Goal: Task Accomplishment & Management: Manage account settings

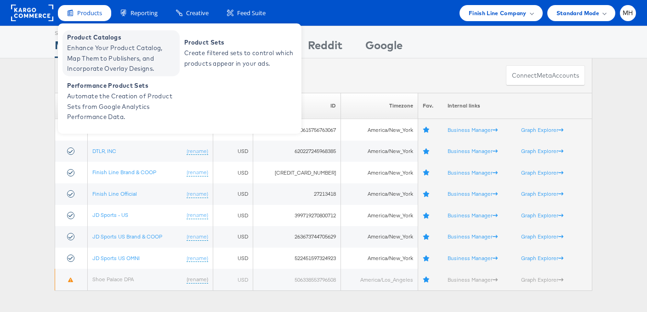
click at [106, 45] on span "Enhance Your Product Catalog, Map Them to Publishers, and Incorporate Overlay D…" at bounding box center [122, 58] width 110 height 31
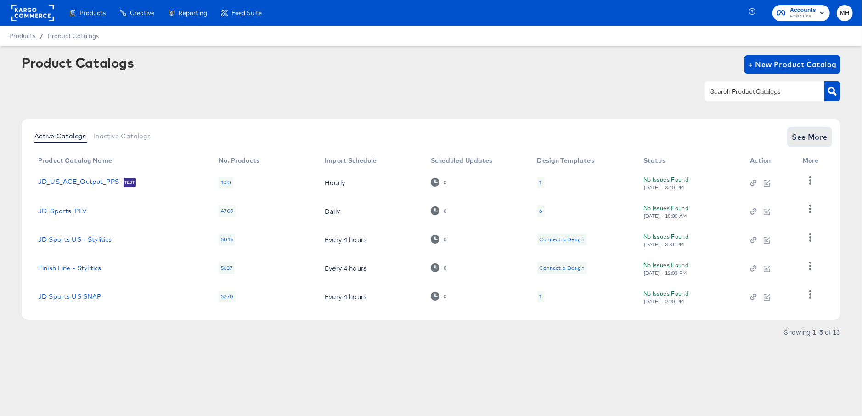
click at [827, 139] on span "See More" at bounding box center [810, 136] width 36 height 13
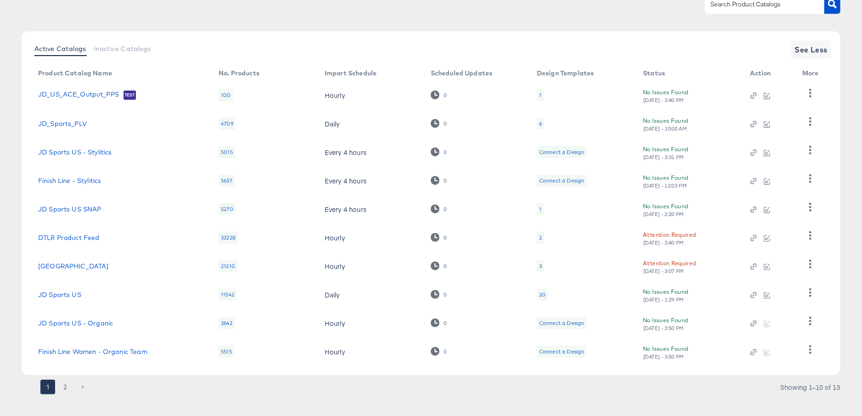
scroll to position [97, 0]
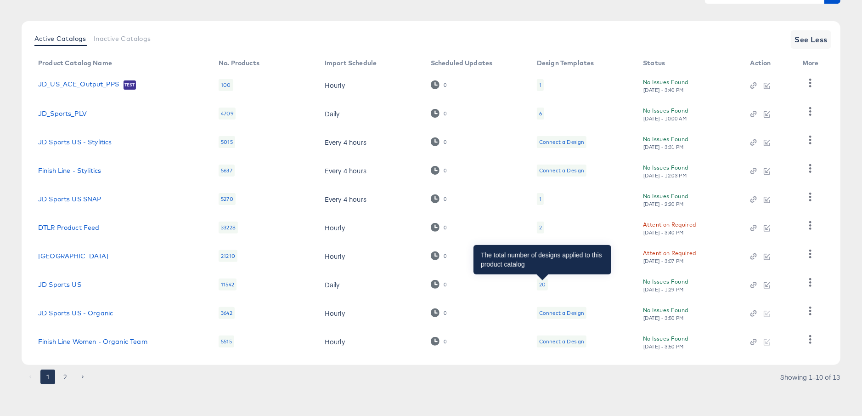
click at [541, 285] on div "20" at bounding box center [542, 284] width 6 height 7
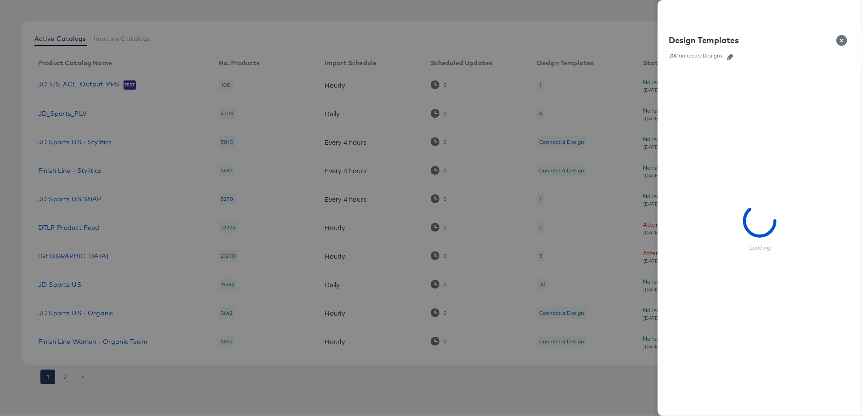
click at [728, 53] on link at bounding box center [731, 56] width 14 height 10
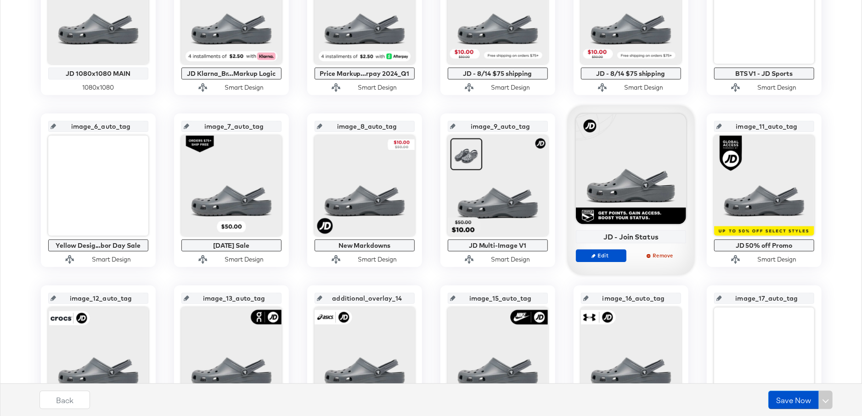
scroll to position [184, 0]
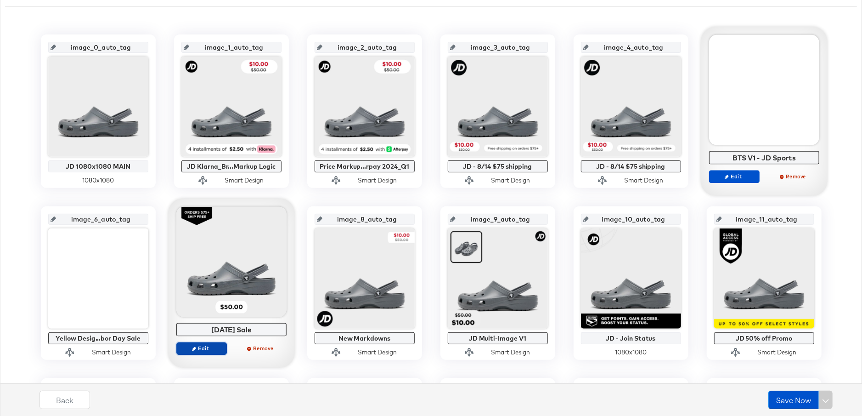
click at [199, 348] on span "Edit" at bounding box center [201, 348] width 42 height 7
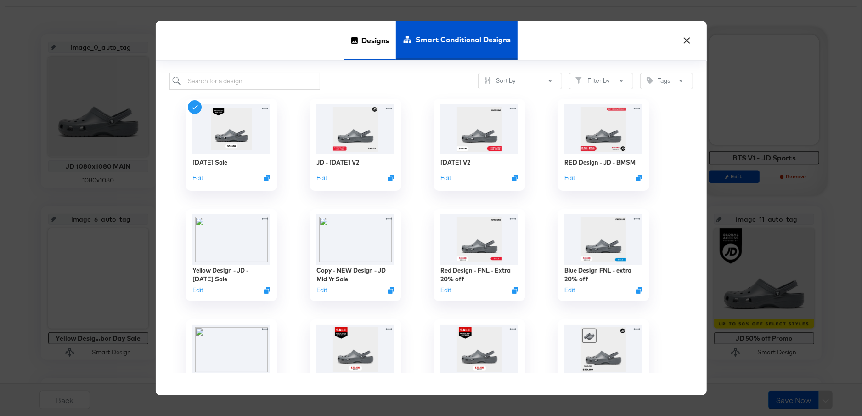
click at [363, 52] on span "Designs" at bounding box center [376, 40] width 28 height 40
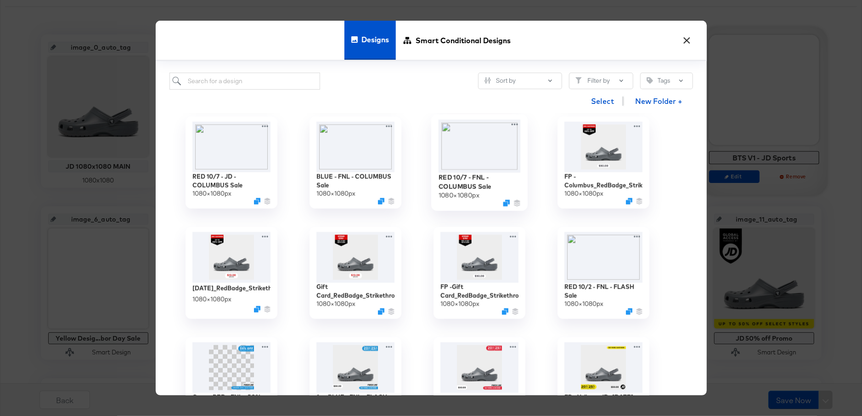
scroll to position [1001, 0]
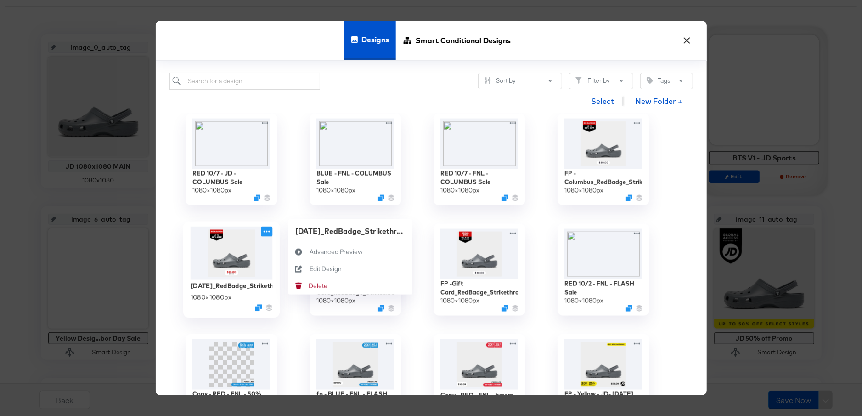
click at [268, 232] on icon at bounding box center [266, 232] width 11 height 10
click at [300, 281] on div "Edit Design Edit Design" at bounding box center [299, 285] width 21 height 17
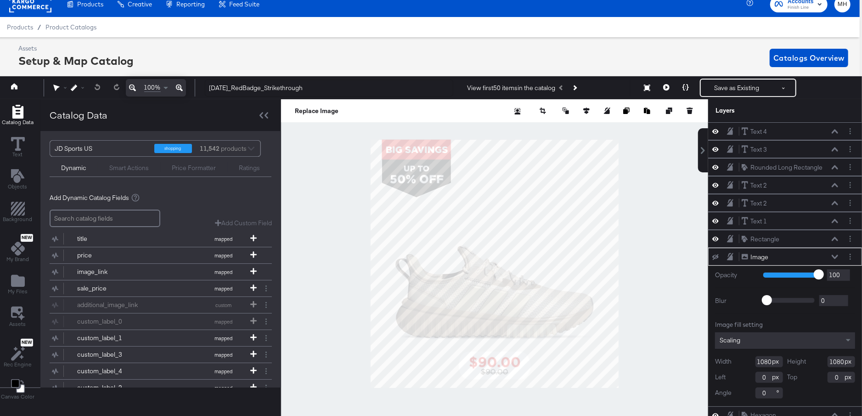
scroll to position [88, 0]
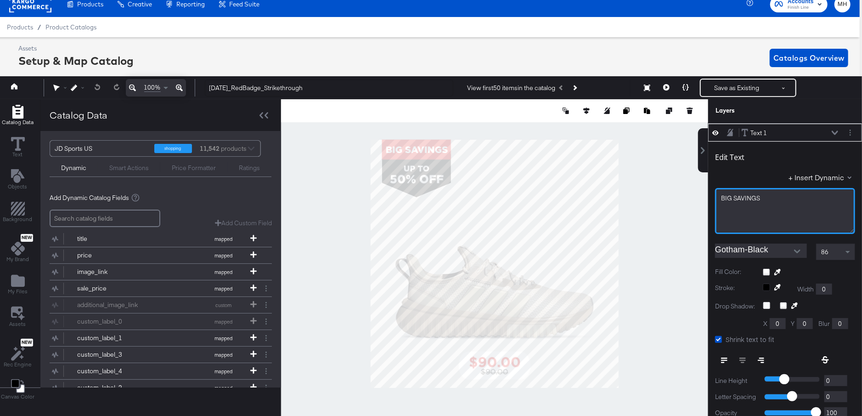
click at [753, 198] on span "BIG SAVINGS" at bounding box center [740, 198] width 39 height 8
drag, startPoint x: 771, startPoint y: 197, endPoint x: 717, endPoint y: 197, distance: 53.8
click at [717, 197] on div "BIG SAVINGS ﻿" at bounding box center [785, 211] width 140 height 46
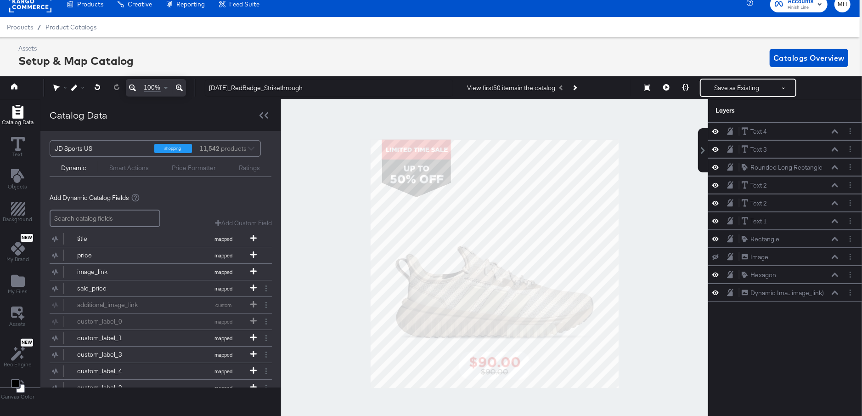
click at [309, 215] on div at bounding box center [494, 263] width 427 height 329
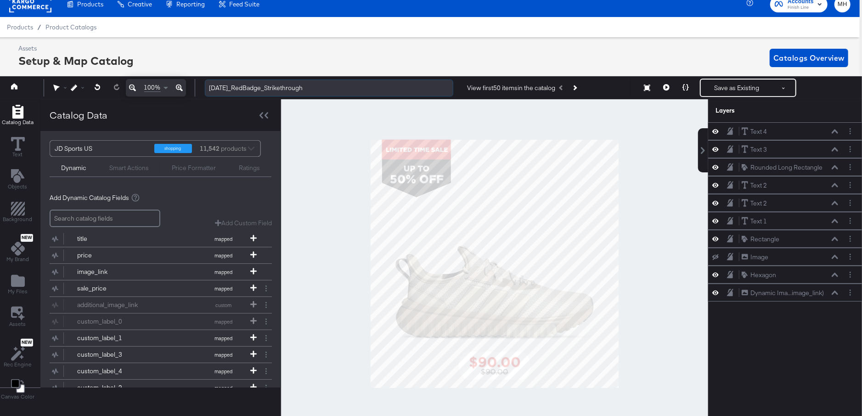
click at [210, 88] on input "[DATE]_RedBadge_Strikethrough" at bounding box center [329, 87] width 249 height 17
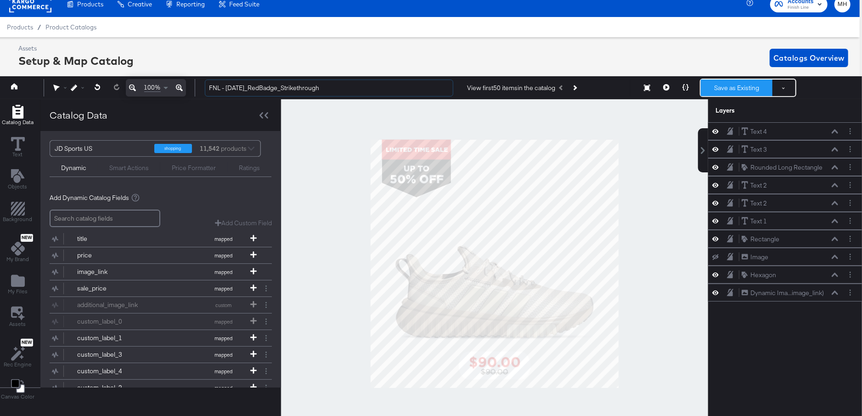
type input "FNL - [DATE]_RedBadge_Strikethrough"
click at [734, 84] on button "Save as Existing" at bounding box center [737, 87] width 72 height 17
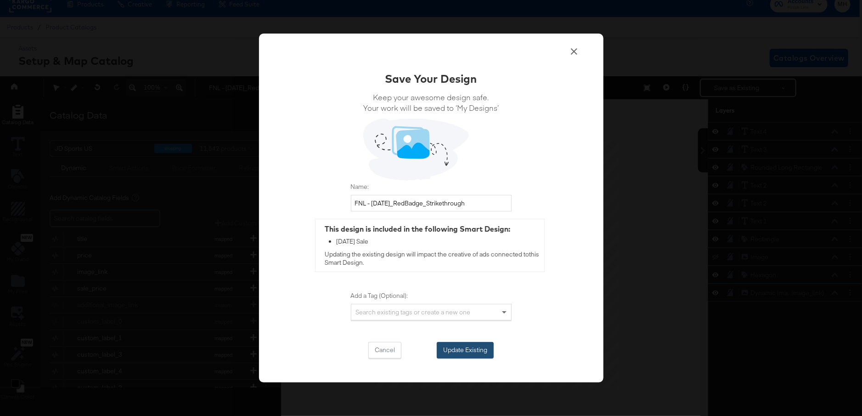
click at [465, 354] on button "Update Existing" at bounding box center [465, 350] width 57 height 17
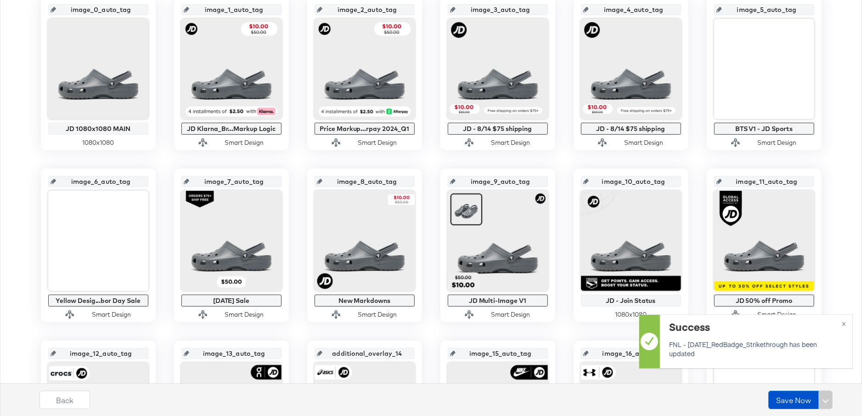
scroll to position [300, 0]
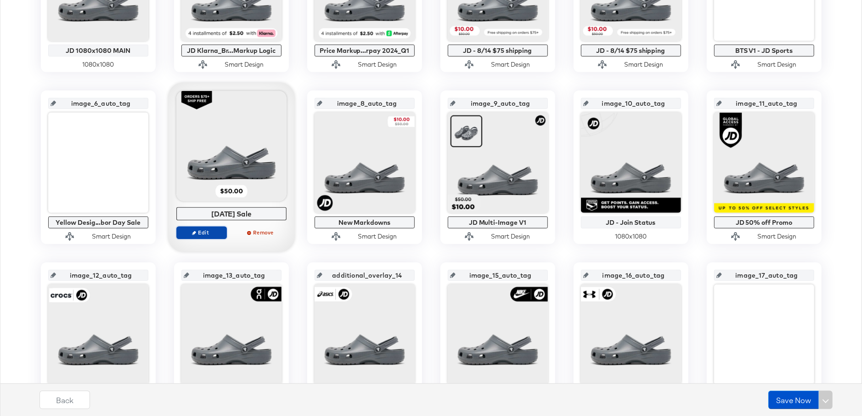
click at [201, 231] on span "Edit" at bounding box center [201, 232] width 42 height 7
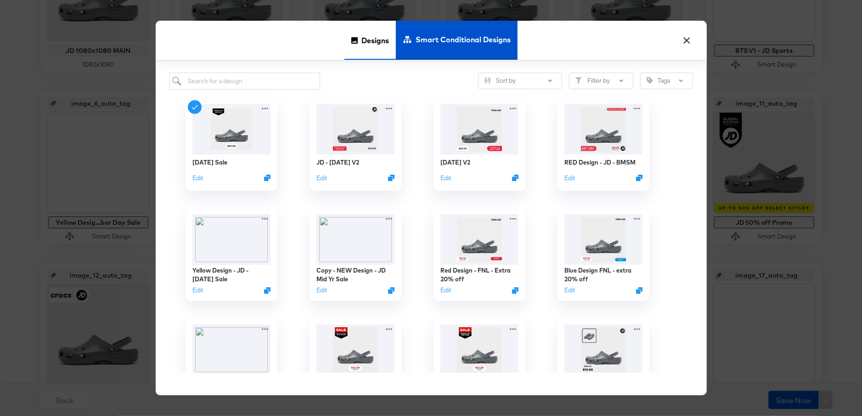
click at [362, 48] on span "Designs" at bounding box center [376, 40] width 28 height 40
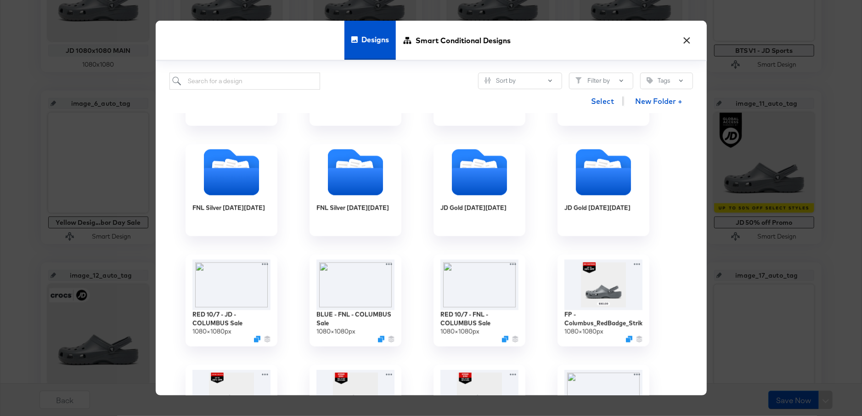
scroll to position [943, 0]
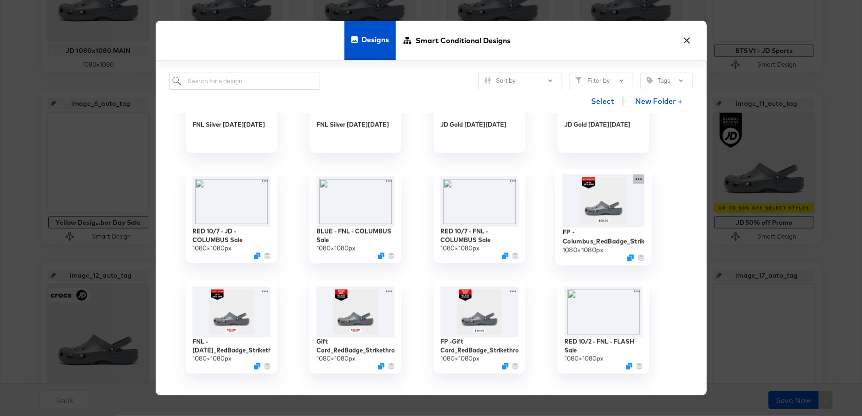
click at [639, 179] on div "FP -Columbus_RedBadge_Strikethrough 1080 × 1080 px" at bounding box center [604, 217] width 124 height 110
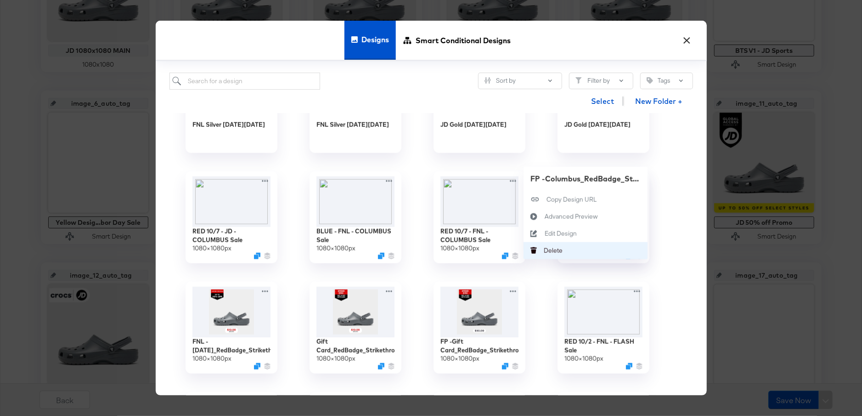
click at [544, 250] on div "Delete Delete" at bounding box center [544, 250] width 0 height 0
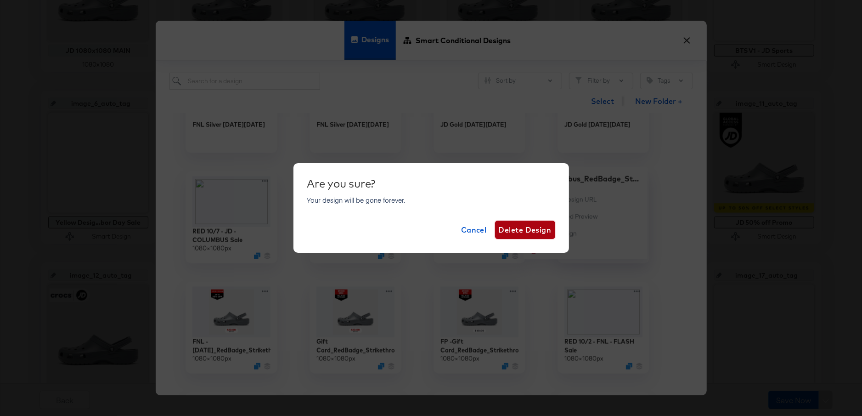
click at [538, 231] on span "Delete Design" at bounding box center [525, 229] width 53 height 13
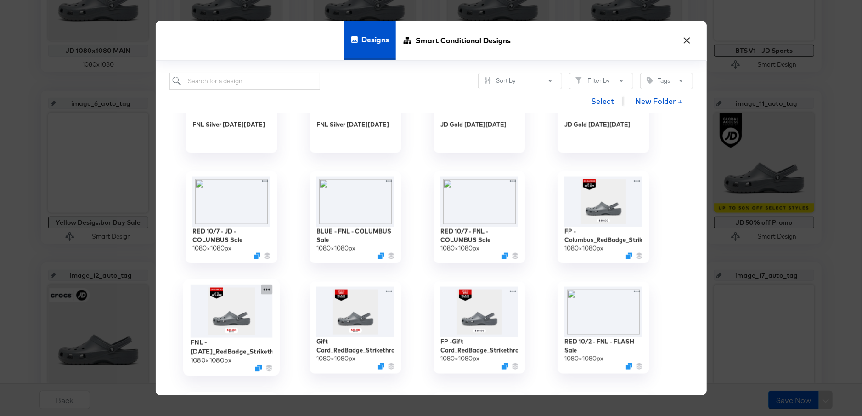
click at [269, 289] on icon at bounding box center [266, 289] width 11 height 10
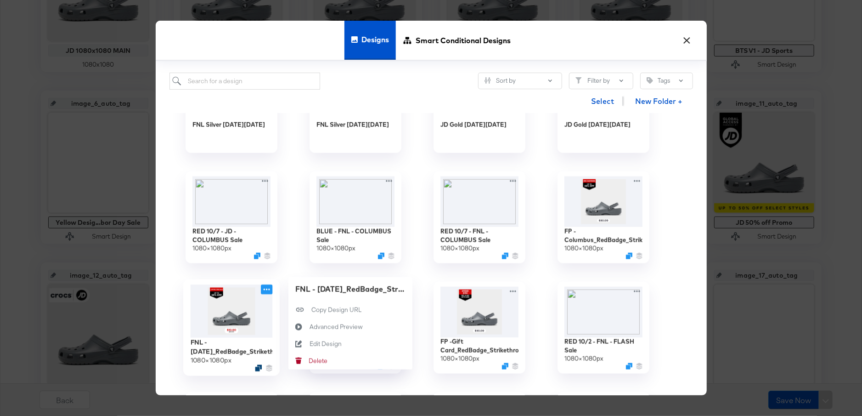
click at [257, 364] on icon "Duplicate" at bounding box center [258, 367] width 7 height 7
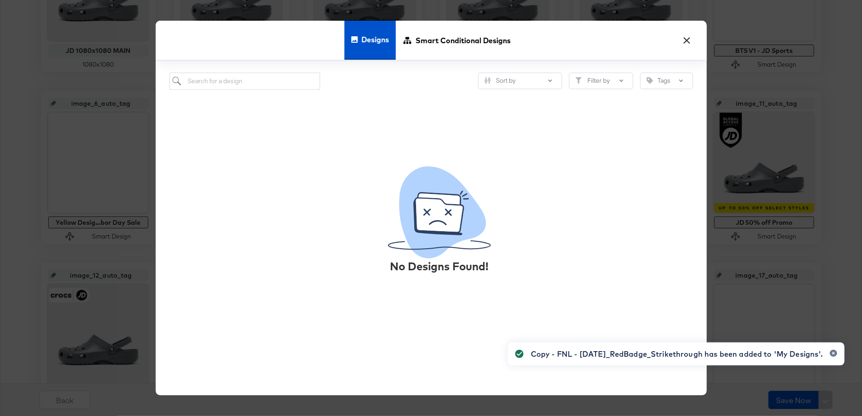
click at [367, 44] on span "Designs" at bounding box center [376, 39] width 28 height 40
click at [421, 42] on span "Smart Conditional Designs" at bounding box center [463, 40] width 95 height 40
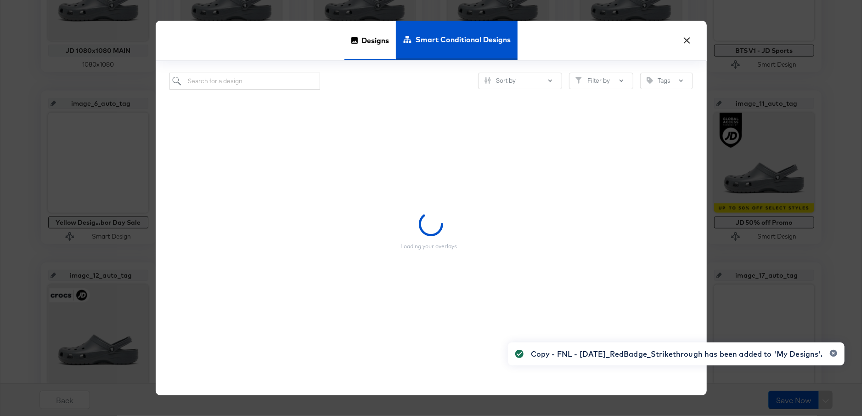
click at [370, 40] on span "Designs" at bounding box center [376, 40] width 28 height 40
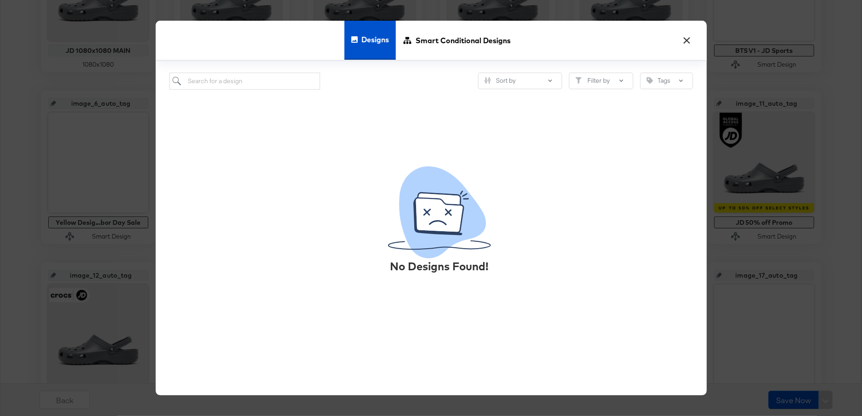
click at [692, 44] on button "×" at bounding box center [687, 38] width 17 height 17
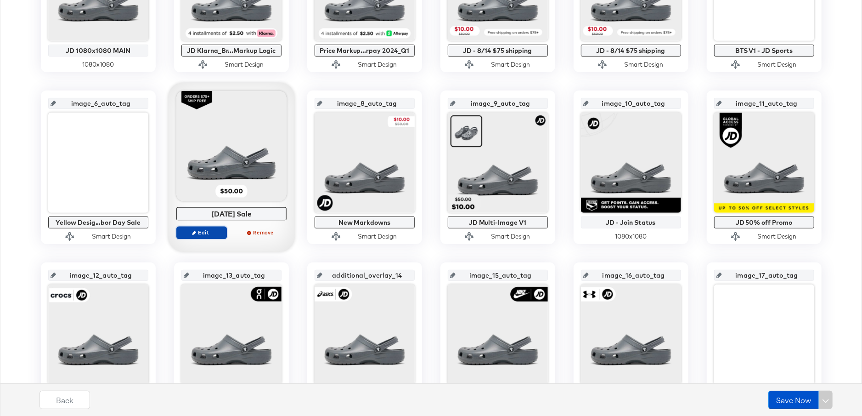
click at [208, 230] on span "Edit" at bounding box center [201, 232] width 42 height 7
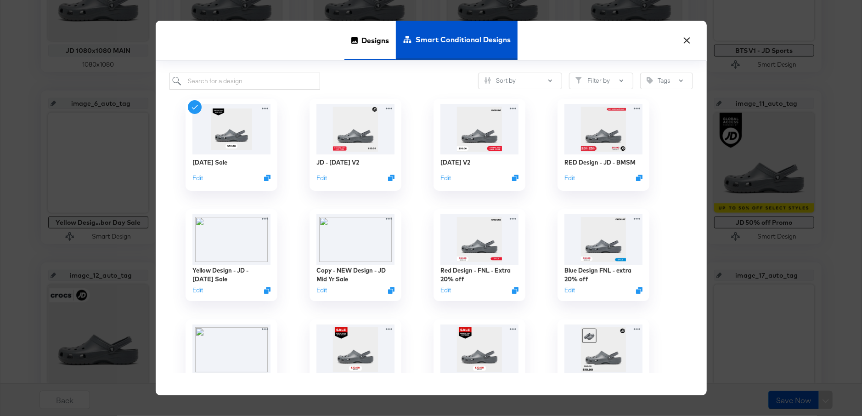
click at [358, 45] on div "Designs" at bounding box center [370, 40] width 51 height 39
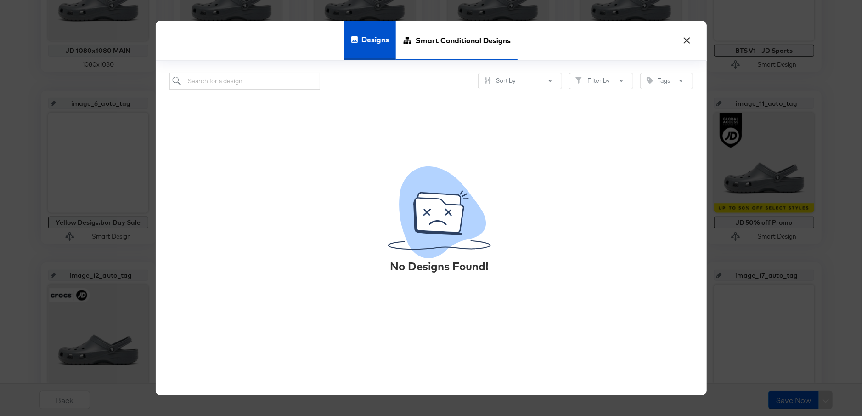
click at [462, 42] on span "Smart Conditional Designs" at bounding box center [463, 40] width 95 height 40
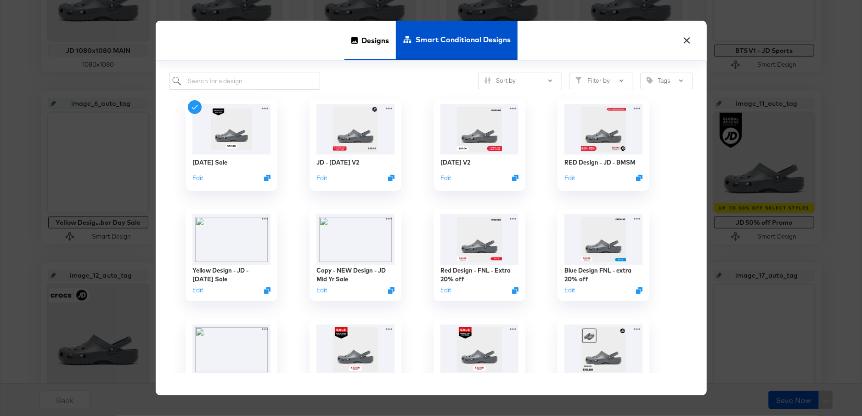
click at [365, 41] on span "Designs" at bounding box center [376, 40] width 28 height 40
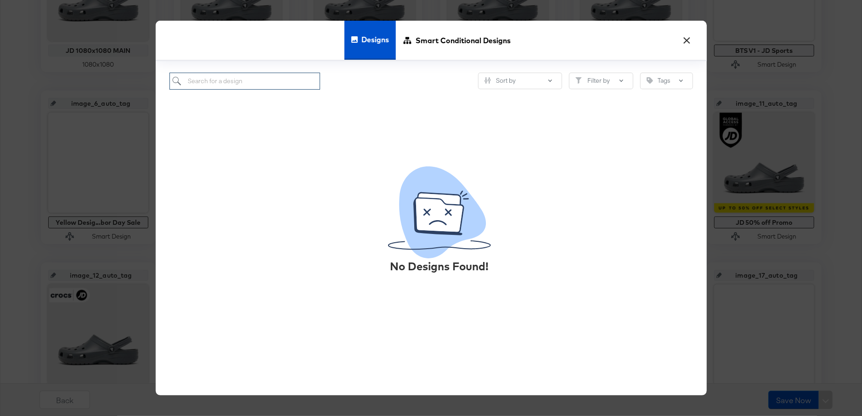
click at [286, 83] on input "search" at bounding box center [245, 81] width 151 height 17
click at [407, 157] on div "No Designs Found!" at bounding box center [432, 231] width 524 height 283
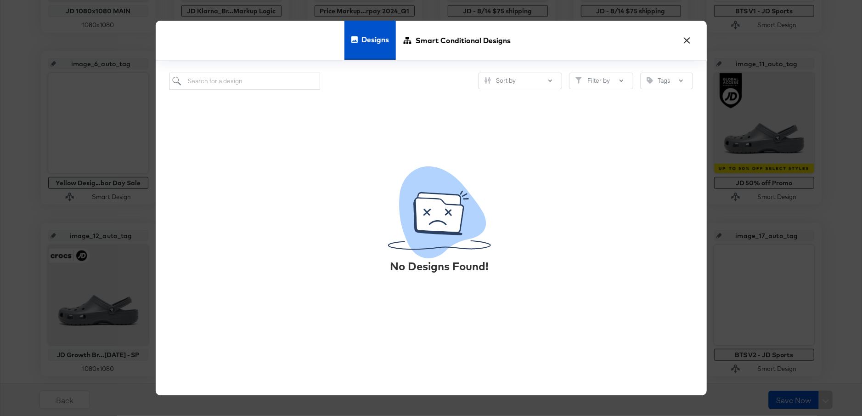
scroll to position [340, 0]
click at [687, 46] on button "×" at bounding box center [687, 38] width 17 height 17
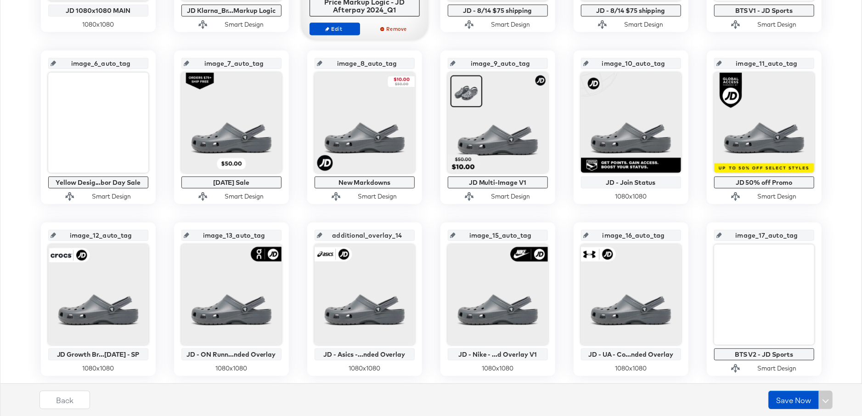
scroll to position [0, 0]
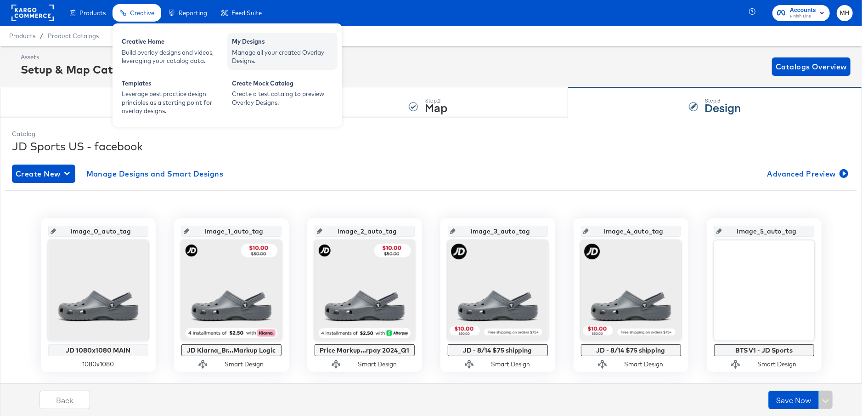
click at [236, 59] on div "Manage all your created Overlay Designs." at bounding box center [282, 56] width 101 height 17
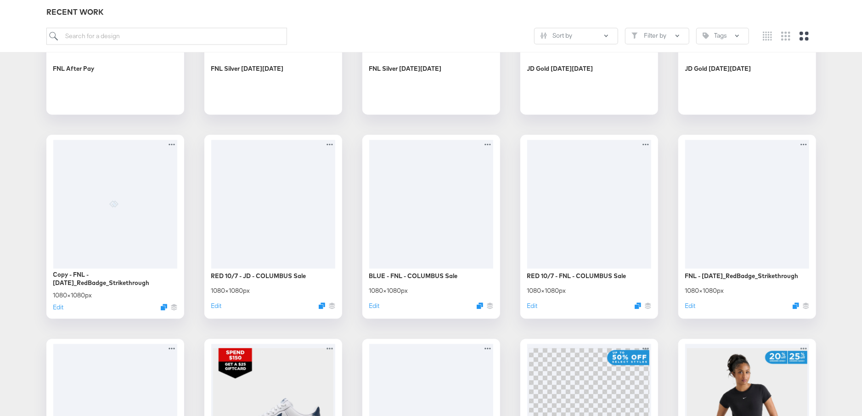
scroll to position [1524, 0]
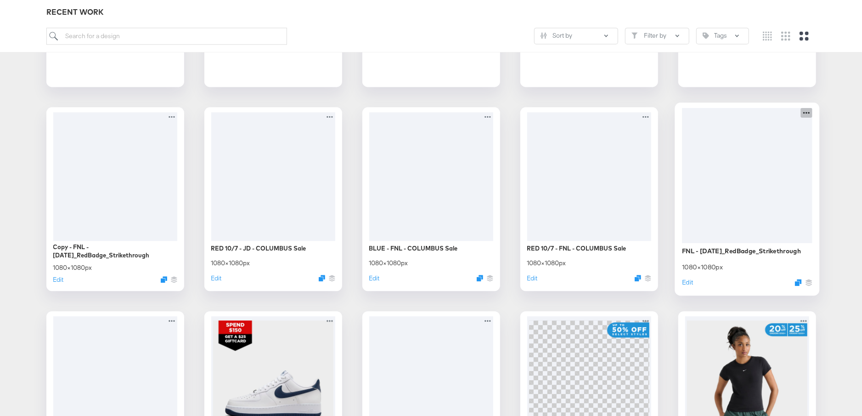
click at [810, 114] on icon at bounding box center [806, 113] width 11 height 10
click at [797, 282] on icon "Duplicate" at bounding box center [798, 282] width 7 height 7
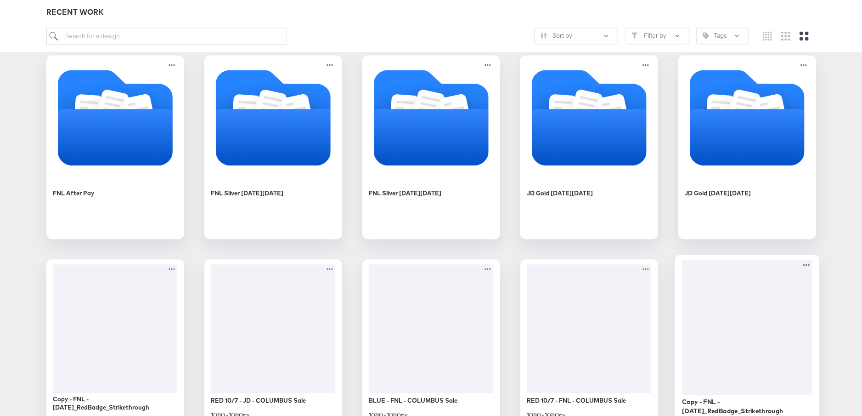
scroll to position [1451, 0]
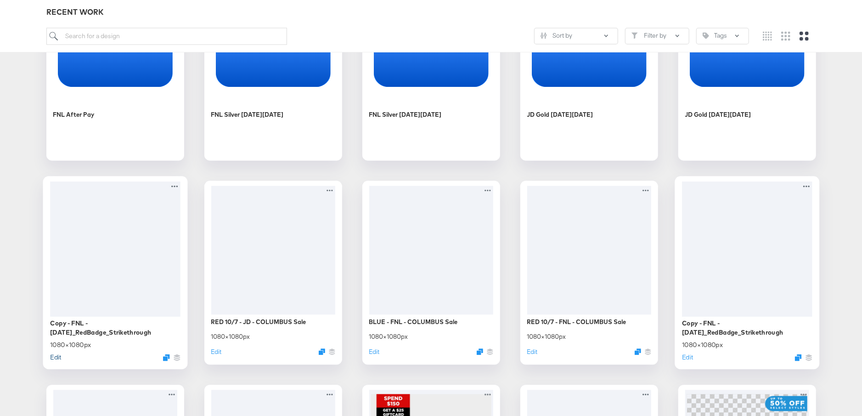
click at [57, 356] on button "Edit" at bounding box center [55, 356] width 11 height 9
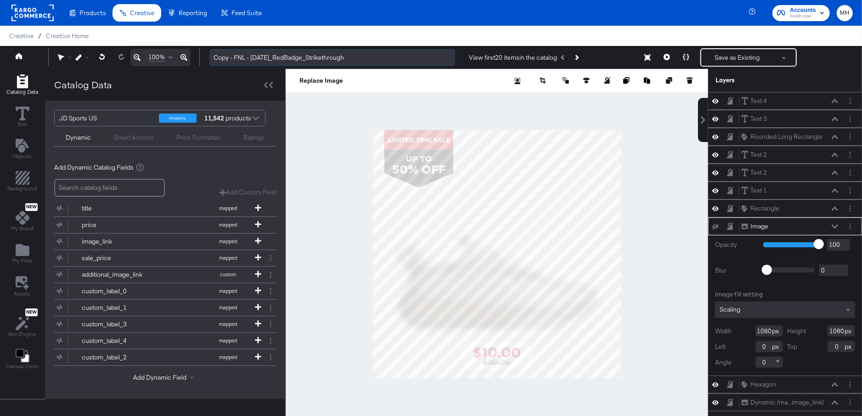
drag, startPoint x: 244, startPoint y: 60, endPoint x: 210, endPoint y: 58, distance: 34.1
click at [210, 58] on input "Copy - FNL - [DATE]_RedBadge_Strikethrough" at bounding box center [333, 57] width 246 height 17
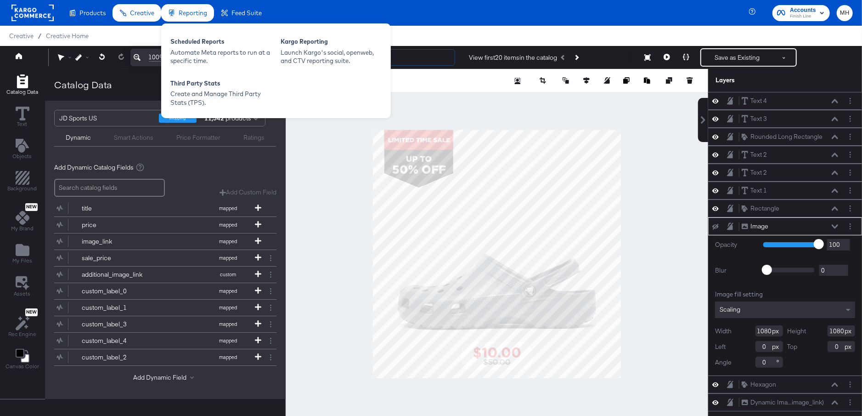
type input "JD - [DATE]_RedBadge_Strikethrough"
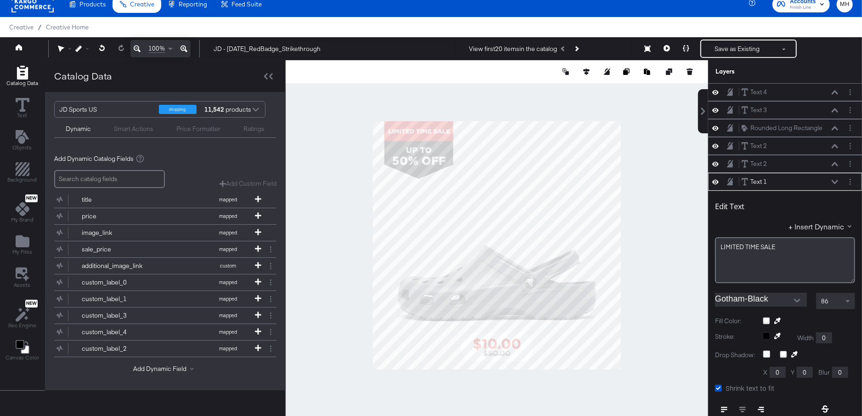
scroll to position [88, 0]
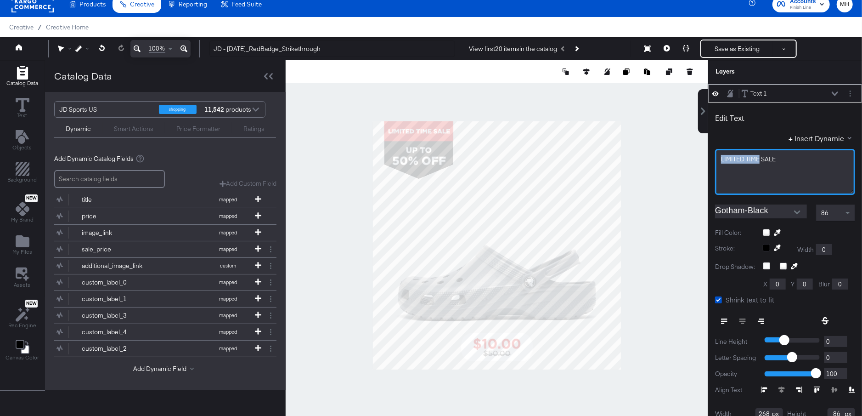
drag, startPoint x: 760, startPoint y: 156, endPoint x: 722, endPoint y: 156, distance: 38.6
click at [722, 156] on span "LIMITED TIME SALE" at bounding box center [748, 159] width 55 height 8
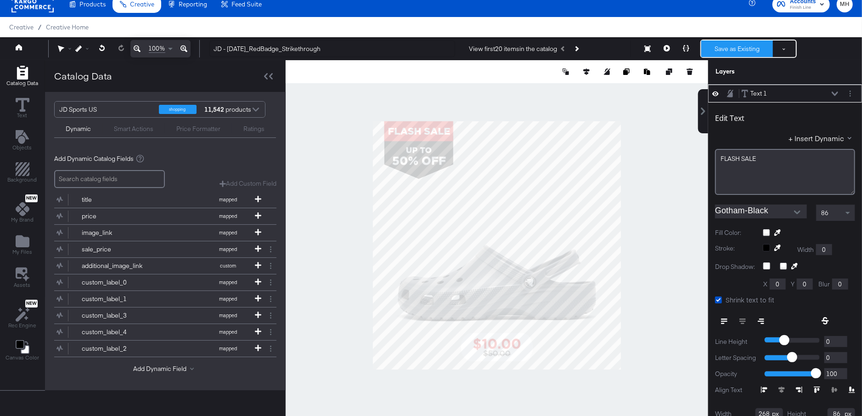
click at [749, 52] on button "Save as Existing" at bounding box center [738, 48] width 72 height 17
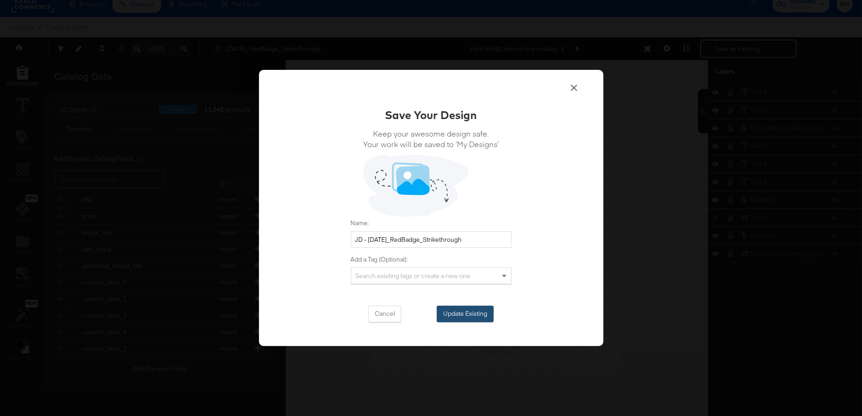
click at [454, 316] on button "Update Existing" at bounding box center [465, 314] width 57 height 17
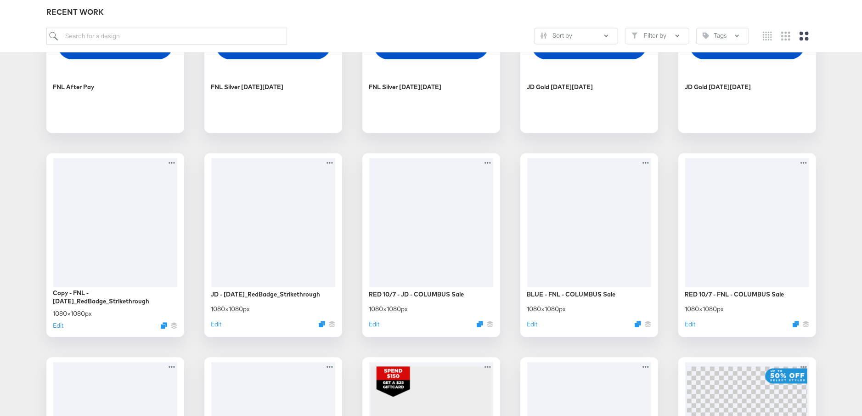
scroll to position [1470, 0]
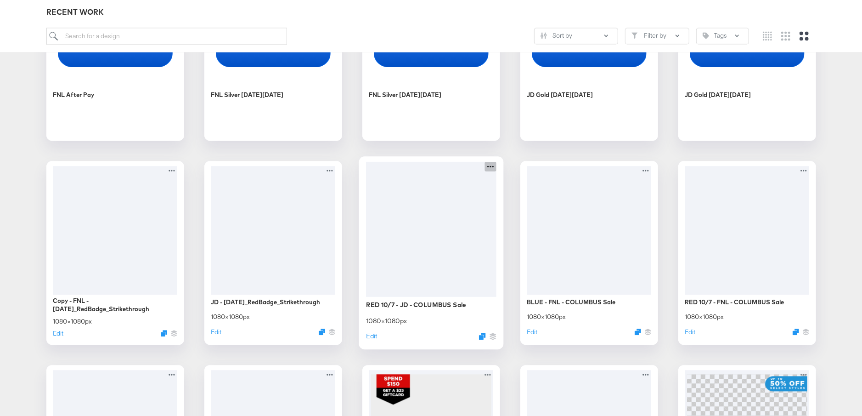
click at [492, 164] on icon at bounding box center [490, 166] width 11 height 10
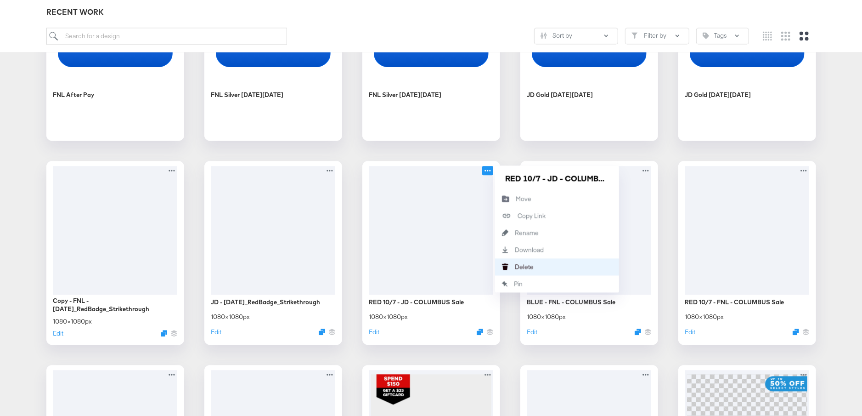
click at [516, 267] on div "Delete Delete" at bounding box center [516, 267] width 0 height 0
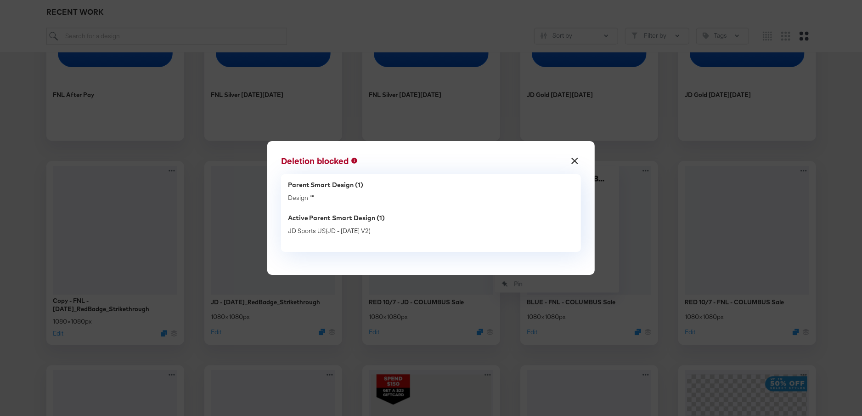
click at [573, 164] on button "×" at bounding box center [575, 158] width 17 height 17
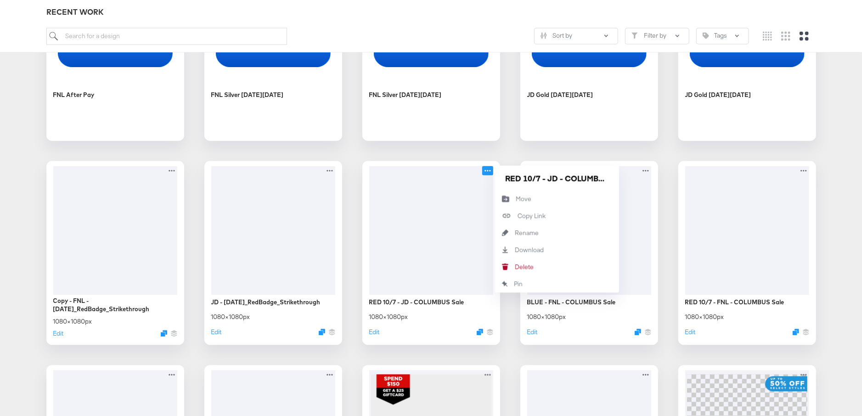
click at [506, 329] on div "CP-23519 - FNL NEW get the app + status 07.01 - JD/FNL - New Markdowns CP9790-H…" at bounding box center [431, 355] width 844 height 3244
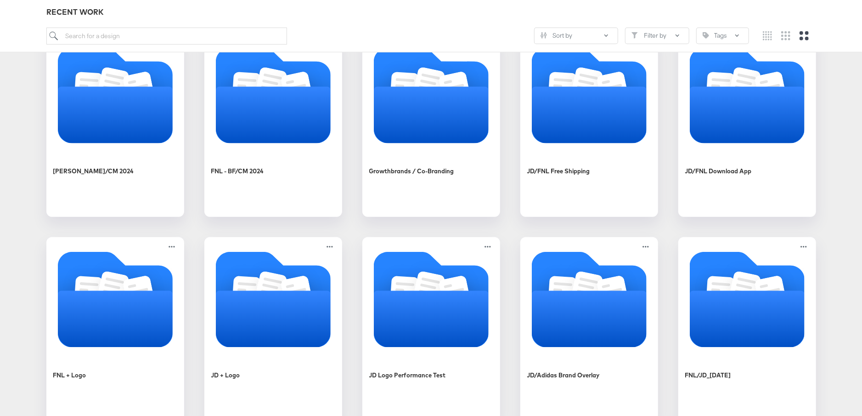
scroll to position [0, 0]
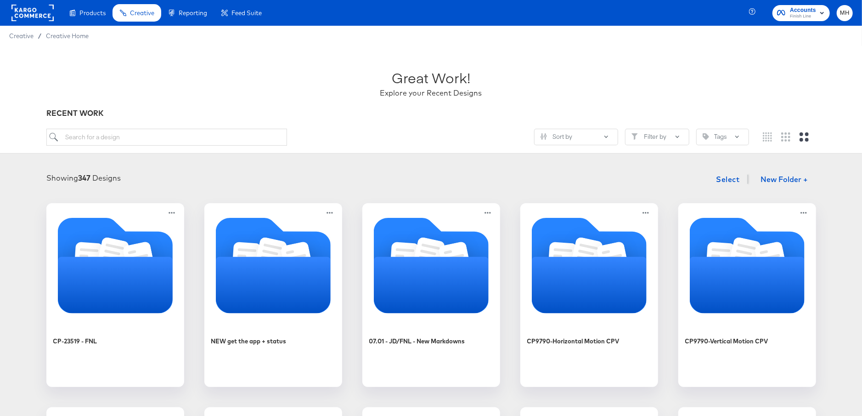
click at [43, 15] on rect at bounding box center [32, 13] width 42 height 17
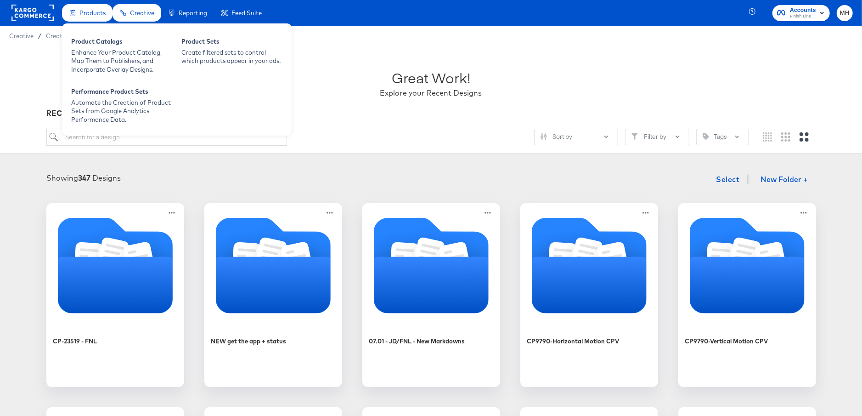
click at [86, 16] on span "Products" at bounding box center [92, 12] width 26 height 7
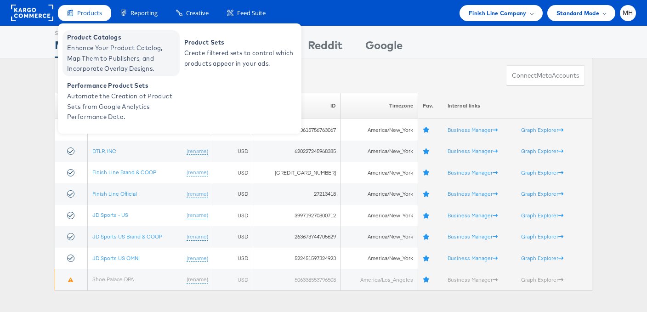
click at [92, 44] on span "Enhance Your Product Catalog, Map Them to Publishers, and Incorporate Overlay D…" at bounding box center [122, 58] width 110 height 31
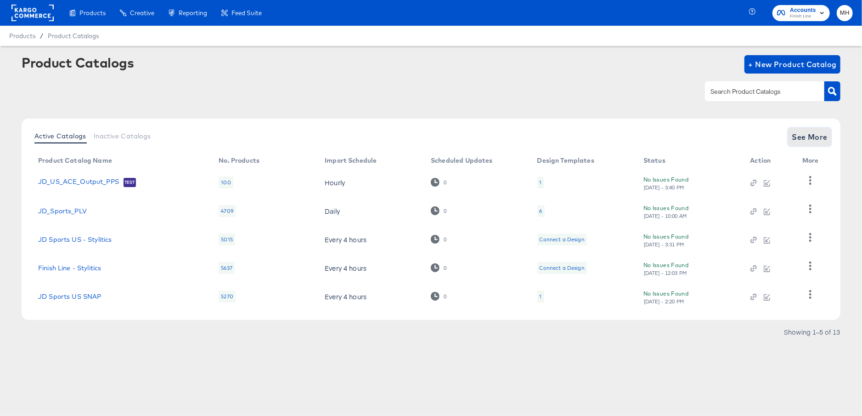
click at [802, 133] on span "See More" at bounding box center [810, 136] width 36 height 13
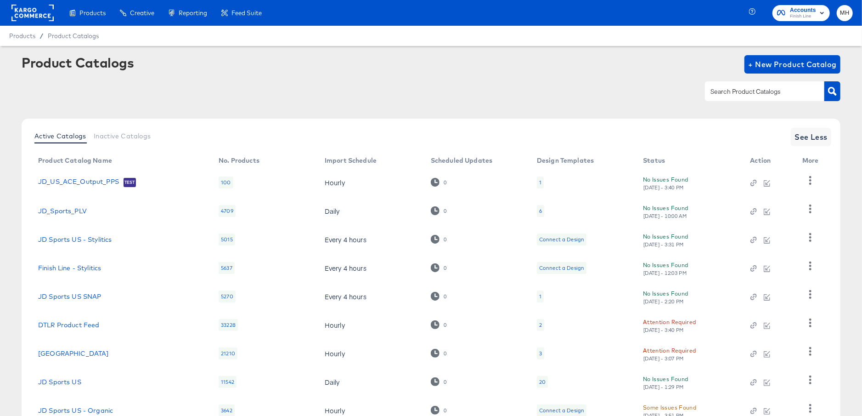
scroll to position [97, 0]
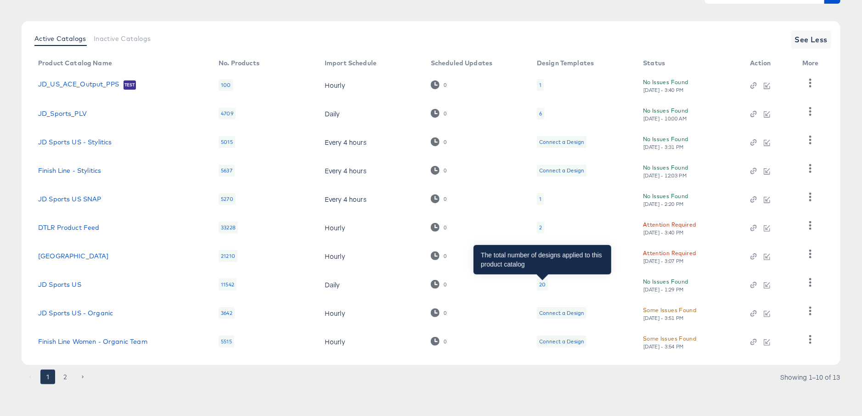
click at [541, 286] on div "20" at bounding box center [542, 284] width 6 height 7
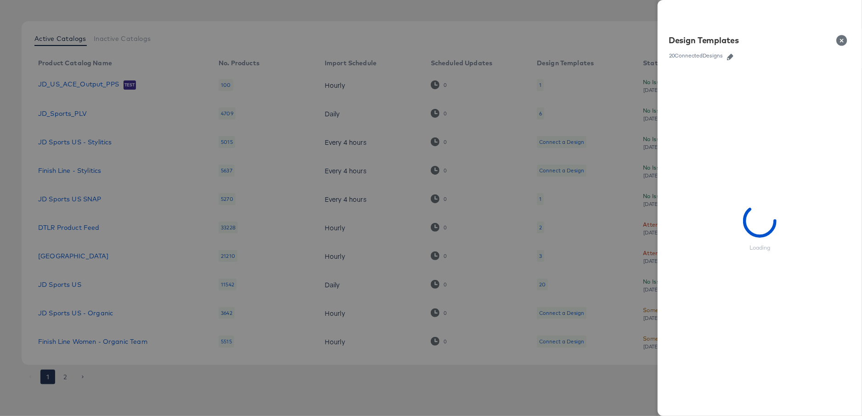
click at [732, 57] on icon "button" at bounding box center [730, 57] width 6 height 6
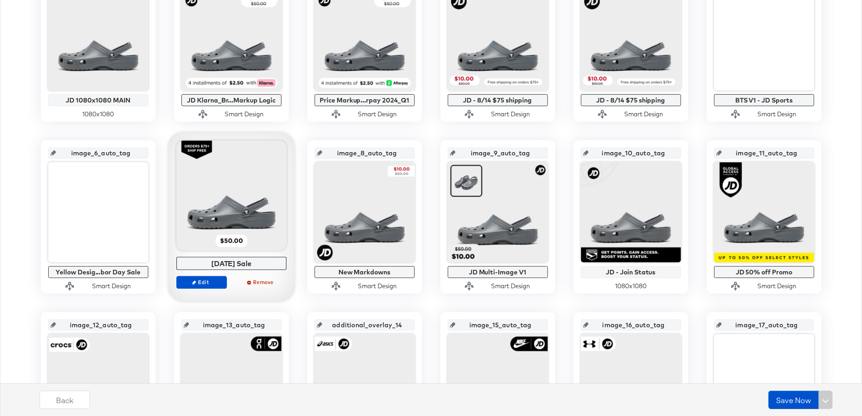
scroll to position [261, 0]
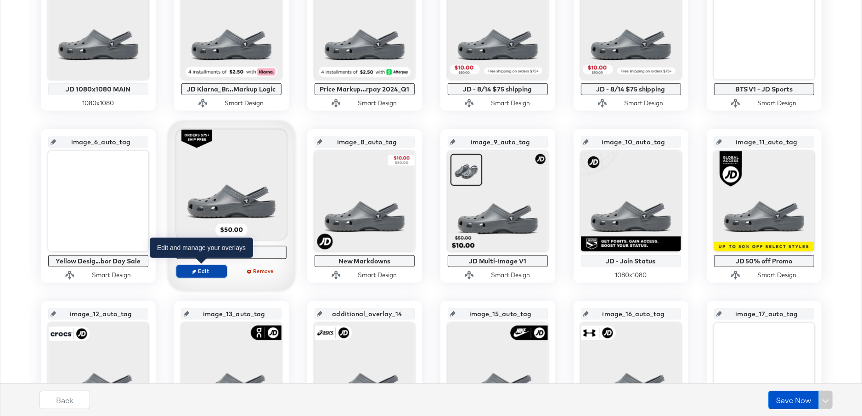
click at [199, 273] on span "Edit" at bounding box center [201, 270] width 42 height 7
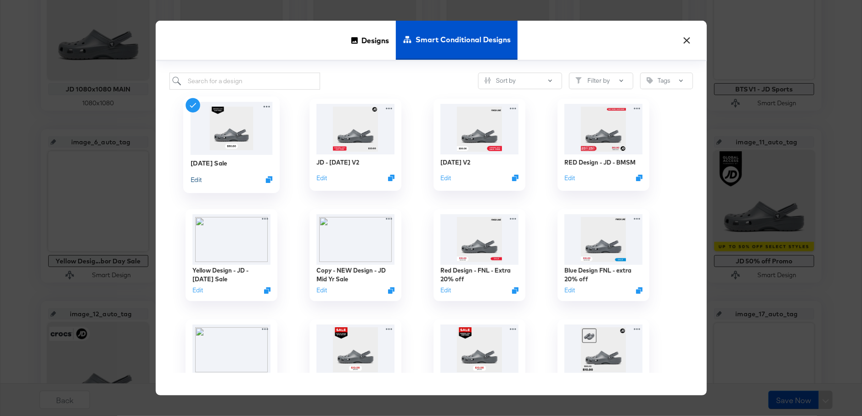
click at [192, 180] on button "Edit" at bounding box center [195, 179] width 11 height 9
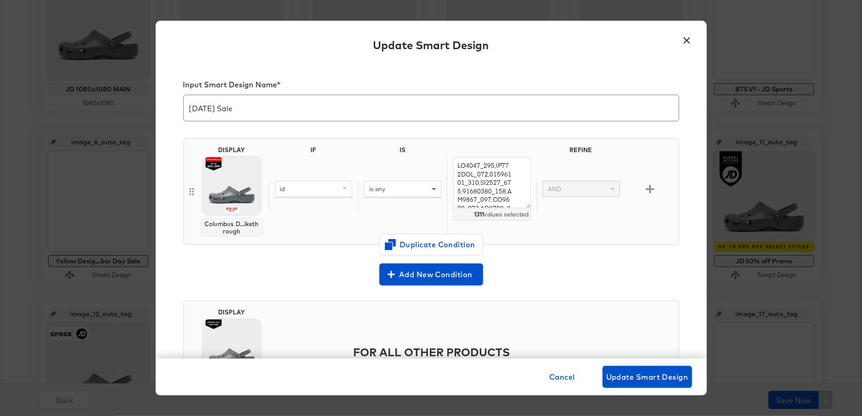
scroll to position [1, 0]
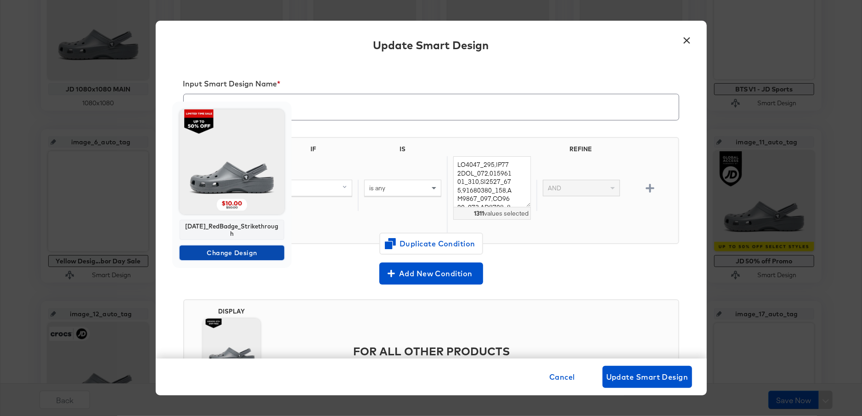
click at [238, 254] on span "Change Design" at bounding box center [231, 252] width 97 height 11
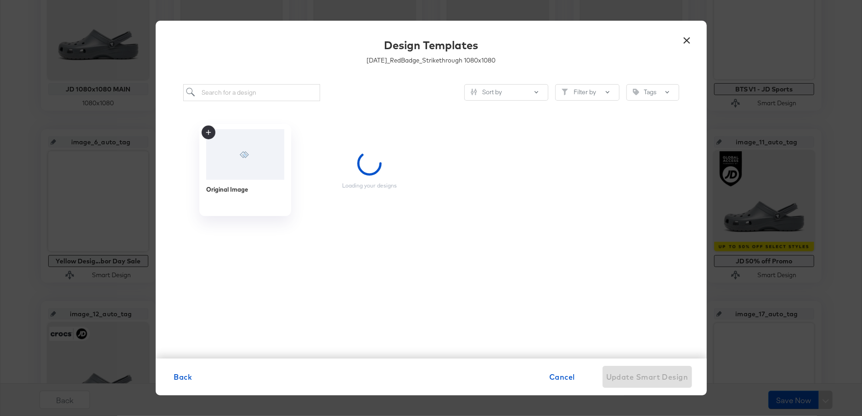
scroll to position [0, 0]
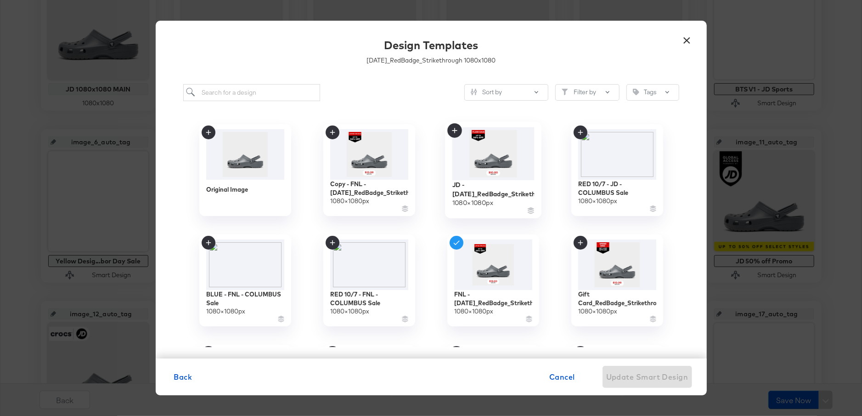
click at [487, 168] on img at bounding box center [493, 153] width 82 height 53
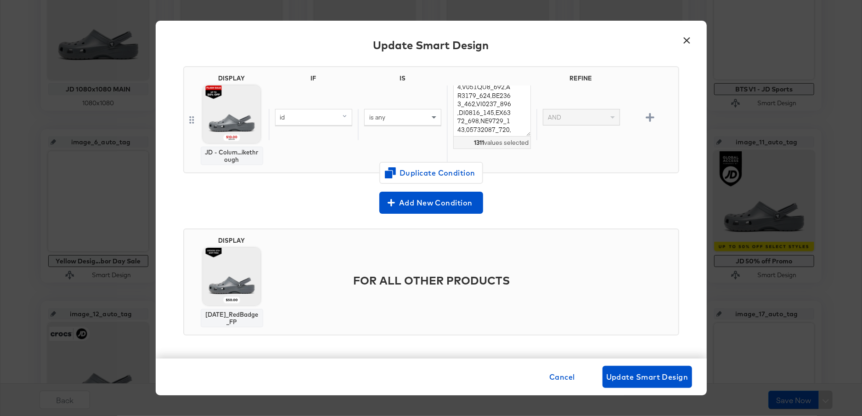
scroll to position [601, 0]
click at [646, 380] on span "Update Smart Design" at bounding box center [648, 376] width 82 height 13
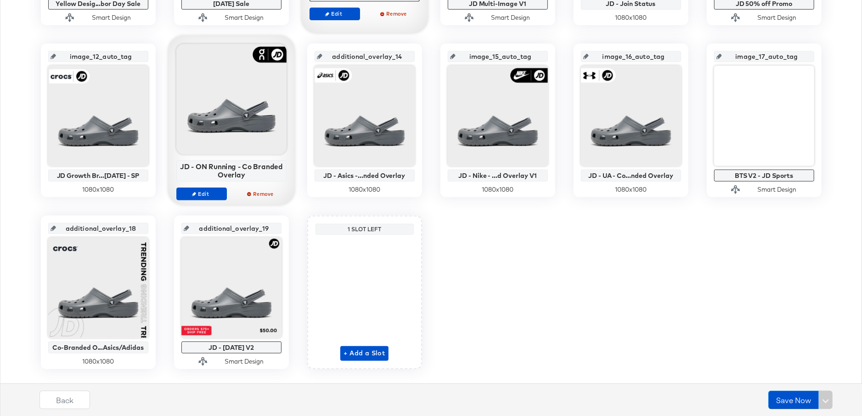
scroll to position [521, 0]
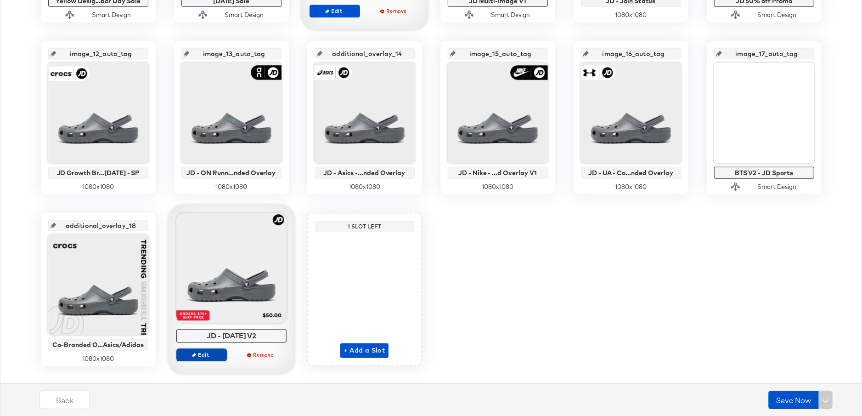
click at [199, 354] on span "Edit" at bounding box center [201, 354] width 42 height 7
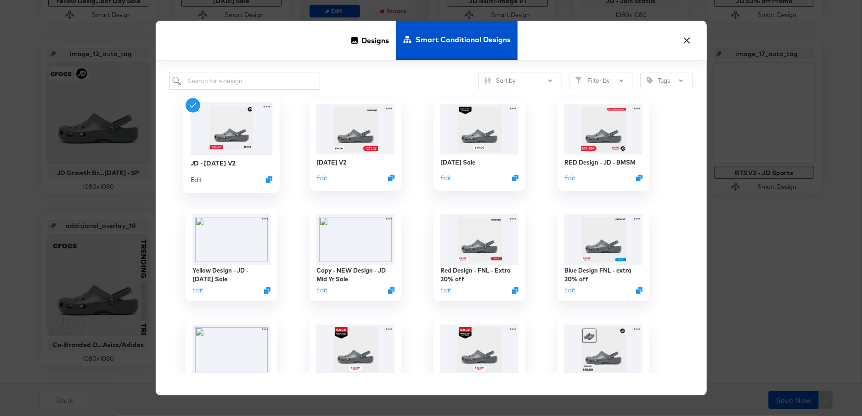
click at [196, 178] on button "Edit" at bounding box center [195, 179] width 11 height 9
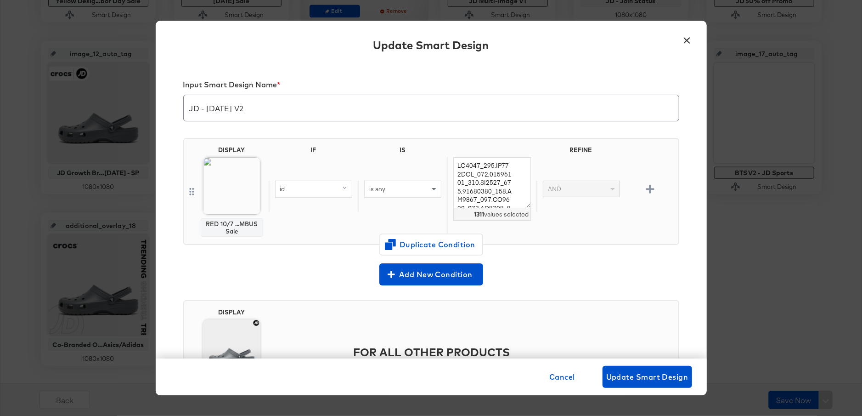
scroll to position [72, 0]
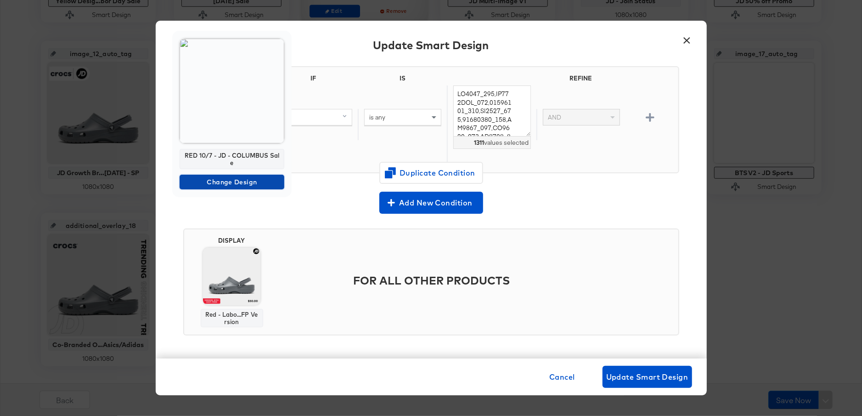
click at [242, 182] on span "Change Design" at bounding box center [231, 181] width 97 height 11
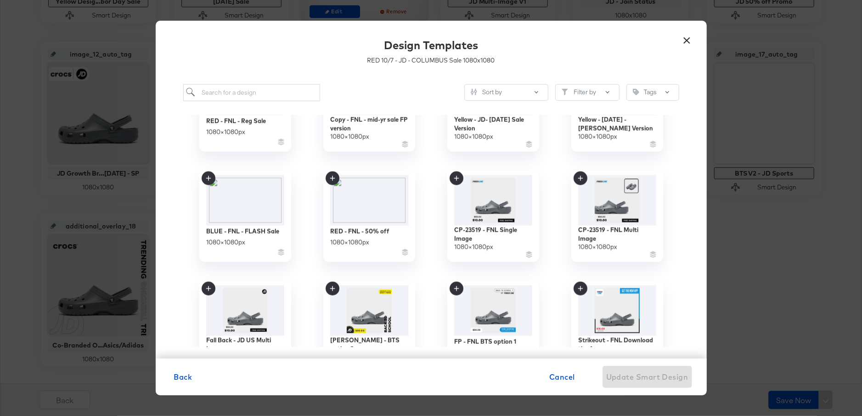
scroll to position [925, 0]
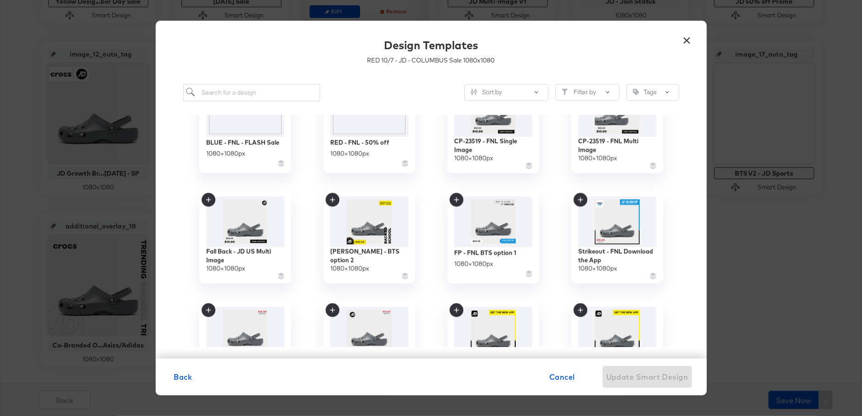
click at [686, 40] on button "×" at bounding box center [687, 38] width 17 height 17
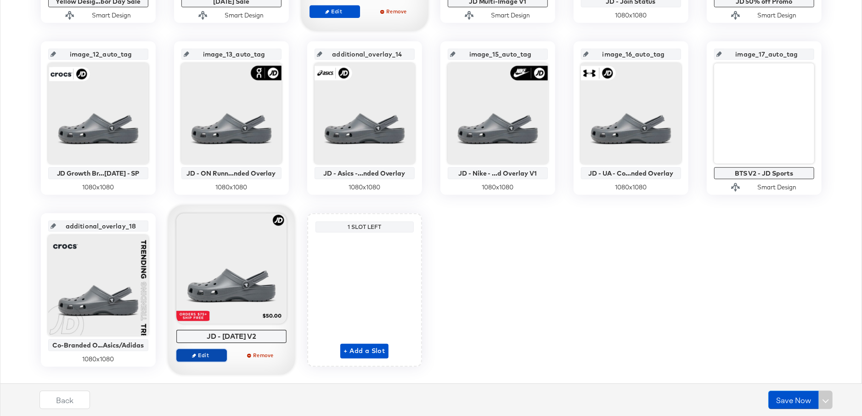
click at [205, 356] on span "Edit" at bounding box center [201, 355] width 42 height 7
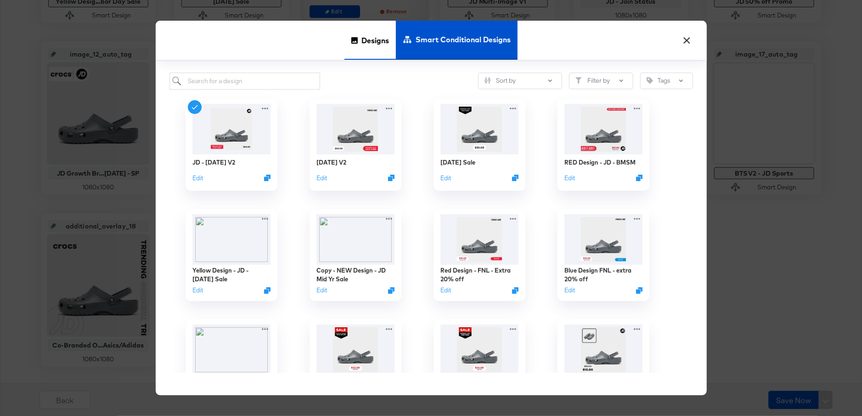
click at [379, 39] on span "Designs" at bounding box center [376, 40] width 28 height 40
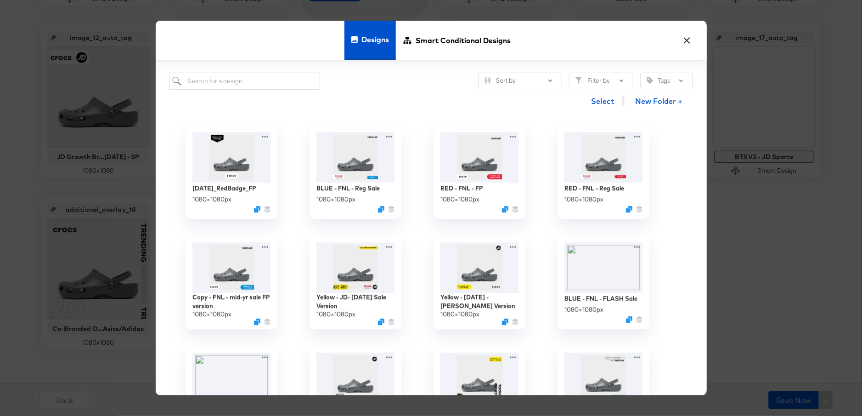
scroll to position [1804, 0]
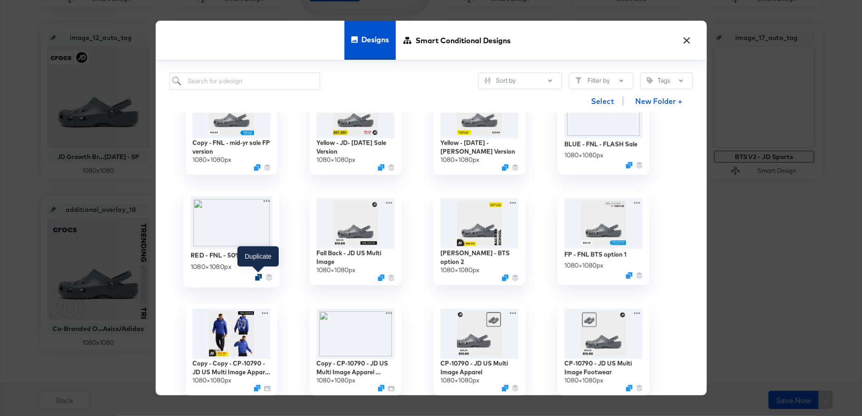
click at [260, 275] on icon "Duplicate" at bounding box center [258, 276] width 7 height 7
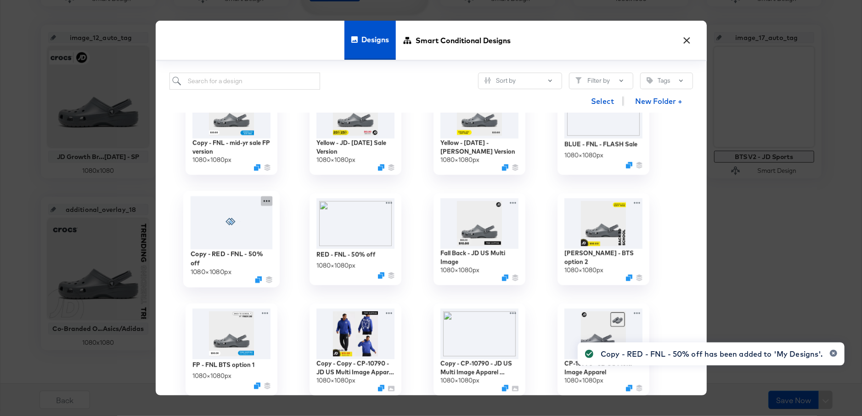
click at [268, 199] on icon at bounding box center [266, 201] width 11 height 10
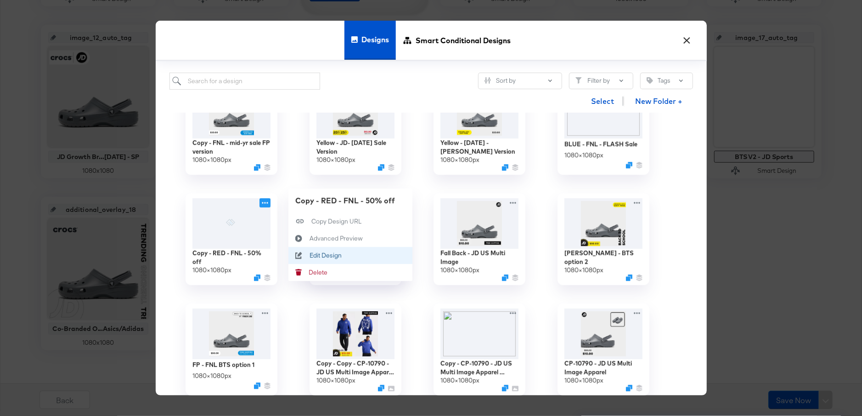
click at [308, 250] on div "Edit Design Edit Design" at bounding box center [299, 254] width 21 height 17
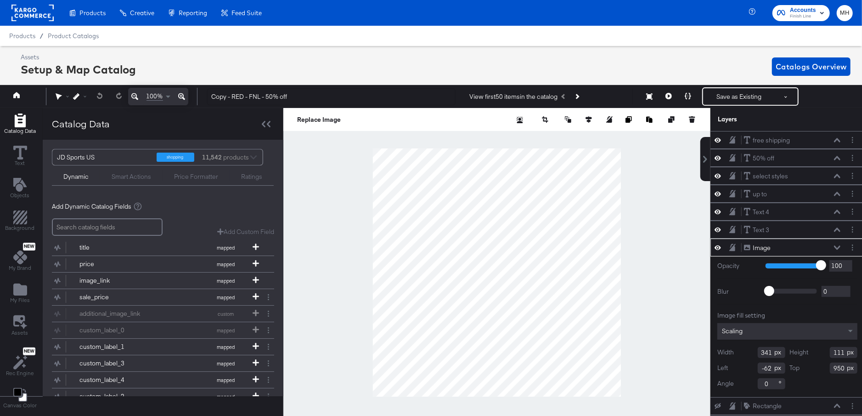
scroll to position [0, 2]
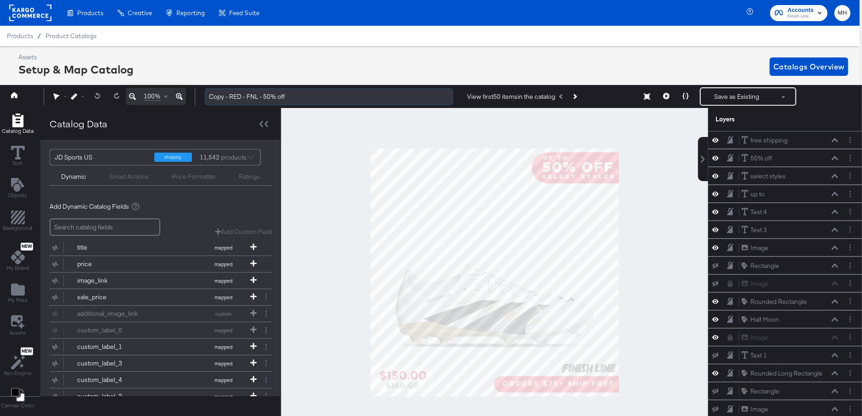
click at [228, 97] on input "Copy - RED - FNL - 50% off" at bounding box center [329, 96] width 249 height 17
drag, startPoint x: 228, startPoint y: 97, endPoint x: 208, endPoint y: 97, distance: 20.7
click at [208, 97] on input "Copy - RED - FNL - 50% off" at bounding box center [329, 96] width 249 height 17
drag, startPoint x: 239, startPoint y: 98, endPoint x: 229, endPoint y: 98, distance: 9.6
click at [229, 98] on input "RED - FNL - 50% off" at bounding box center [329, 96] width 249 height 17
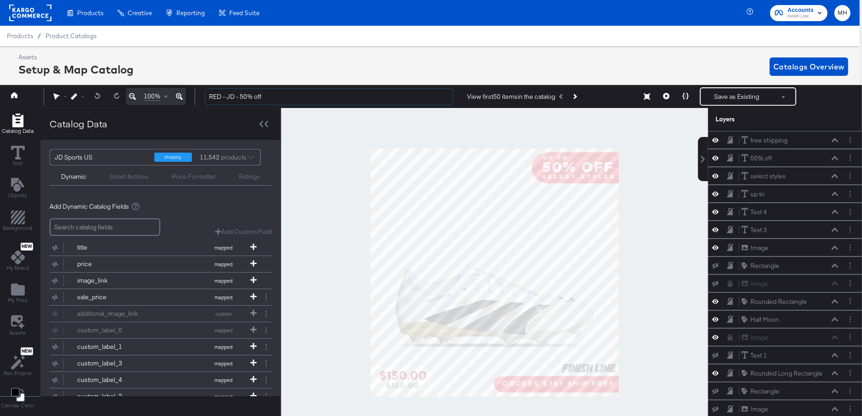
type input "RED - JD - 50% off"
click at [624, 369] on div at bounding box center [494, 272] width 427 height 329
click at [717, 245] on icon at bounding box center [716, 248] width 6 height 8
click at [717, 245] on icon at bounding box center [716, 248] width 6 height 6
click at [717, 371] on icon at bounding box center [716, 373] width 6 height 5
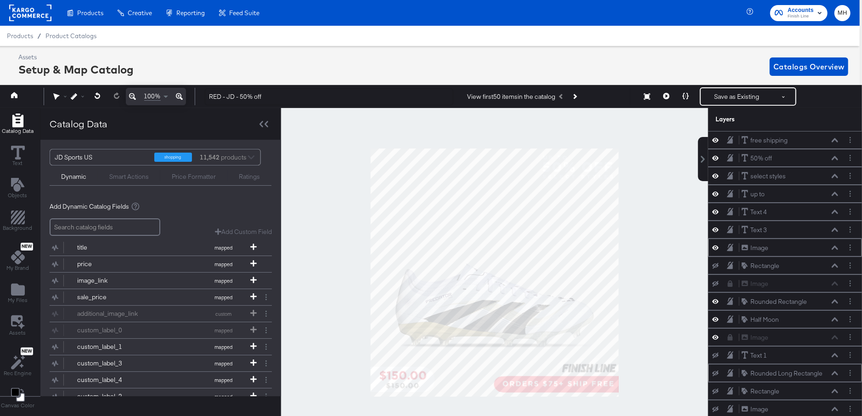
click at [717, 370] on icon at bounding box center [716, 373] width 6 height 6
click at [716, 406] on icon at bounding box center [716, 409] width 6 height 6
click at [716, 405] on icon at bounding box center [716, 409] width 6 height 8
click at [716, 334] on icon at bounding box center [716, 337] width 6 height 8
click at [21, 296] on span "My Files" at bounding box center [18, 299] width 20 height 7
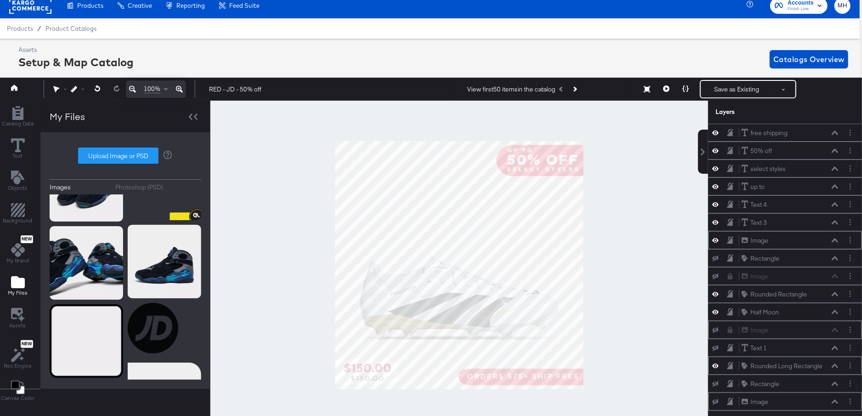
scroll to position [1094, 0]
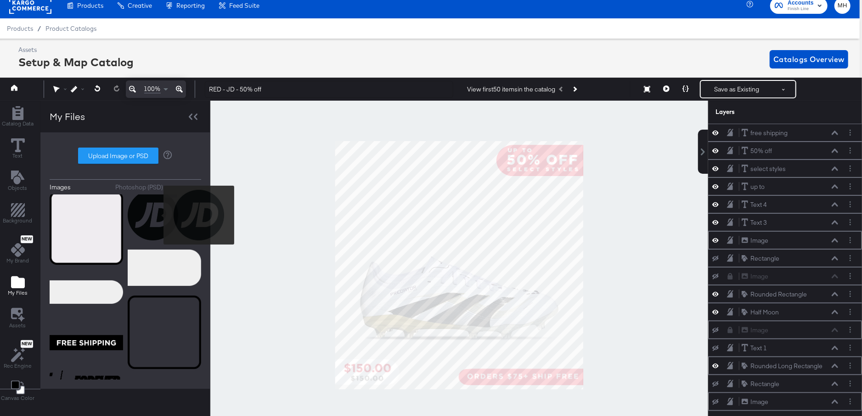
click at [158, 215] on img at bounding box center [153, 215] width 51 height 51
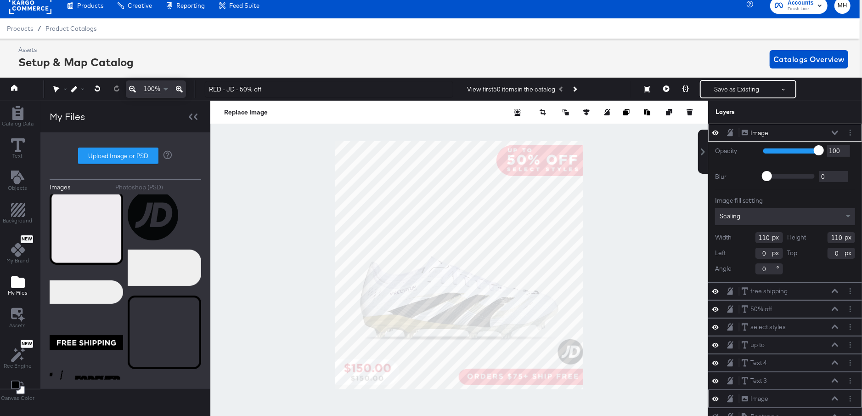
type input "952"
type input "864"
type input "86"
type input "94"
type input "976"
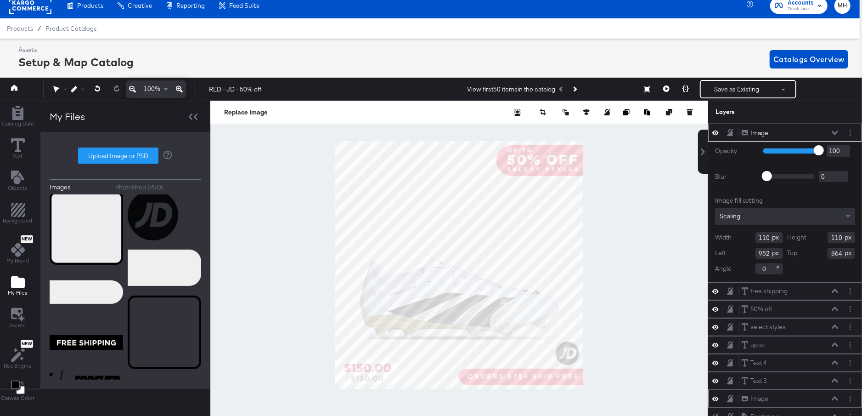
type input "880"
type input "85"
type input "889"
click at [613, 363] on div at bounding box center [459, 265] width 498 height 329
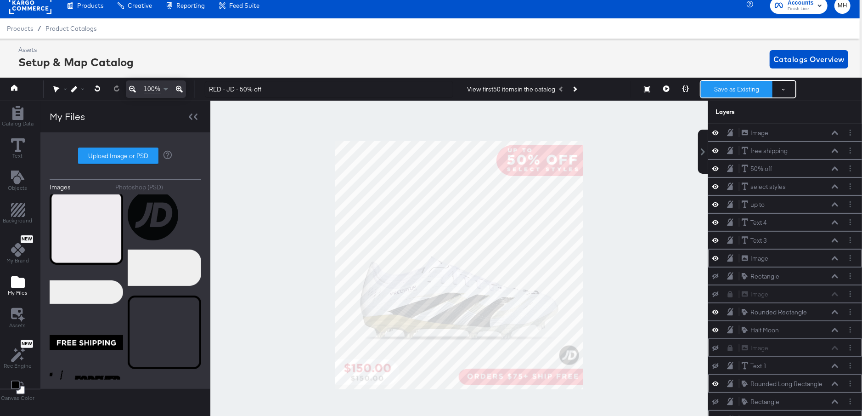
click at [746, 90] on button "Save as Existing" at bounding box center [737, 89] width 72 height 17
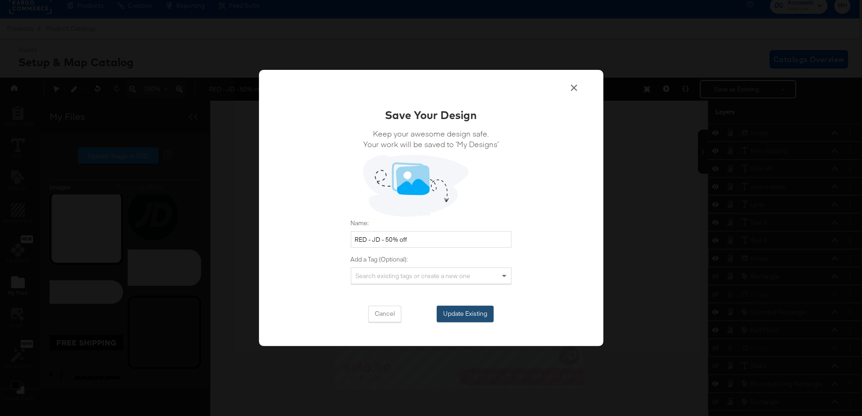
click at [463, 312] on button "Update Existing" at bounding box center [465, 314] width 57 height 17
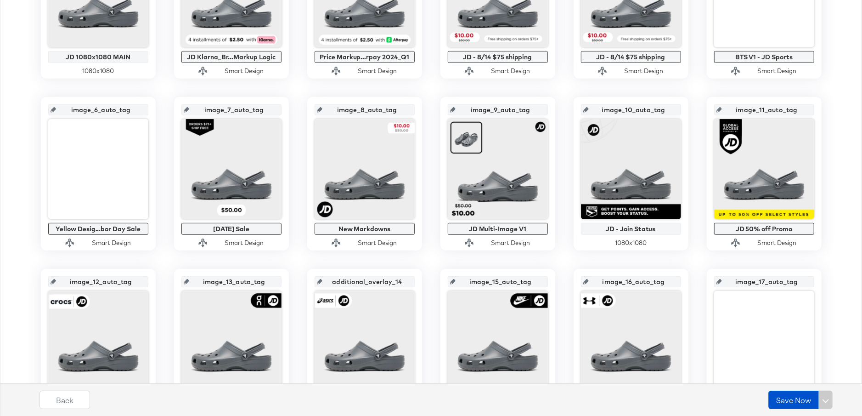
scroll to position [537, 0]
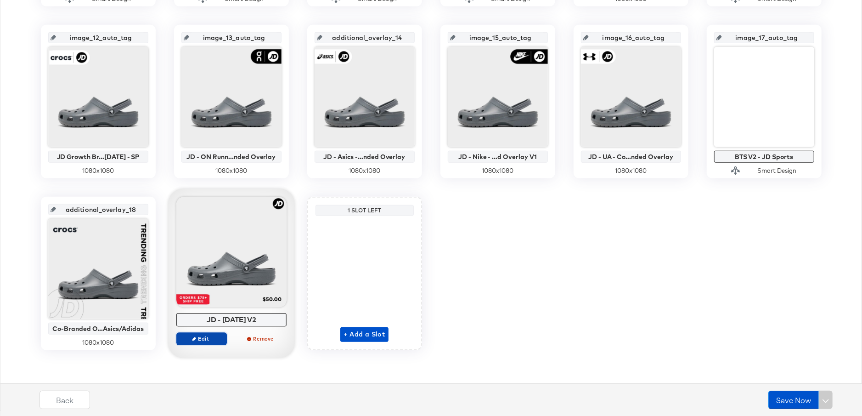
click at [204, 340] on span "Edit" at bounding box center [201, 338] width 42 height 7
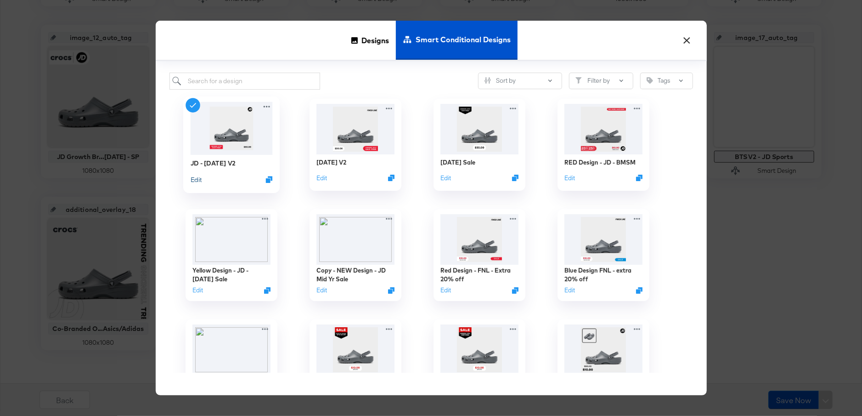
click at [194, 179] on button "Edit" at bounding box center [195, 179] width 11 height 9
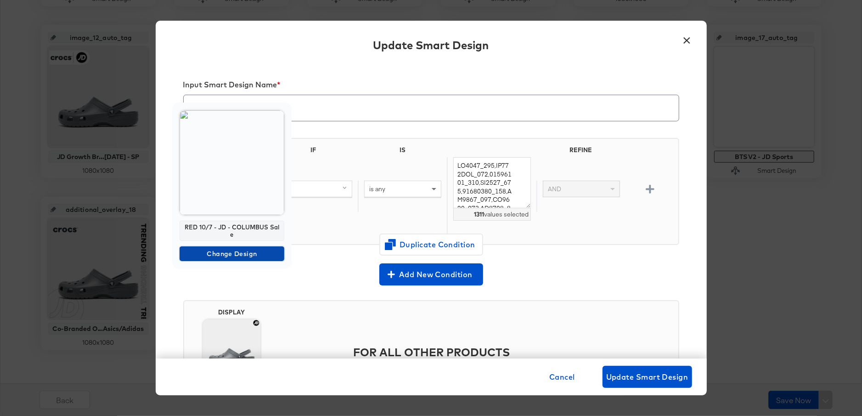
click at [237, 255] on span "Change Design" at bounding box center [231, 253] width 97 height 11
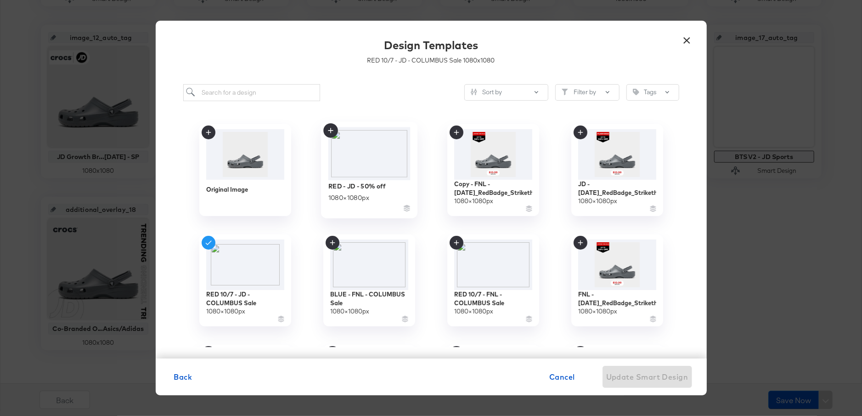
click at [390, 175] on img at bounding box center [369, 153] width 82 height 53
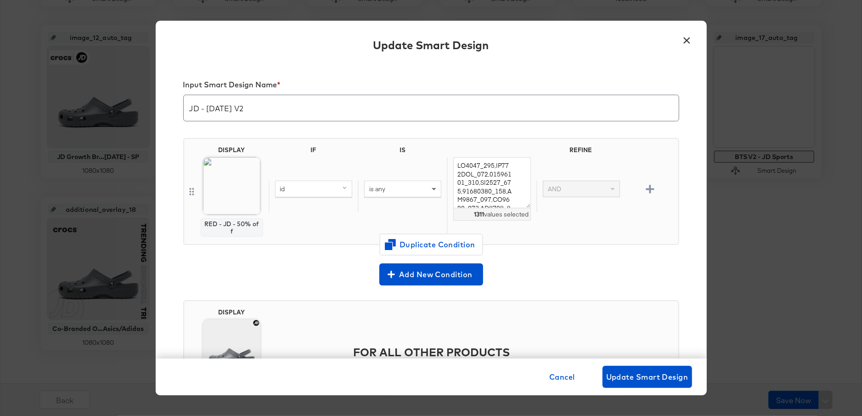
scroll to position [72, 0]
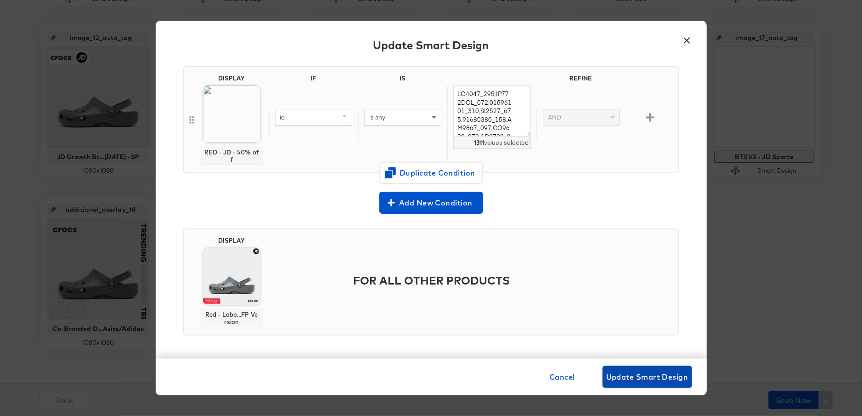
click at [630, 380] on span "Update Smart Design" at bounding box center [648, 376] width 82 height 13
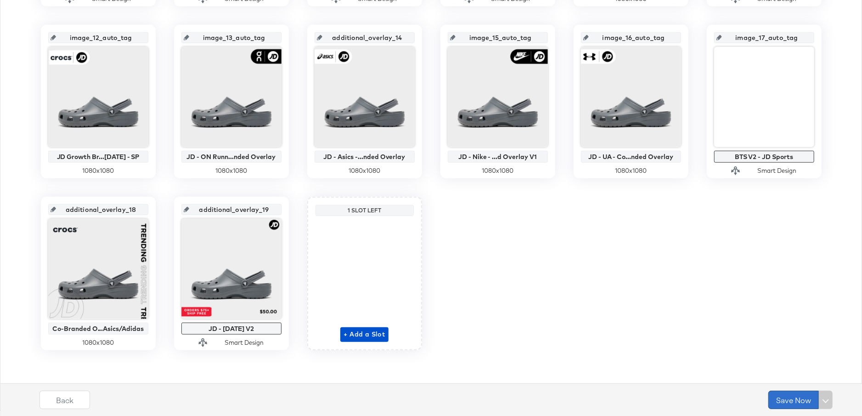
click at [795, 398] on button "Save Now" at bounding box center [794, 400] width 51 height 18
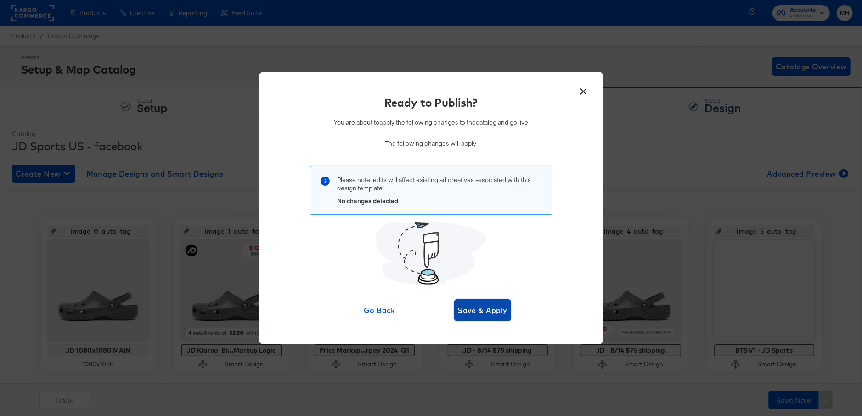
click at [485, 307] on span "Save & Apply" at bounding box center [483, 310] width 50 height 13
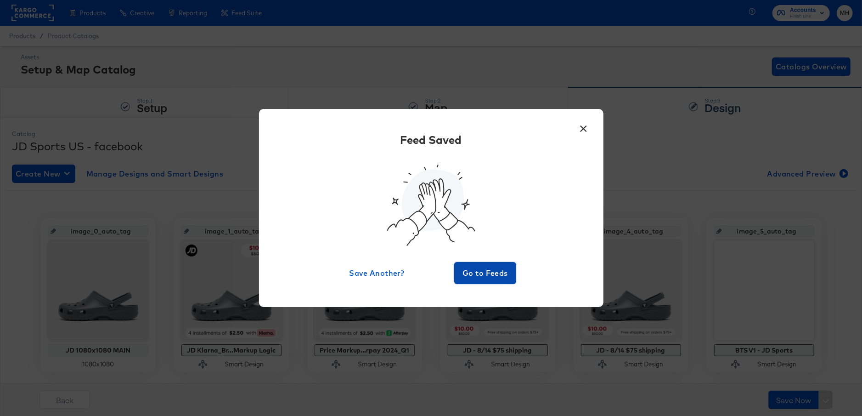
click at [476, 280] on button "Go to Feeds" at bounding box center [485, 273] width 62 height 22
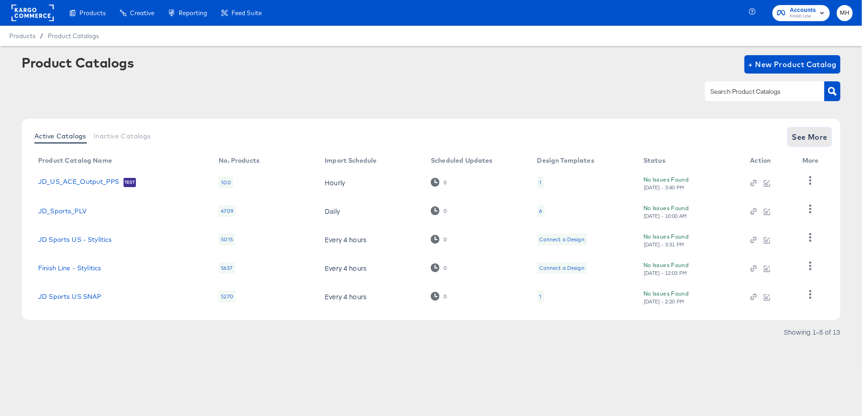
click at [814, 140] on span "See More" at bounding box center [810, 136] width 36 height 13
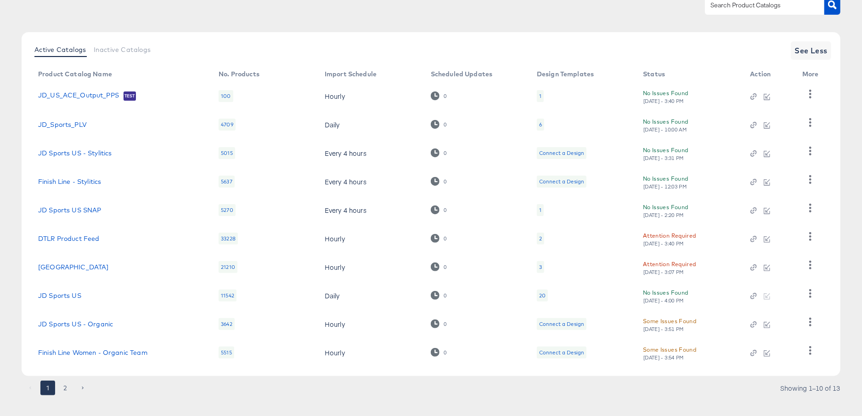
scroll to position [97, 0]
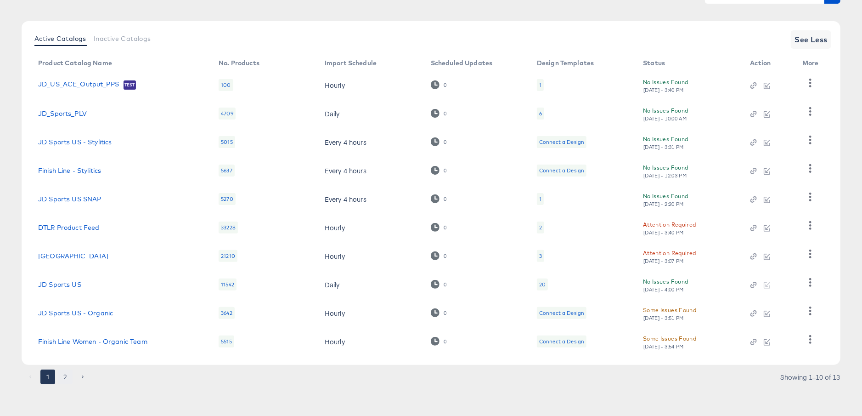
click at [68, 376] on button "2" at bounding box center [65, 376] width 15 height 15
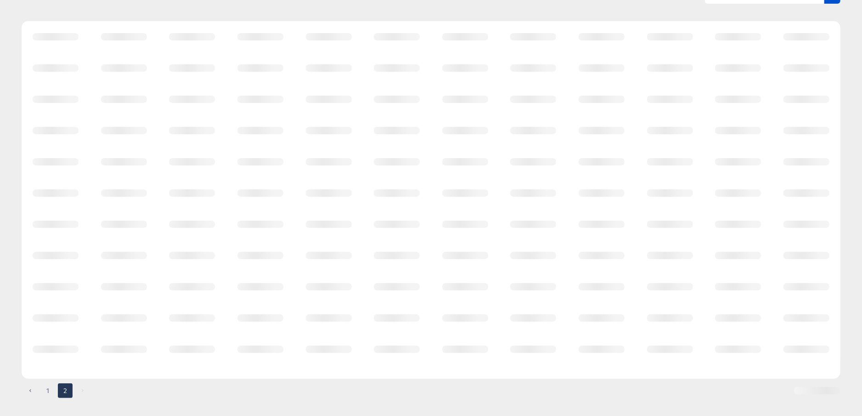
scroll to position [0, 0]
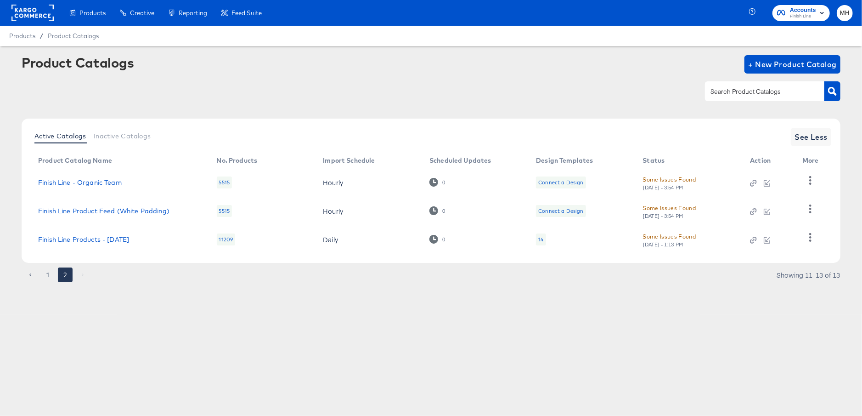
click at [539, 240] on div "14" at bounding box center [541, 239] width 5 height 7
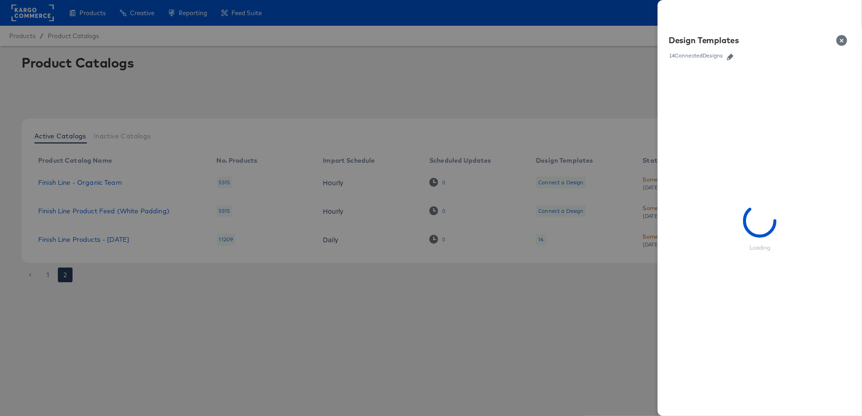
click at [733, 56] on icon "button" at bounding box center [730, 57] width 6 height 6
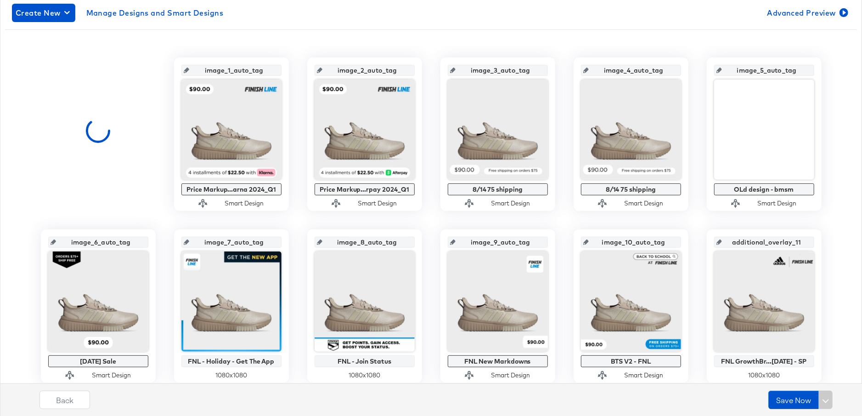
scroll to position [166, 0]
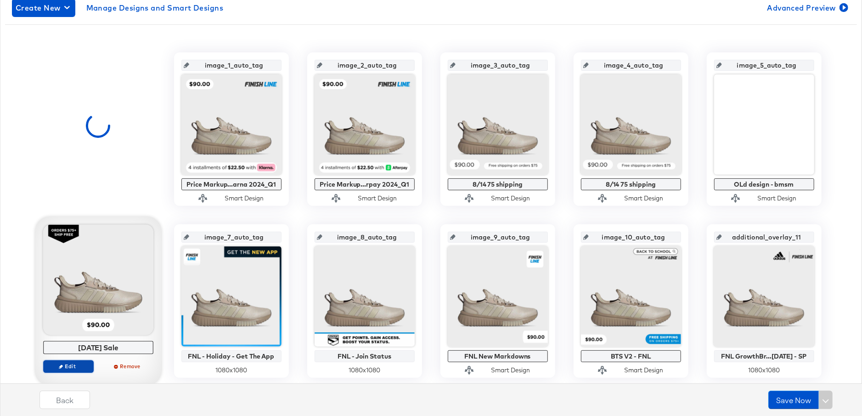
click at [68, 364] on span "Edit" at bounding box center [68, 366] width 42 height 7
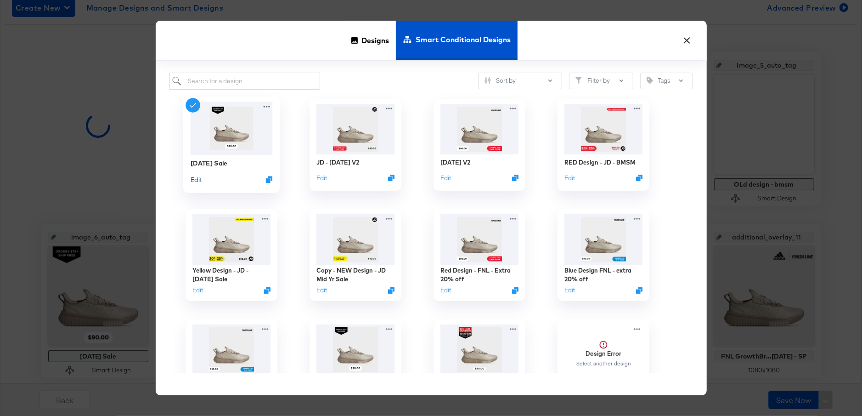
click at [199, 182] on button "Edit" at bounding box center [195, 179] width 11 height 9
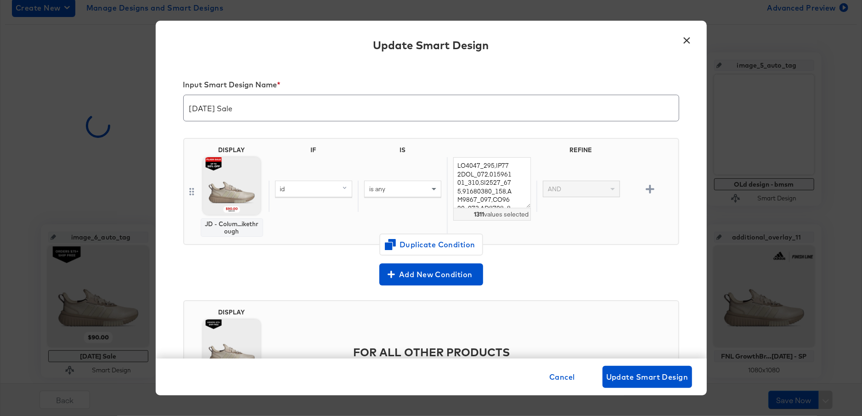
click at [688, 38] on button "×" at bounding box center [687, 38] width 17 height 17
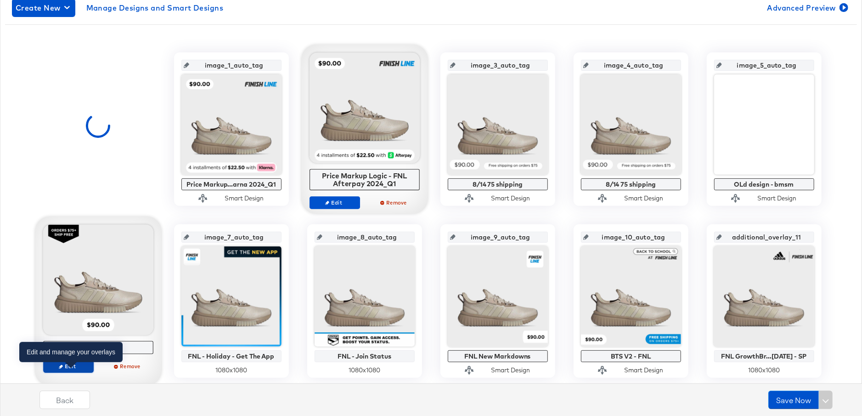
click at [68, 366] on span "Edit" at bounding box center [68, 366] width 42 height 7
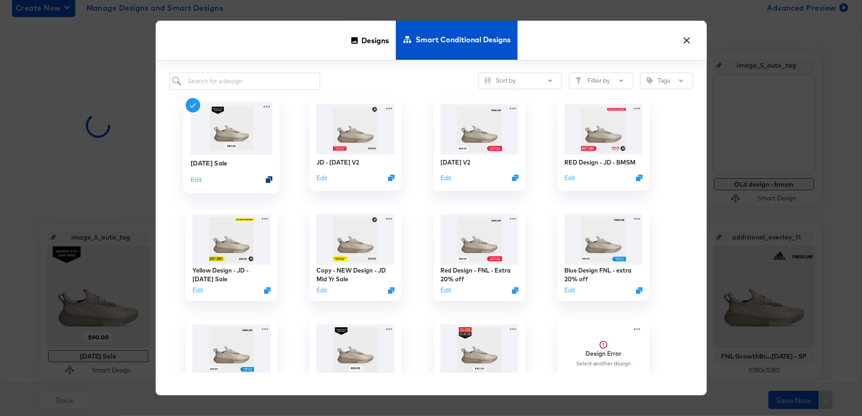
click at [269, 178] on icon "Duplicate" at bounding box center [269, 179] width 7 height 7
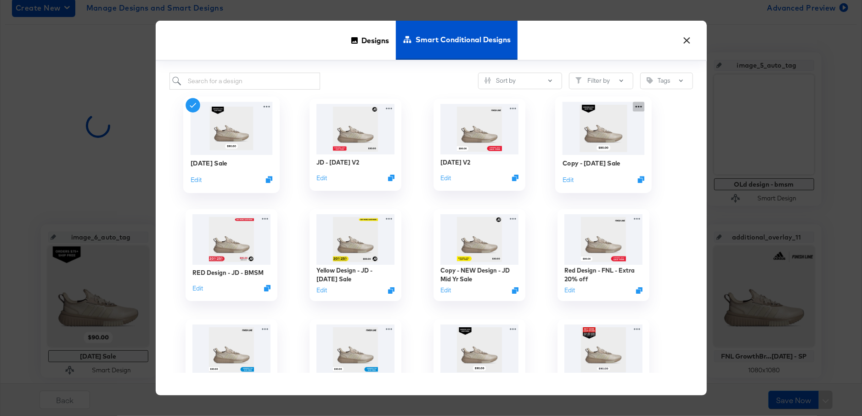
click at [639, 109] on div "Copy - [DATE] Sale Edit" at bounding box center [604, 145] width 124 height 110
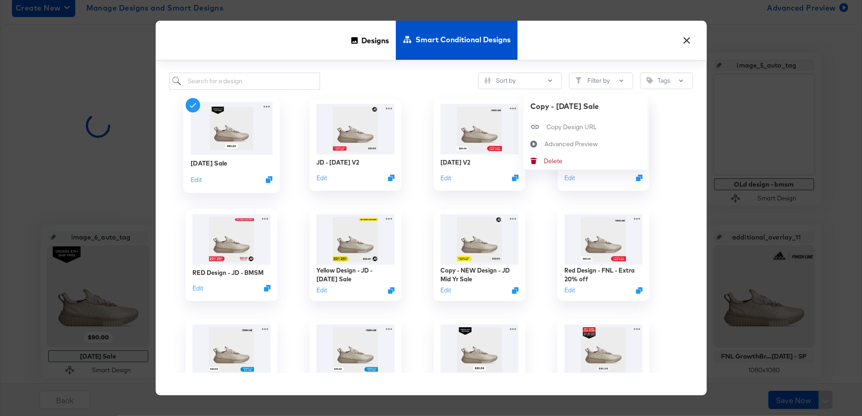
click at [659, 129] on div "Copy - [DATE] Sale Edit Copy - [DATE] Sale Copy Design URL Copy Design URL Adva…" at bounding box center [604, 145] width 124 height 110
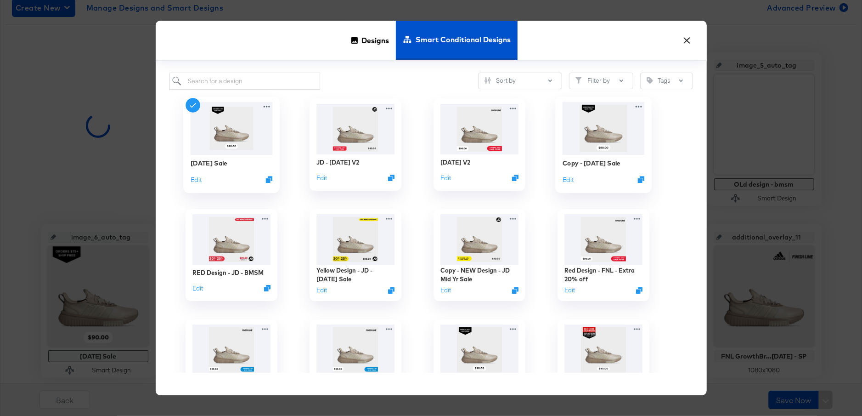
click at [625, 146] on img at bounding box center [603, 128] width 82 height 53
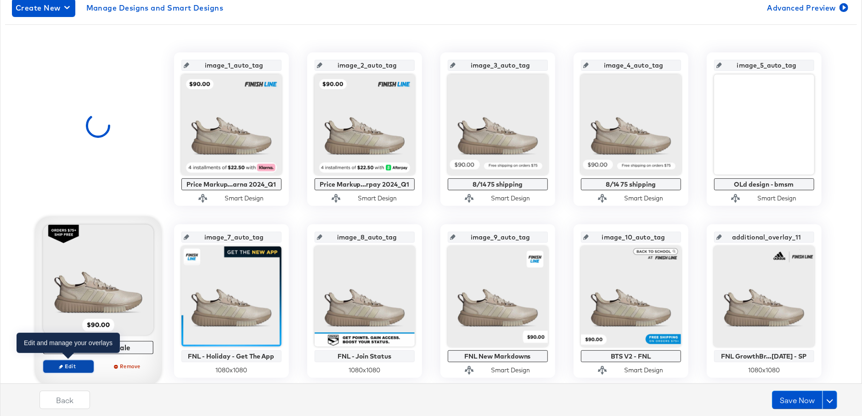
click at [66, 365] on span "Edit" at bounding box center [68, 366] width 42 height 7
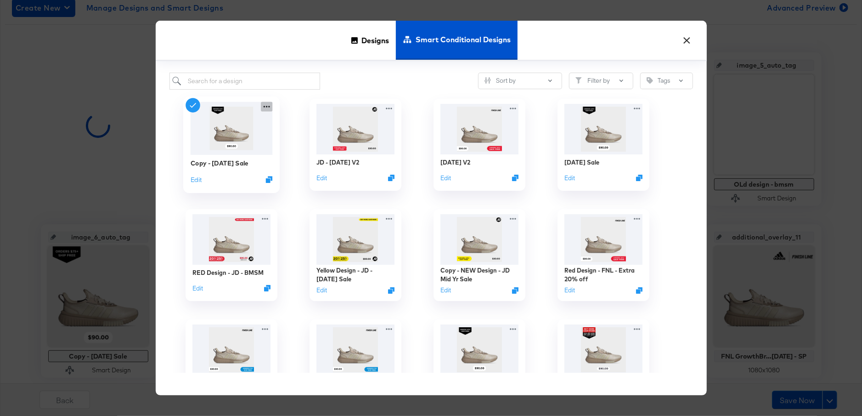
click at [264, 107] on icon at bounding box center [266, 107] width 11 height 10
click at [196, 180] on button "Edit" at bounding box center [195, 179] width 11 height 9
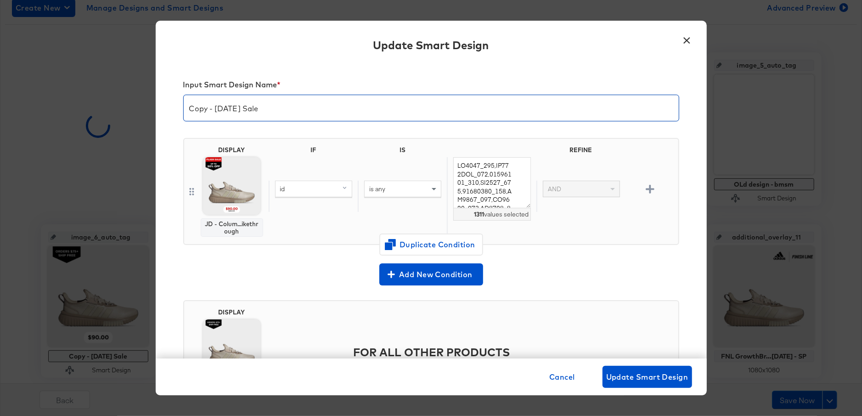
drag, startPoint x: 208, startPoint y: 109, endPoint x: 180, endPoint y: 107, distance: 27.6
click at [180, 107] on div "Input Smart Design Name * Copy - [DATE] Sale DISPLAY JD - Colum...ikethrough IF…" at bounding box center [431, 210] width 551 height 295
type input "FNL - [DATE] Sale"
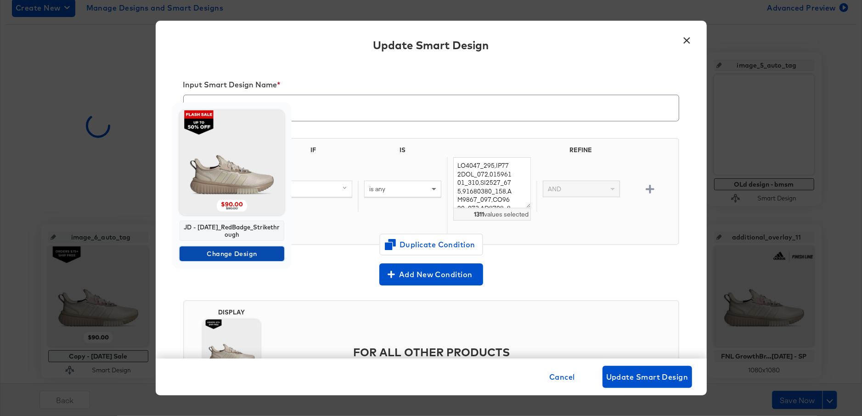
click at [238, 256] on span "Change Design" at bounding box center [231, 253] width 97 height 11
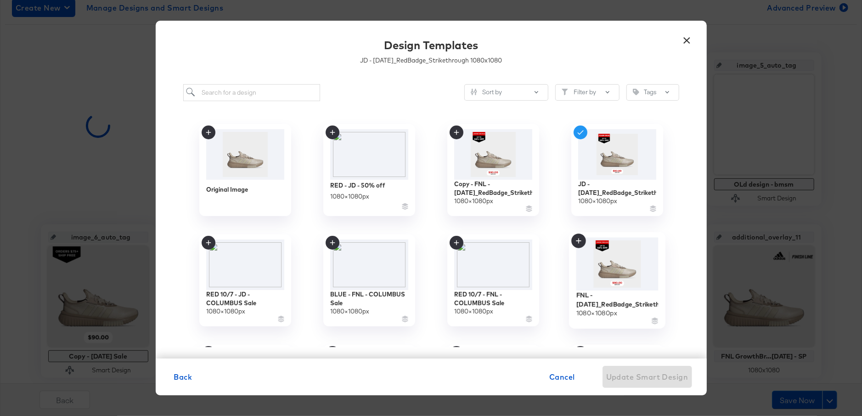
click at [602, 265] on img at bounding box center [617, 263] width 82 height 53
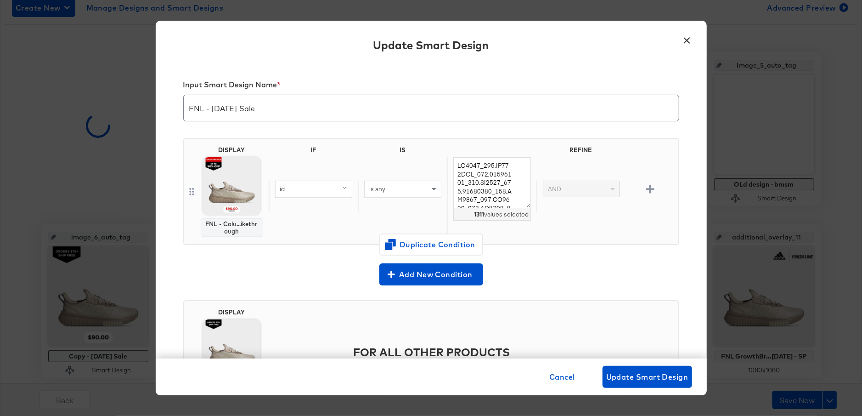
scroll to position [72, 0]
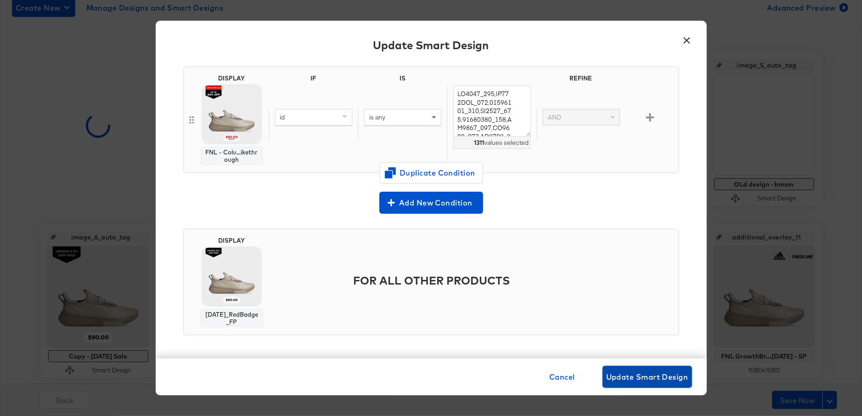
click at [622, 380] on span "Update Smart Design" at bounding box center [648, 376] width 82 height 13
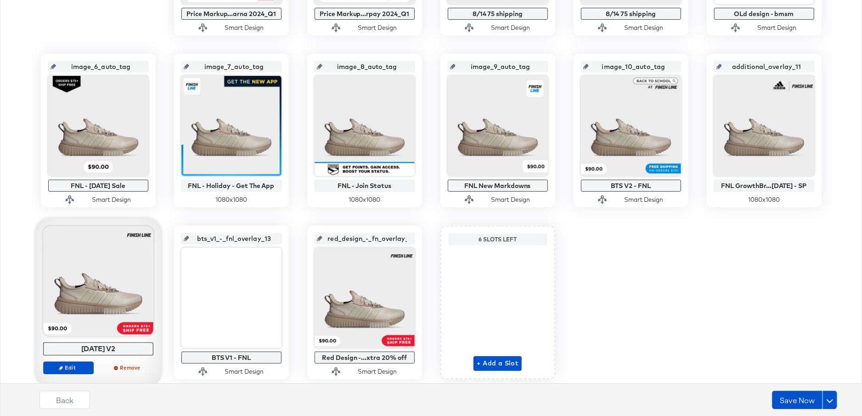
scroll to position [365, 0]
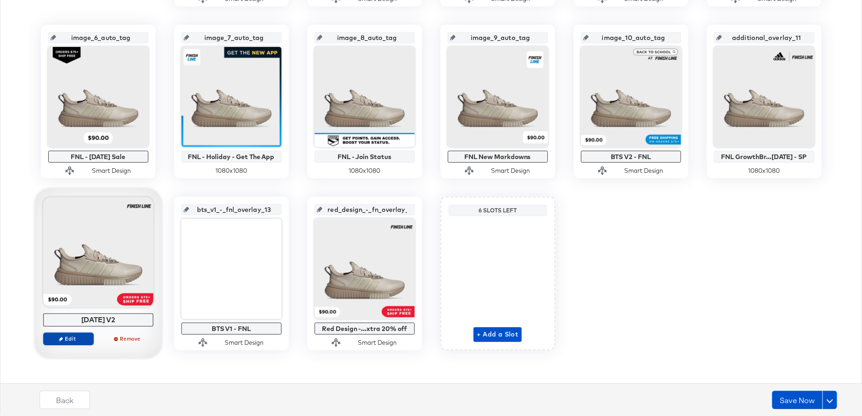
click at [79, 335] on span "Edit" at bounding box center [68, 338] width 42 height 7
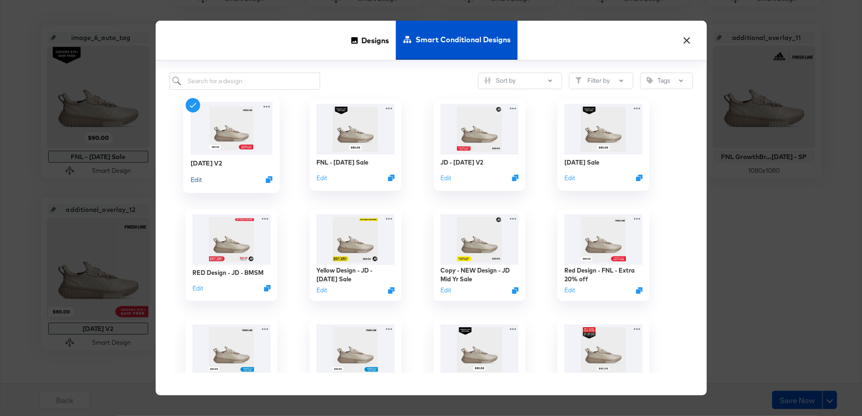
click at [199, 178] on button "Edit" at bounding box center [195, 179] width 11 height 9
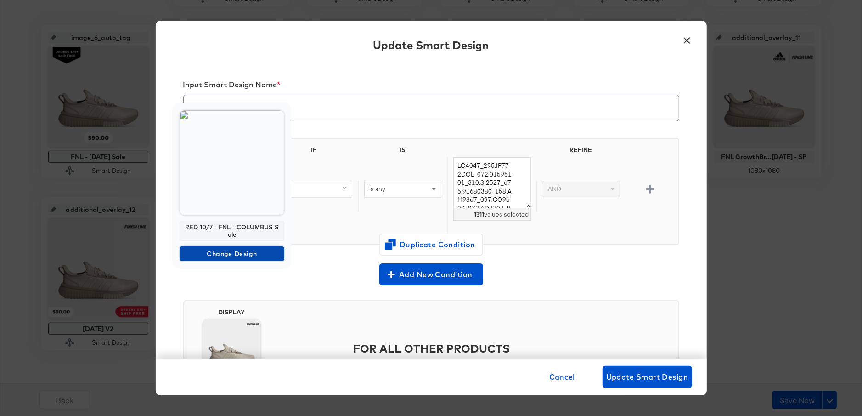
click at [219, 252] on span "Change Design" at bounding box center [231, 253] width 97 height 11
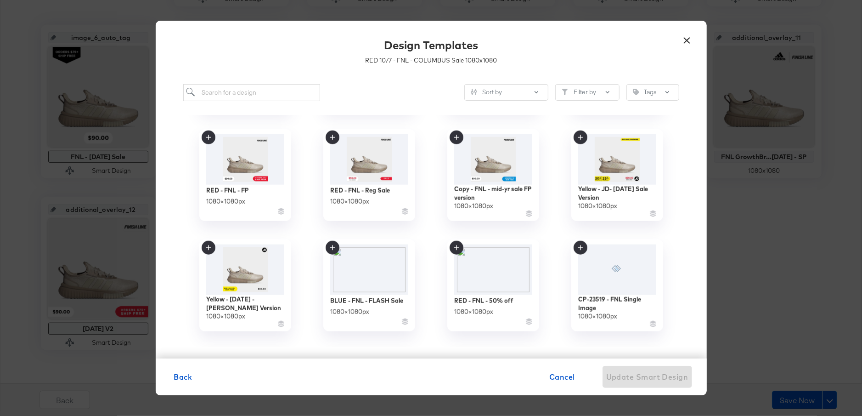
scroll to position [802, 0]
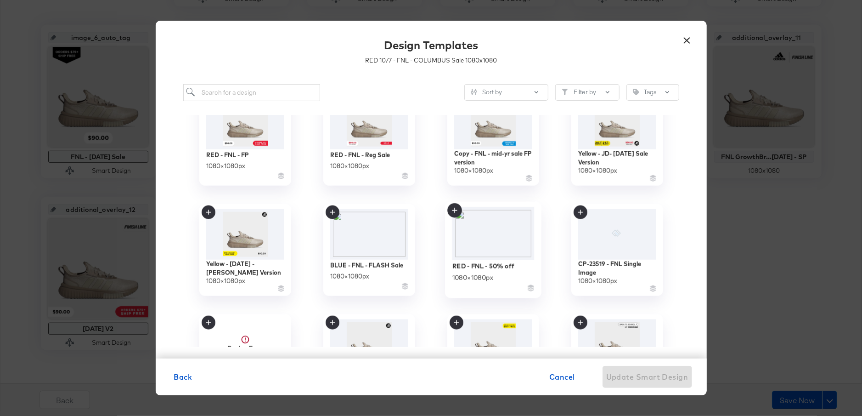
click at [490, 244] on img at bounding box center [493, 233] width 82 height 53
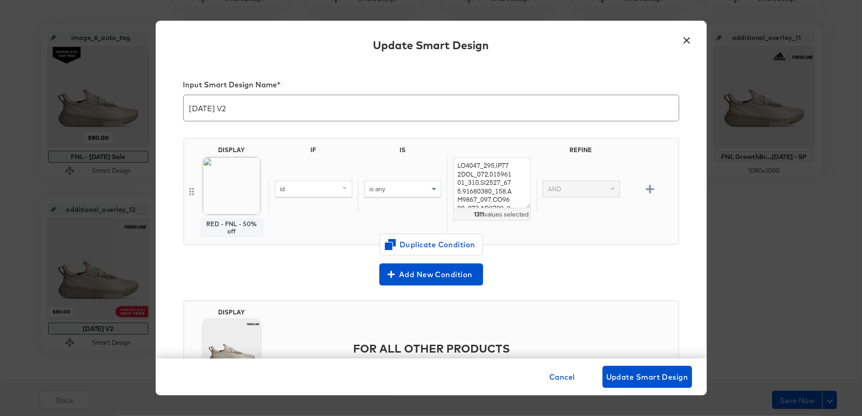
scroll to position [64, 0]
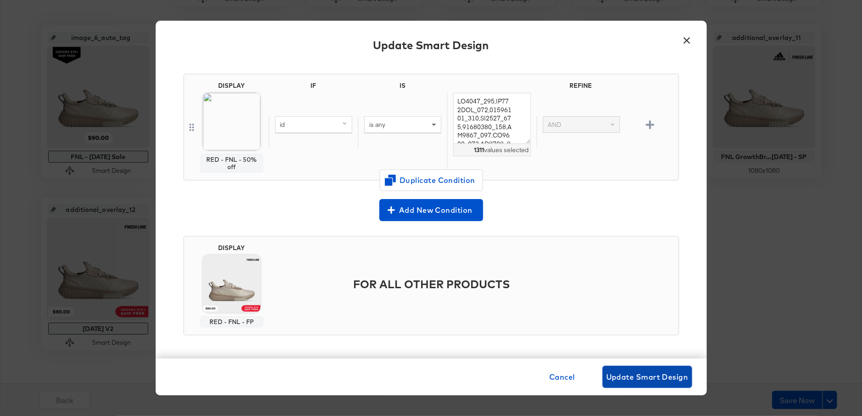
click at [631, 372] on span "Update Smart Design" at bounding box center [648, 376] width 82 height 13
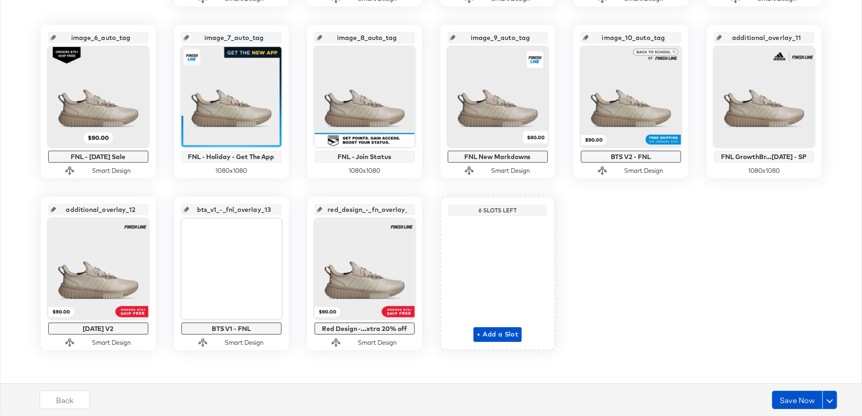
click at [330, 360] on div "image_1_auto_tag Price Markup...arna 2024_Q1 Smart Design image_2_auto_tag Pric…" at bounding box center [431, 98] width 839 height 532
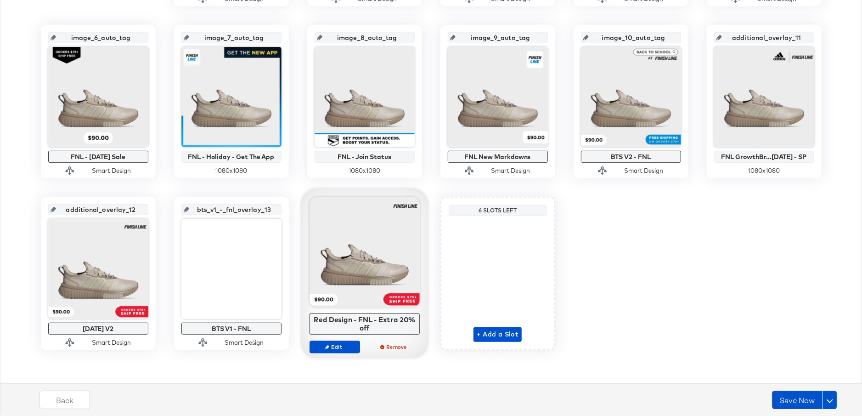
click at [329, 352] on div "Edit Remove" at bounding box center [365, 350] width 110 height 21
click at [333, 346] on span "Edit" at bounding box center [334, 346] width 42 height 7
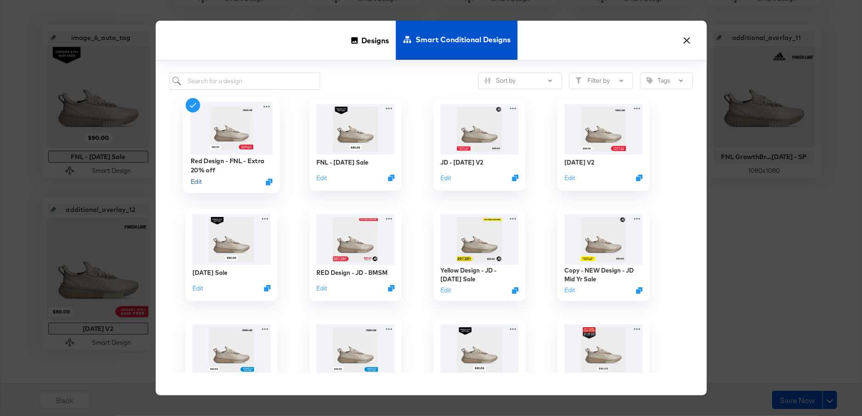
click at [193, 179] on button "Edit" at bounding box center [195, 181] width 11 height 9
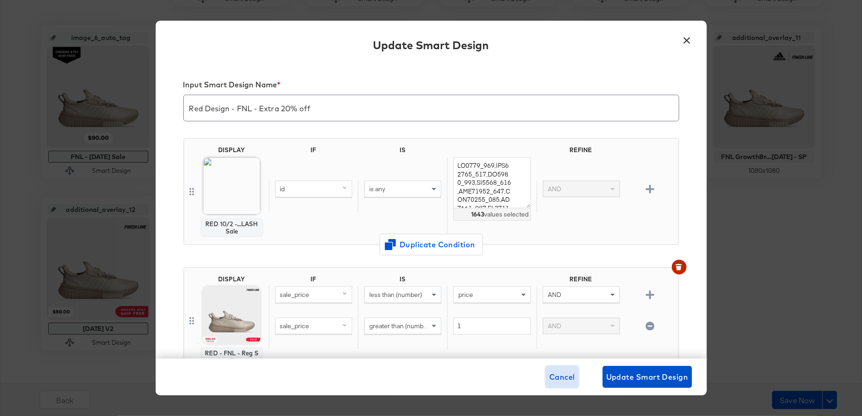
click at [561, 382] on span "Cancel" at bounding box center [563, 376] width 26 height 13
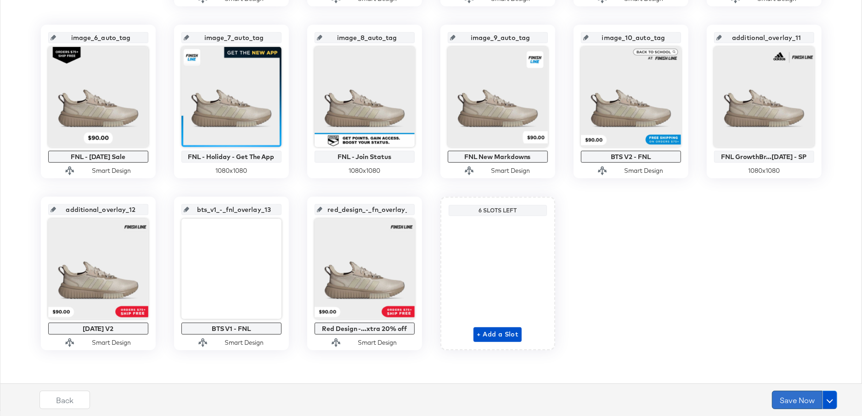
click at [789, 398] on button "Save Now" at bounding box center [797, 400] width 51 height 18
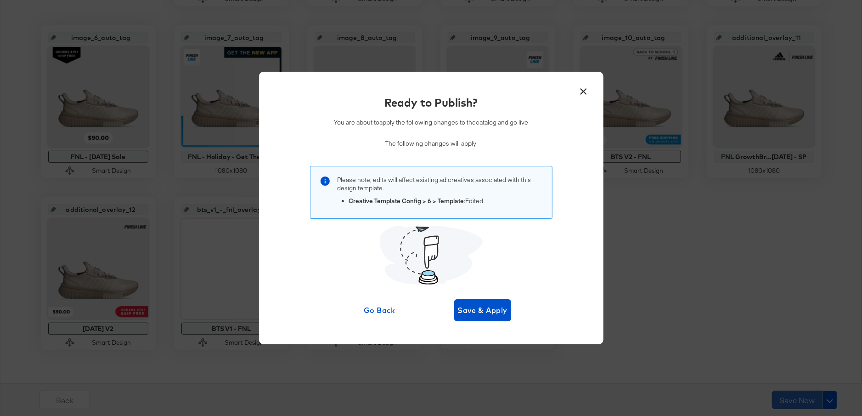
scroll to position [0, 0]
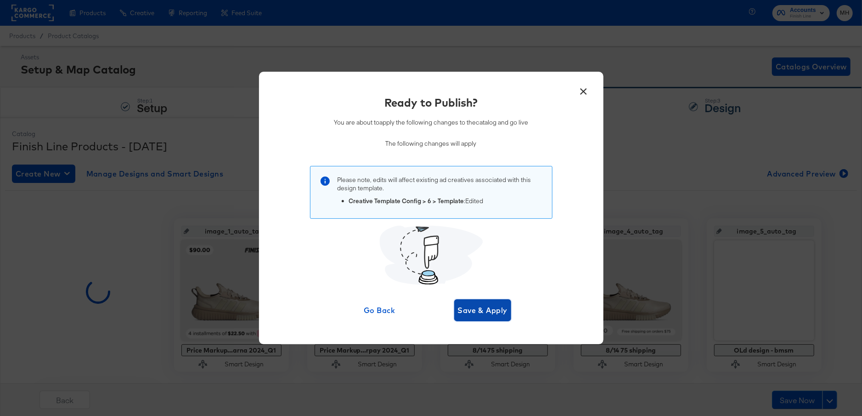
click at [470, 307] on span "Save & Apply" at bounding box center [483, 310] width 50 height 13
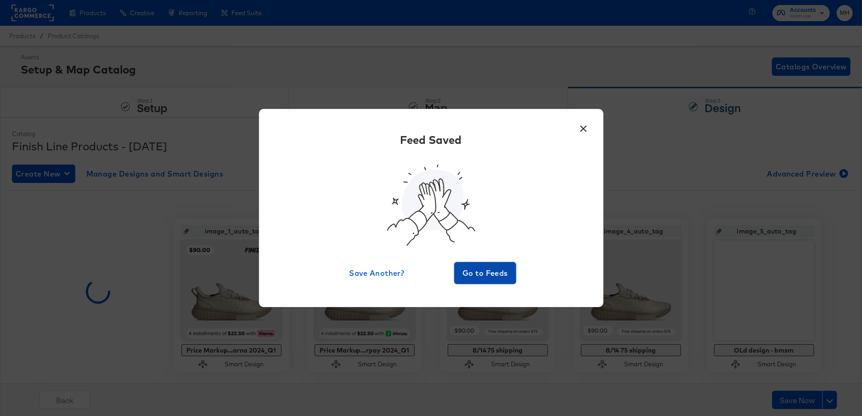
click at [479, 271] on span "Go to Feeds" at bounding box center [485, 273] width 55 height 13
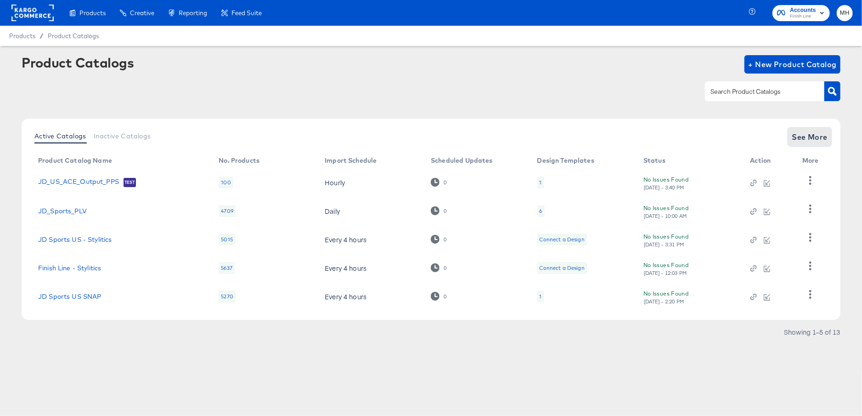
click at [804, 142] on span "See More" at bounding box center [810, 136] width 36 height 13
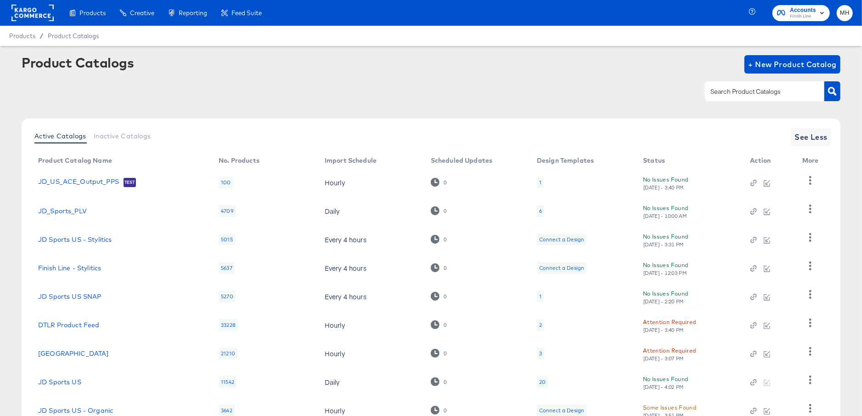
click at [803, 15] on span "Finish Line" at bounding box center [803, 16] width 26 height 7
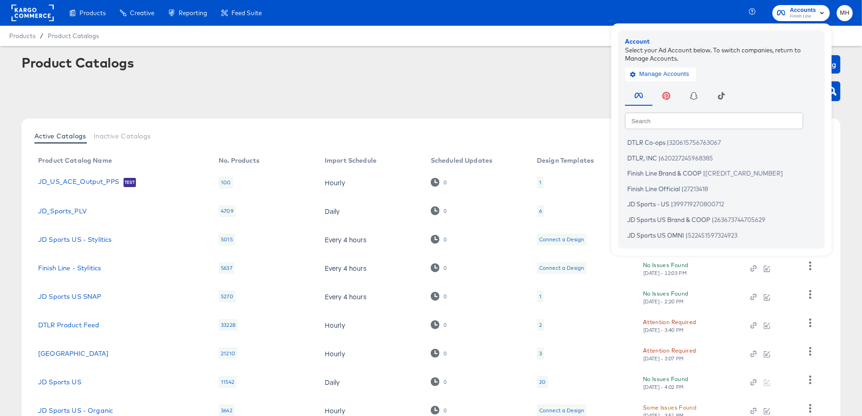
click at [367, 74] on div "Product Catalogs + New Product Catalog" at bounding box center [431, 83] width 819 height 56
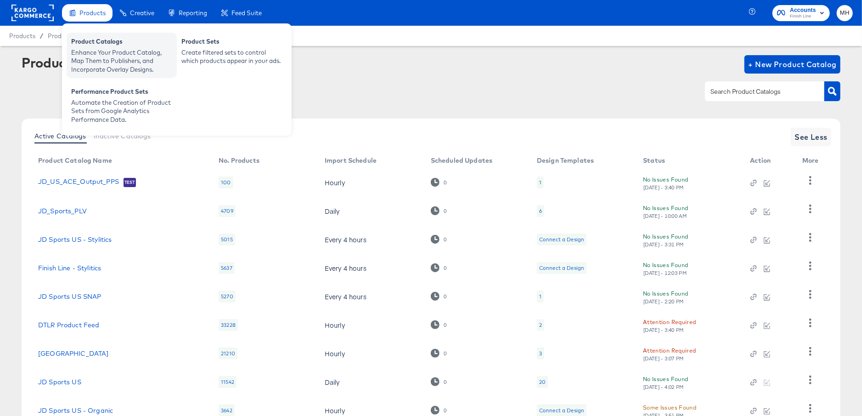
click at [97, 44] on div "Product Catalogs" at bounding box center [121, 42] width 101 height 11
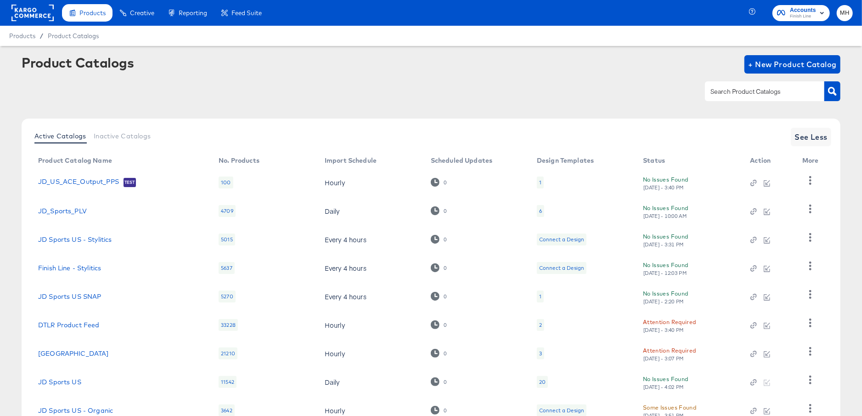
click at [42, 19] on rect at bounding box center [32, 13] width 42 height 17
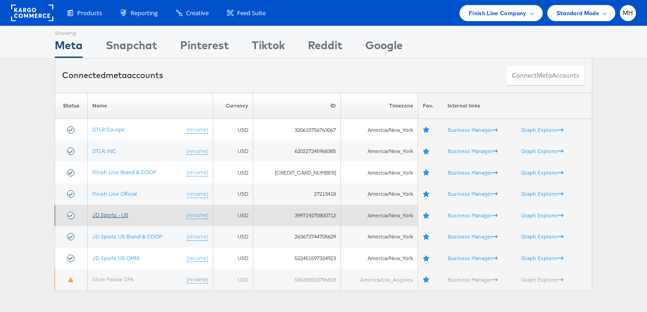
click at [119, 215] on link "JD Sports - US" at bounding box center [110, 214] width 36 height 7
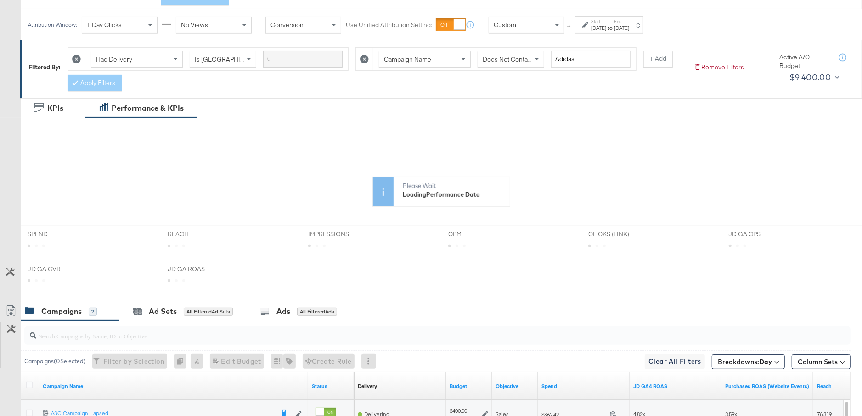
scroll to position [120, 0]
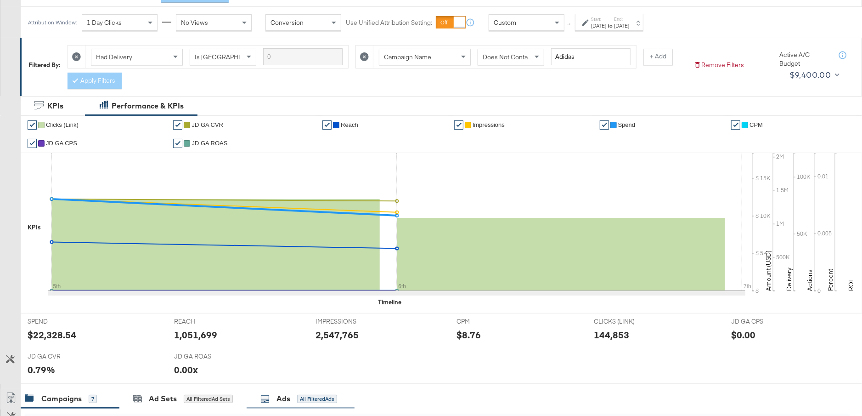
click at [278, 397] on div "Ads" at bounding box center [284, 398] width 14 height 11
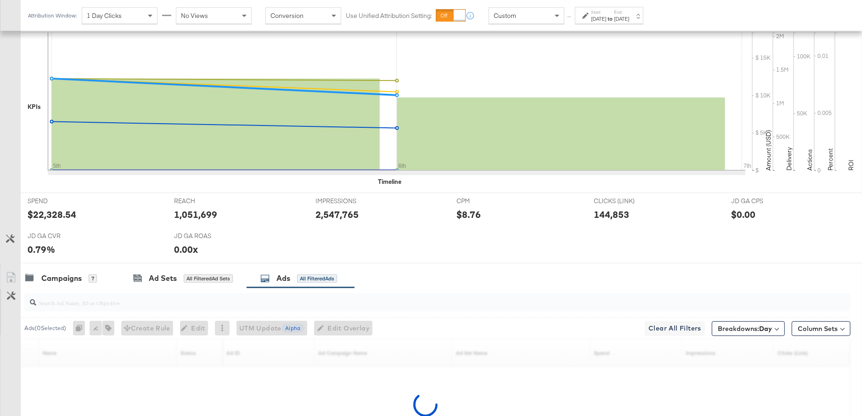
scroll to position [339, 0]
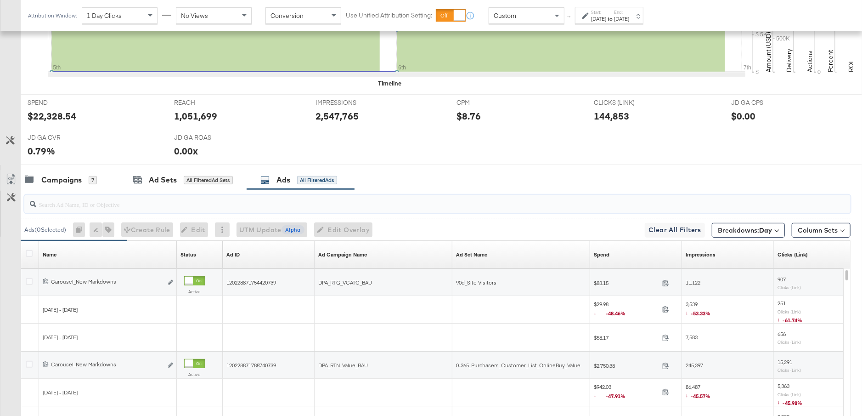
click at [314, 204] on input "search" at bounding box center [405, 201] width 739 height 18
type input "ongoingpromo"
click at [170, 280] on icon "link" at bounding box center [170, 282] width 5 height 5
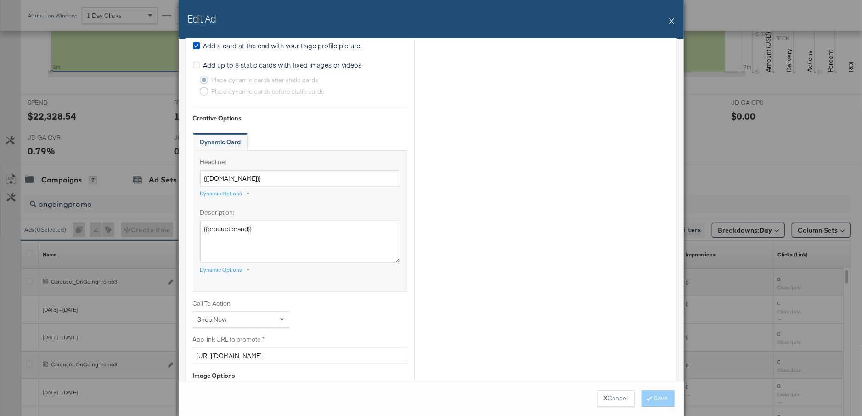
scroll to position [670, 0]
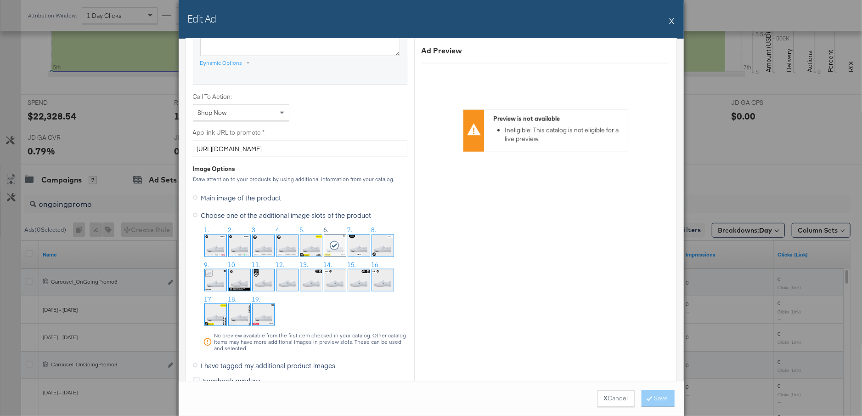
click at [674, 20] on button "X" at bounding box center [672, 20] width 5 height 18
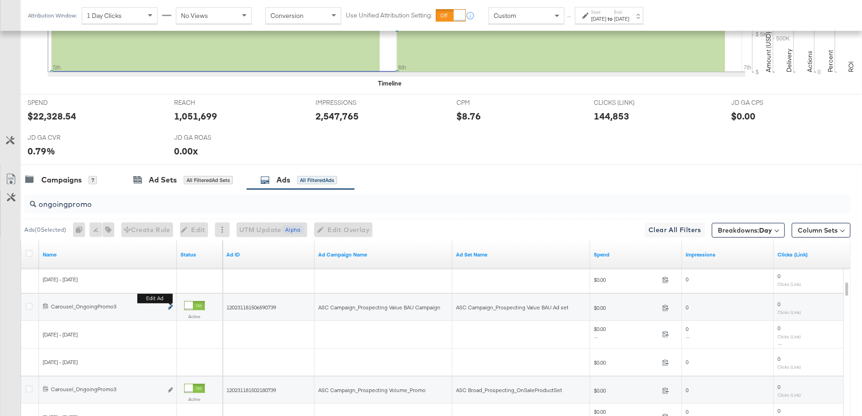
click at [170, 305] on icon "link" at bounding box center [170, 307] width 5 height 5
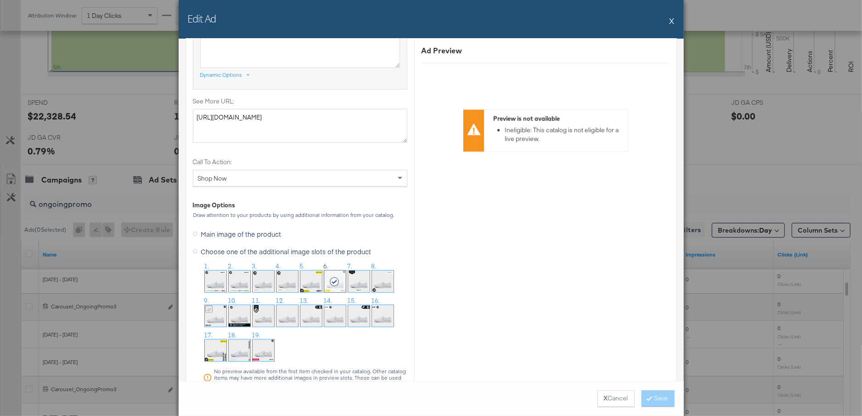
scroll to position [797, 0]
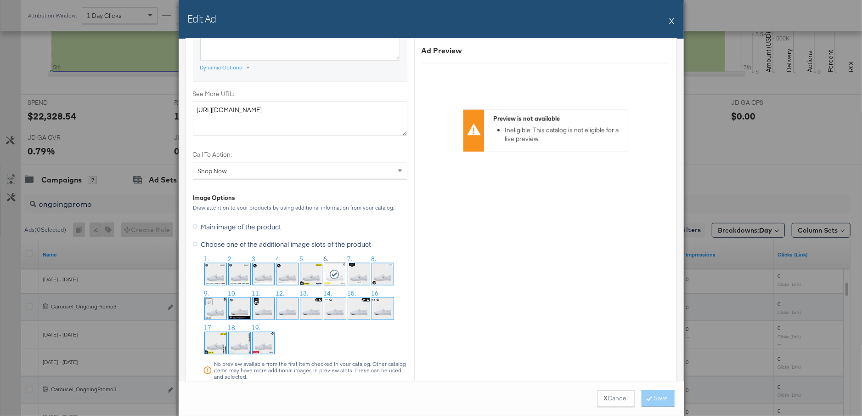
click at [674, 21] on button "X" at bounding box center [672, 20] width 5 height 18
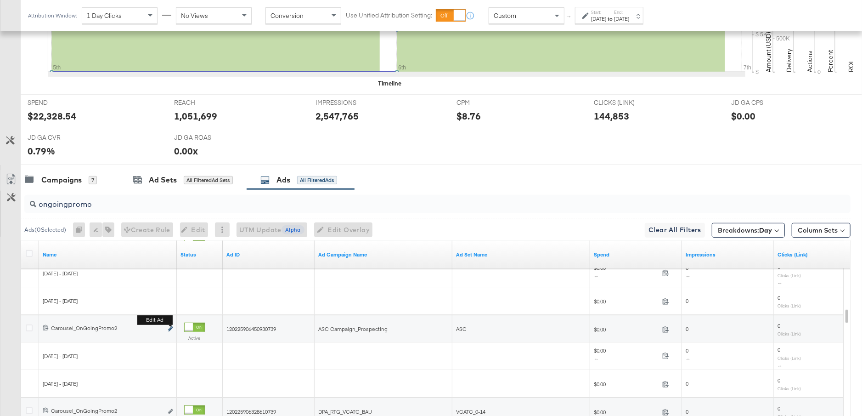
click at [170, 326] on icon "link" at bounding box center [170, 328] width 5 height 5
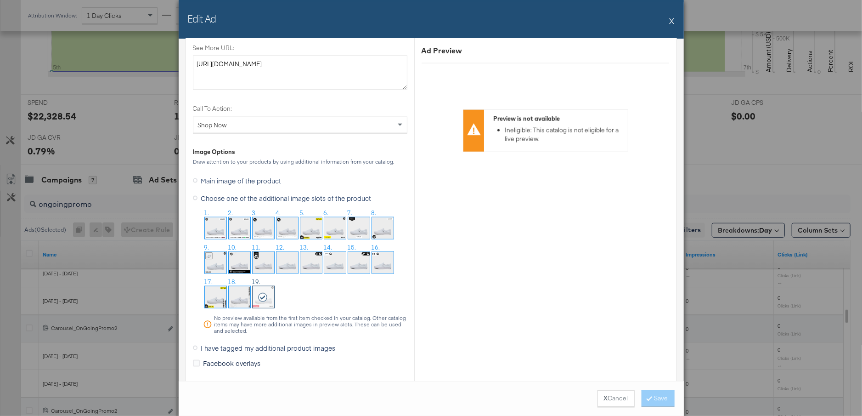
scroll to position [905, 0]
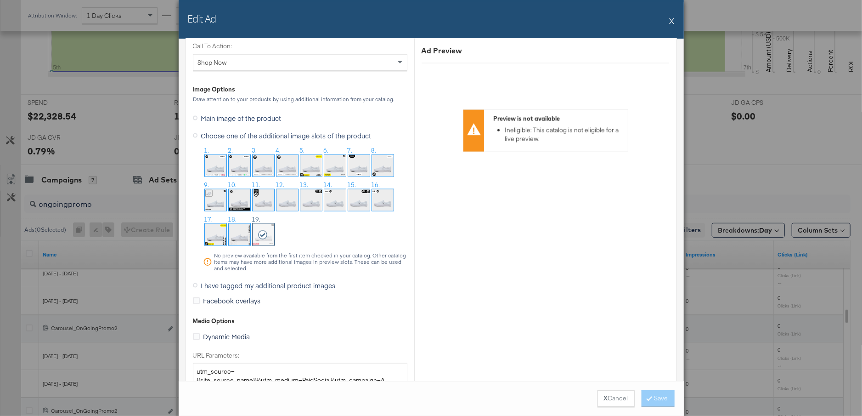
click at [674, 21] on button "X" at bounding box center [672, 20] width 5 height 18
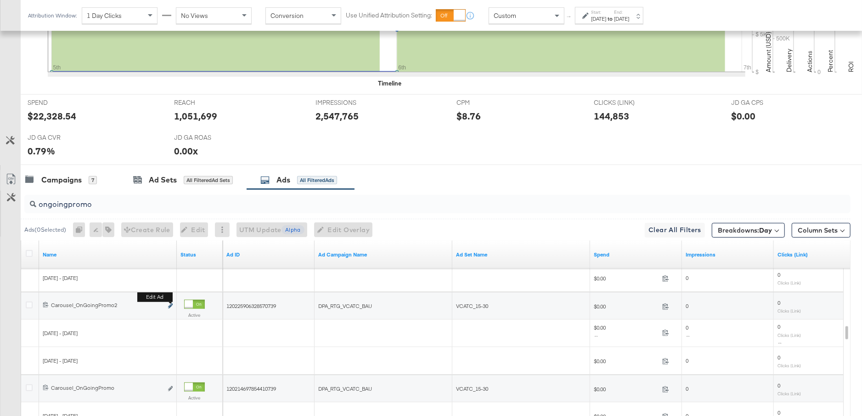
click at [170, 303] on icon "link" at bounding box center [170, 305] width 5 height 5
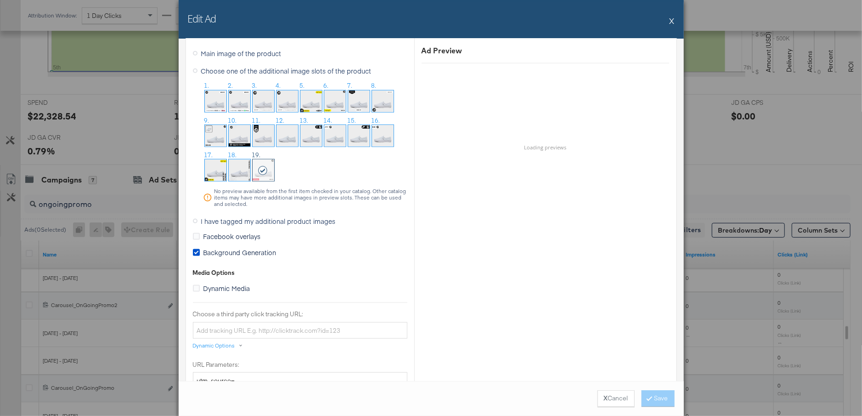
scroll to position [794, 0]
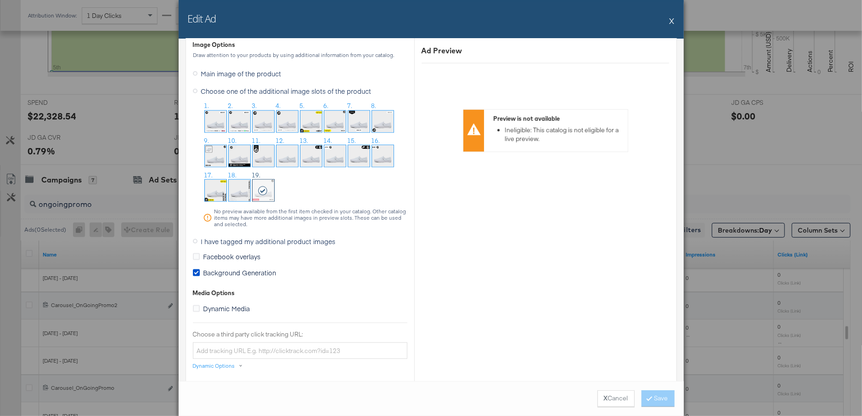
click at [673, 21] on button "X" at bounding box center [672, 20] width 5 height 18
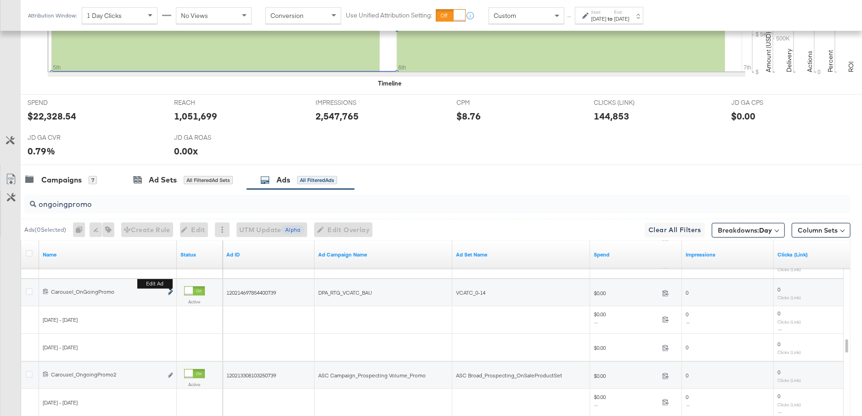
click at [170, 291] on icon "link" at bounding box center [170, 292] width 5 height 5
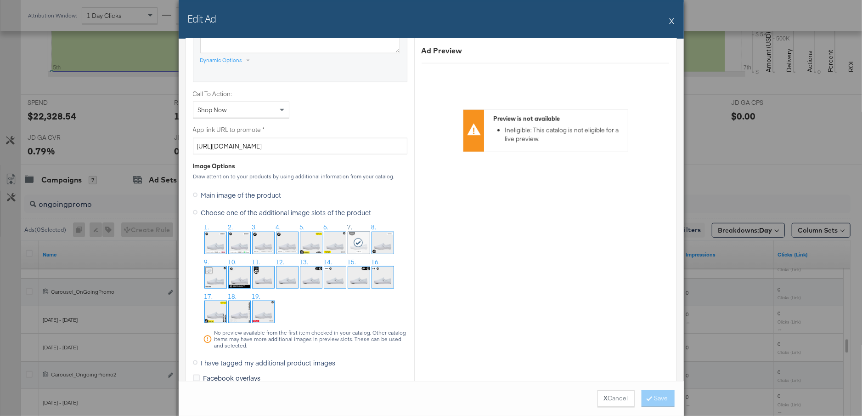
scroll to position [673, 0]
click at [673, 21] on button "X" at bounding box center [672, 20] width 5 height 18
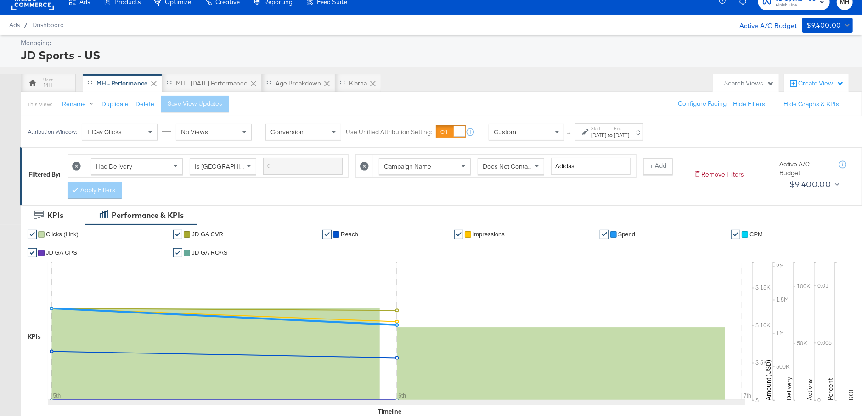
scroll to position [0, 0]
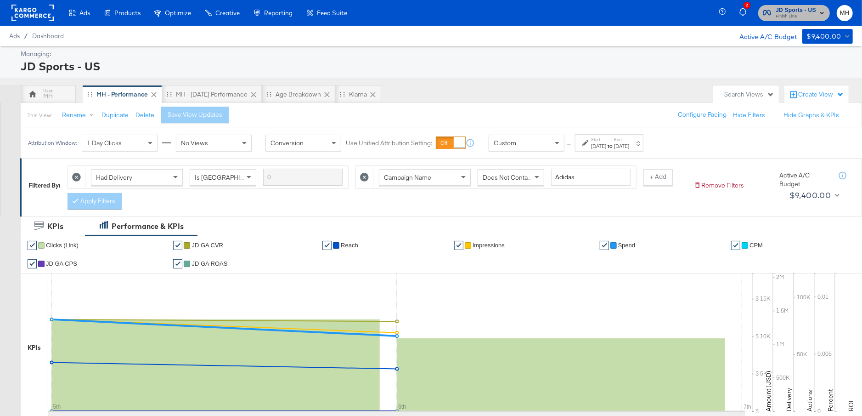
click at [817, 11] on span "JD Sports - US Finish Line" at bounding box center [794, 13] width 62 height 15
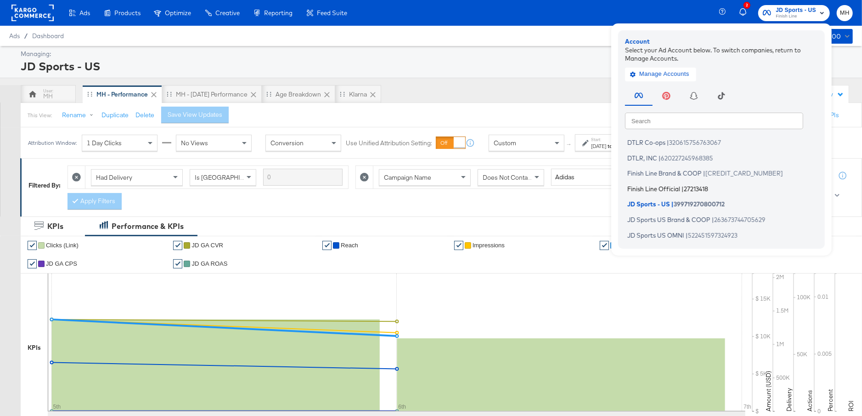
click at [669, 186] on span "Finish Line Official" at bounding box center [654, 188] width 53 height 7
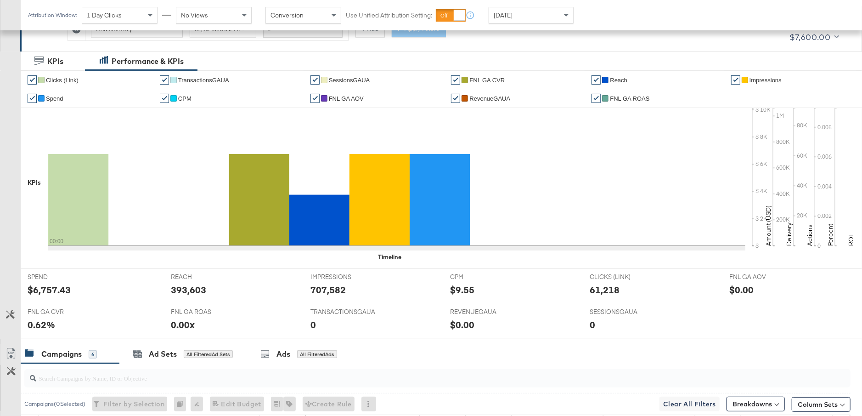
scroll to position [40, 0]
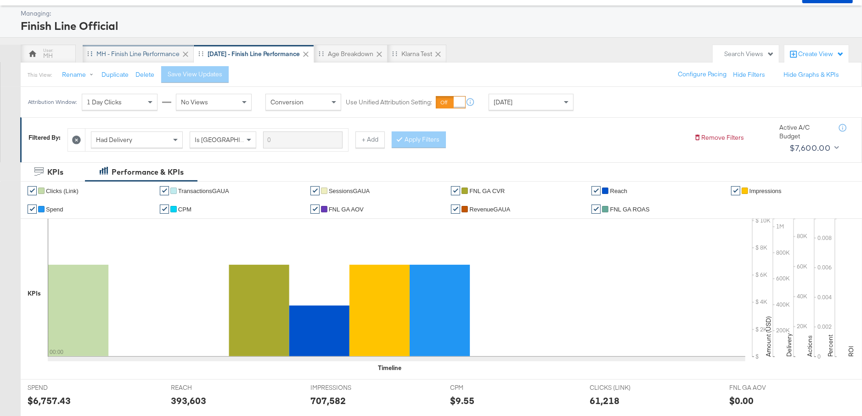
click at [155, 48] on div "MH - Finish Line Performance" at bounding box center [138, 54] width 111 height 18
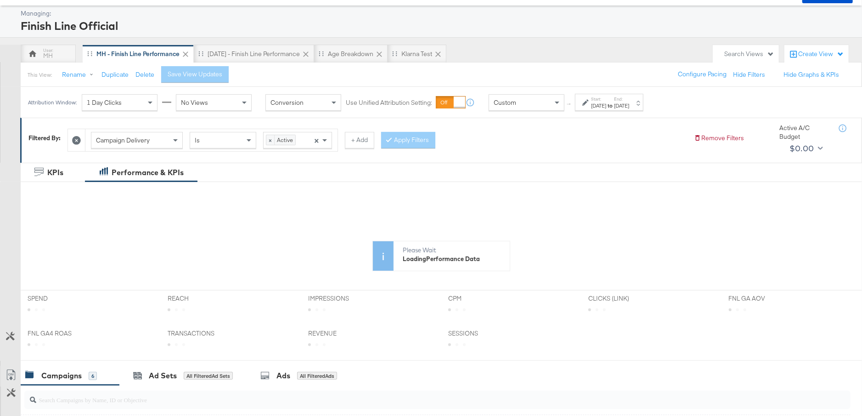
click at [630, 103] on div "Sep 30th 2025" at bounding box center [621, 105] width 15 height 7
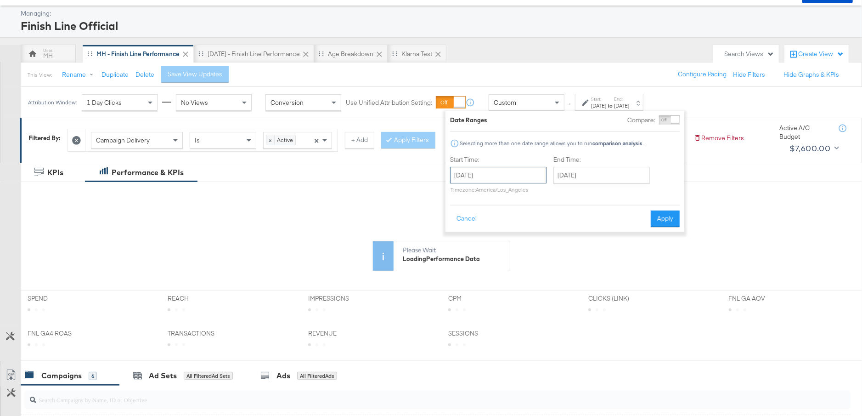
click at [493, 175] on input "September 28th 2025" at bounding box center [498, 175] width 96 height 17
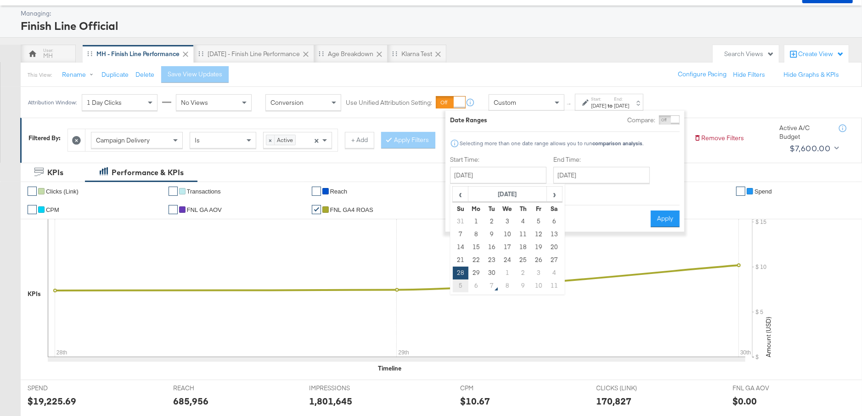
click at [461, 281] on td "5" at bounding box center [461, 285] width 16 height 13
type input "October 5th 2025"
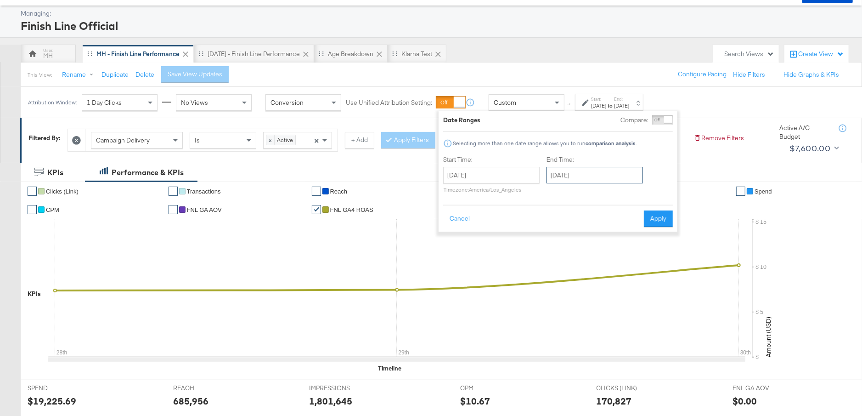
click at [602, 169] on input "October 5th 2025" at bounding box center [595, 175] width 96 height 17
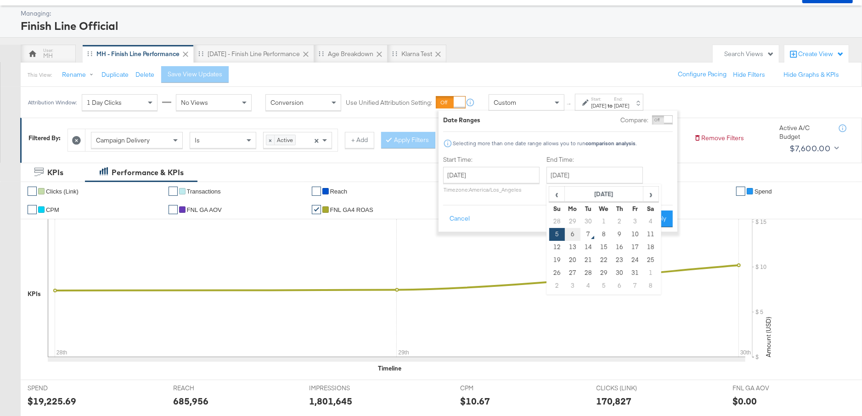
click at [575, 229] on td "6" at bounding box center [573, 234] width 16 height 13
type input "October 6th 2025"
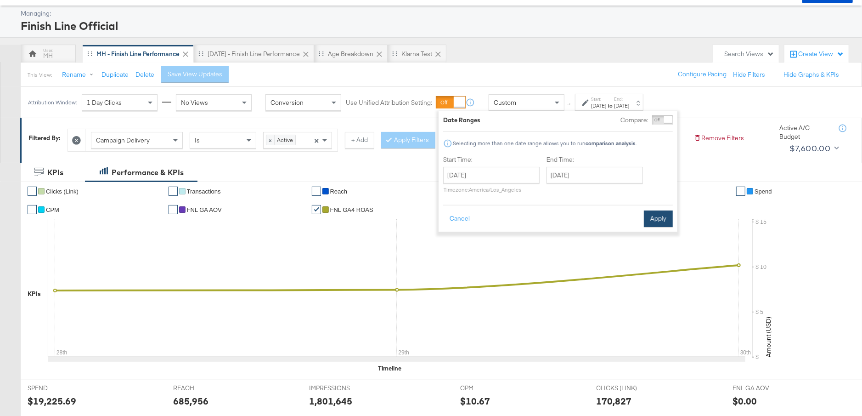
click at [658, 220] on button "Apply" at bounding box center [658, 218] width 29 height 17
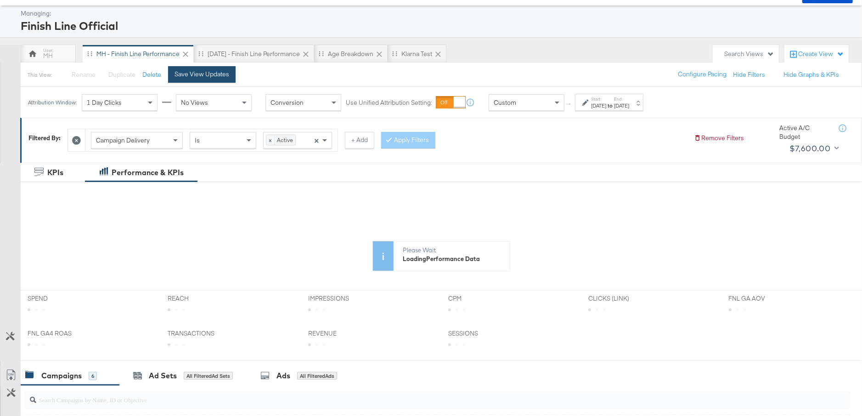
click at [220, 78] on button "Save View Updates" at bounding box center [202, 74] width 68 height 17
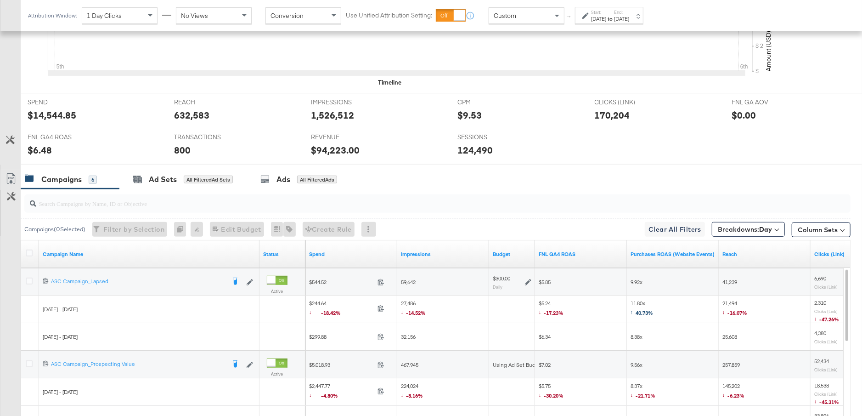
scroll to position [464, 0]
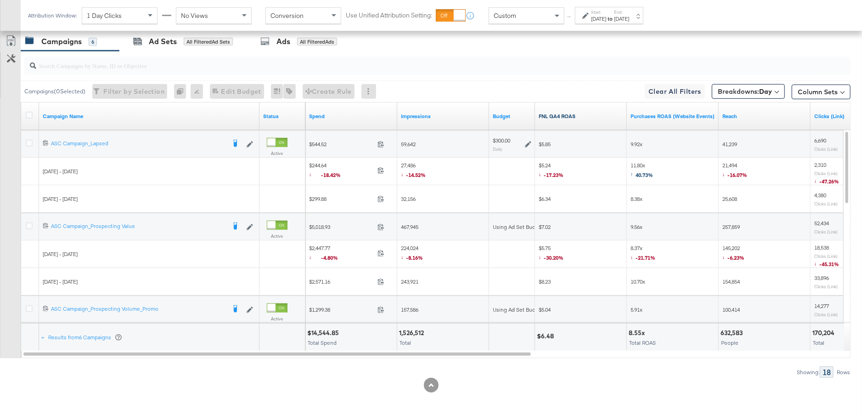
click at [590, 113] on link "FNL GA4 ROAS" at bounding box center [581, 116] width 85 height 7
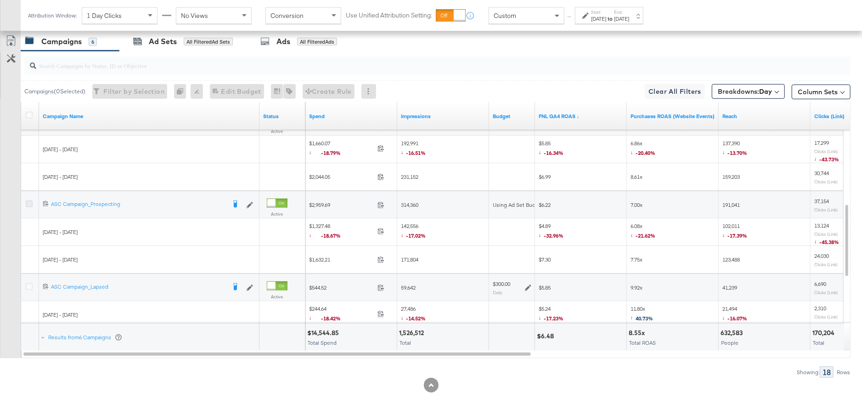
click at [28, 201] on icon at bounding box center [29, 203] width 7 height 7
click at [0, 0] on input "checkbox" at bounding box center [0, 0] width 0 height 0
click at [196, 40] on div "for 1 Campaign" at bounding box center [205, 42] width 43 height 8
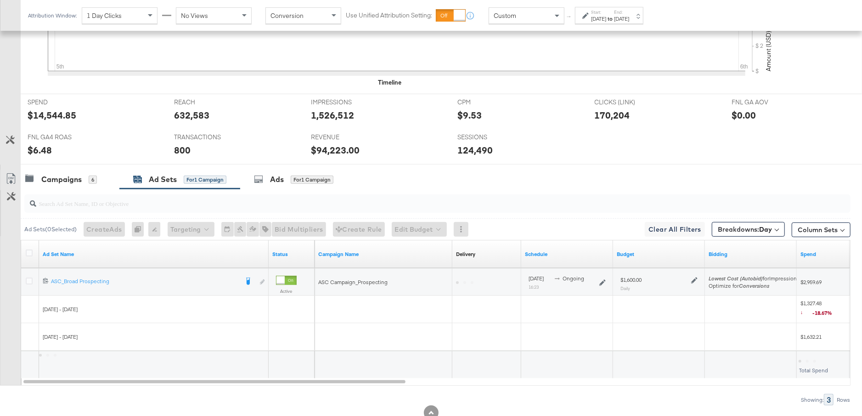
scroll to position [354, 0]
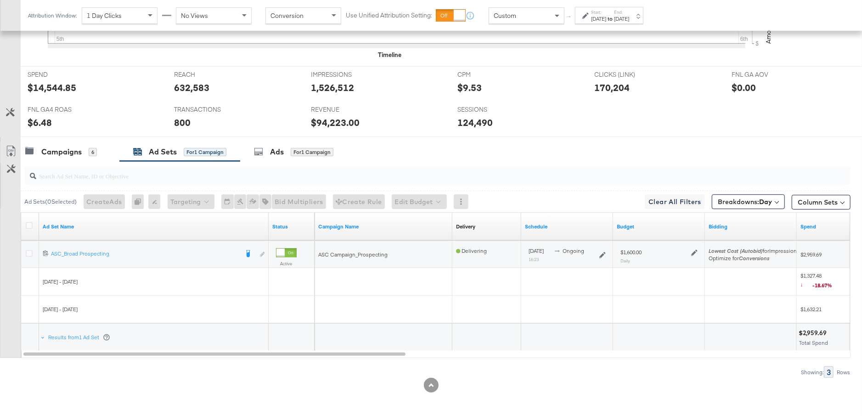
click at [696, 250] on icon at bounding box center [695, 253] width 6 height 6
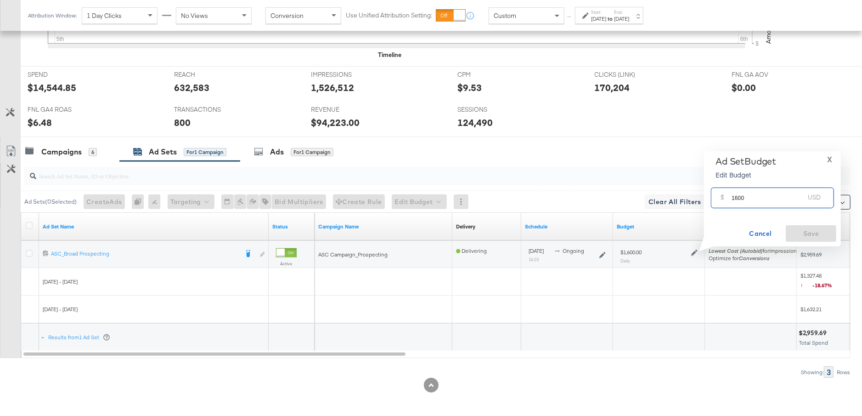
drag, startPoint x: 751, startPoint y: 200, endPoint x: 719, endPoint y: 199, distance: 31.8
click at [719, 199] on div "$ 1600 USD" at bounding box center [772, 197] width 123 height 21
type input "1300"
click at [820, 232] on span "Save" at bounding box center [811, 233] width 43 height 11
click at [83, 154] on div "Campaigns 6" at bounding box center [61, 152] width 72 height 11
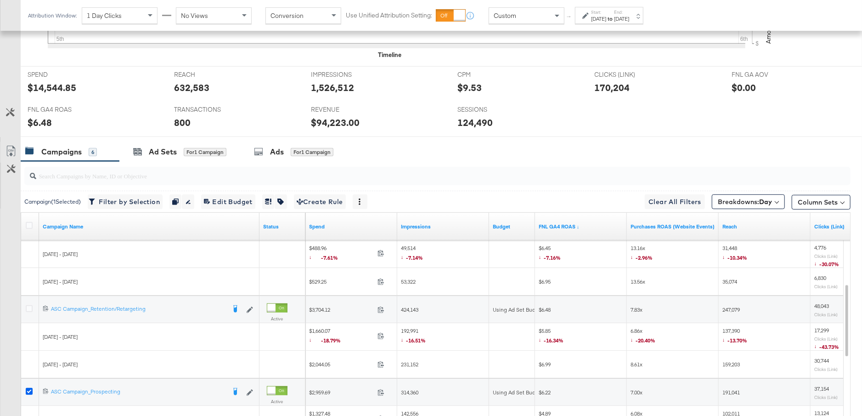
click at [28, 388] on icon at bounding box center [29, 391] width 7 height 7
click at [0, 0] on input "checkbox" at bounding box center [0, 0] width 0 height 0
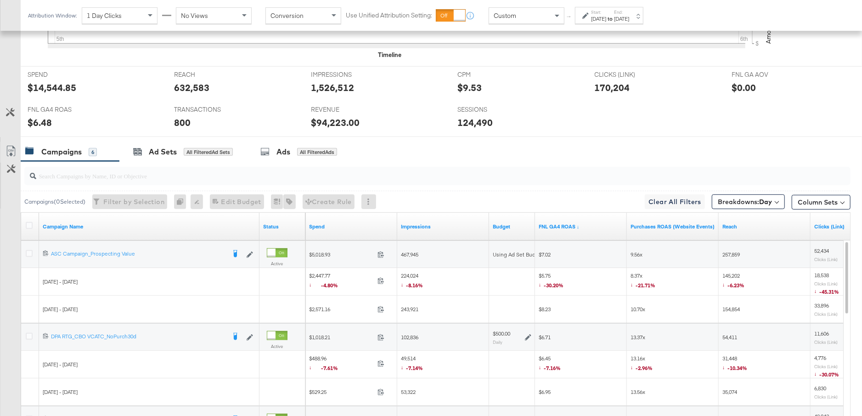
scroll to position [346, 0]
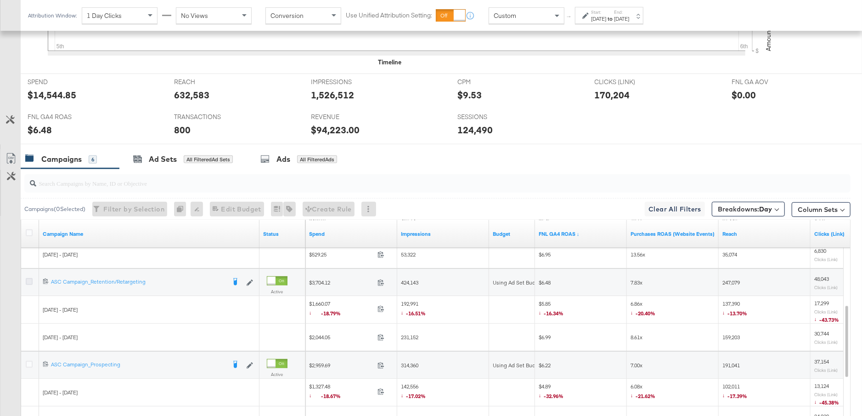
click at [29, 278] on icon at bounding box center [29, 281] width 7 height 7
click at [0, 0] on input "checkbox" at bounding box center [0, 0] width 0 height 0
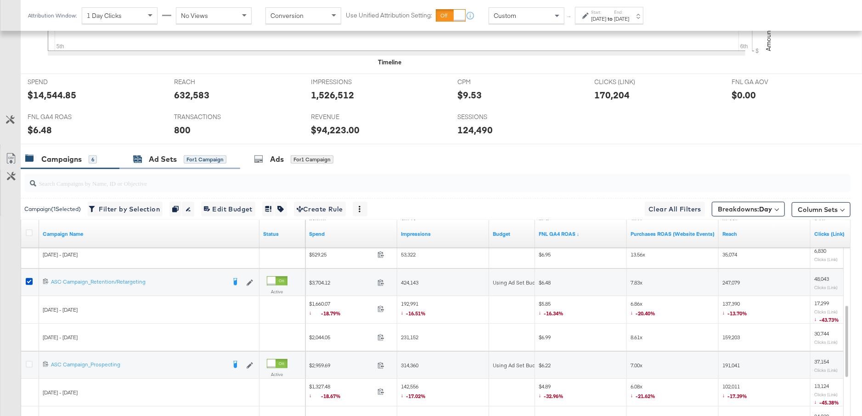
click at [194, 155] on div "for 1 Campaign" at bounding box center [205, 159] width 43 height 8
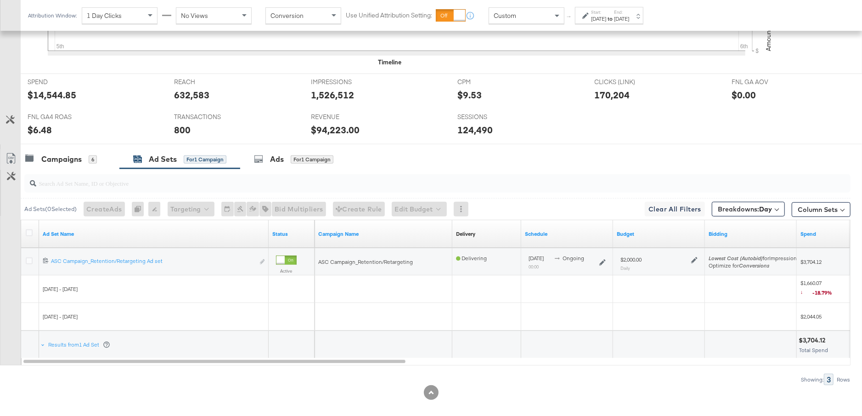
click at [696, 257] on icon at bounding box center [695, 260] width 6 height 6
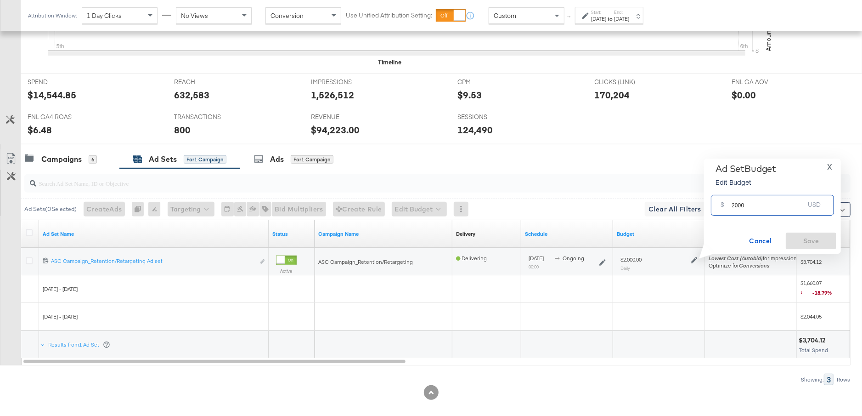
drag, startPoint x: 749, startPoint y: 206, endPoint x: 722, endPoint y: 207, distance: 27.1
click at [722, 207] on div "$ 2000 USD" at bounding box center [772, 205] width 123 height 21
type input "1600"
click at [796, 233] on button "Save" at bounding box center [811, 241] width 51 height 17
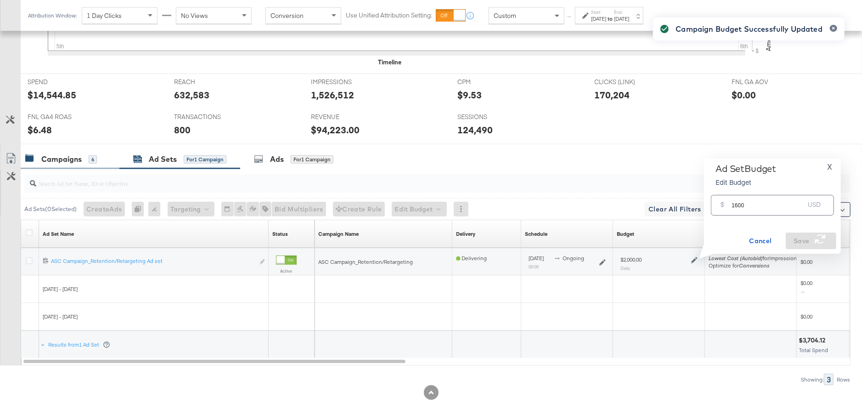
click at [86, 165] on div "Campaigns 6" at bounding box center [70, 159] width 99 height 20
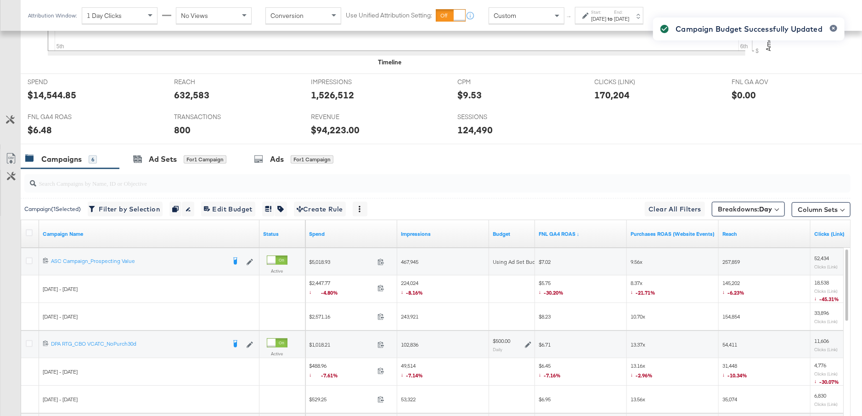
click at [529, 341] on icon at bounding box center [528, 344] width 6 height 6
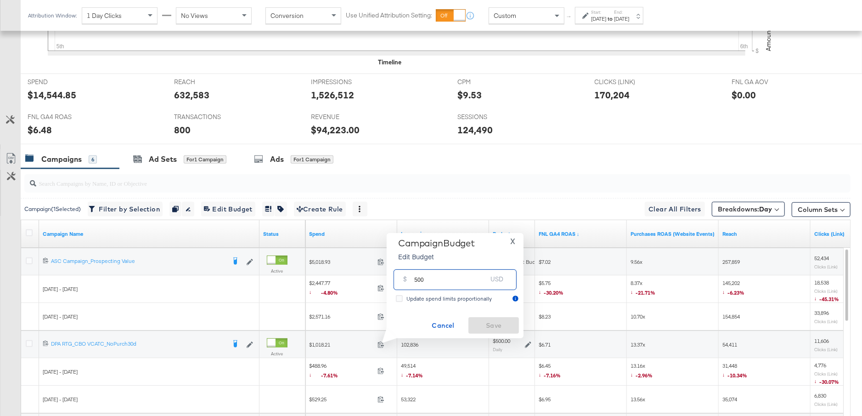
drag, startPoint x: 424, startPoint y: 280, endPoint x: 409, endPoint y: 280, distance: 15.2
click at [409, 280] on div "$ 500 USD" at bounding box center [455, 279] width 123 height 21
type input "800"
click at [498, 323] on span "Save" at bounding box center [493, 325] width 43 height 11
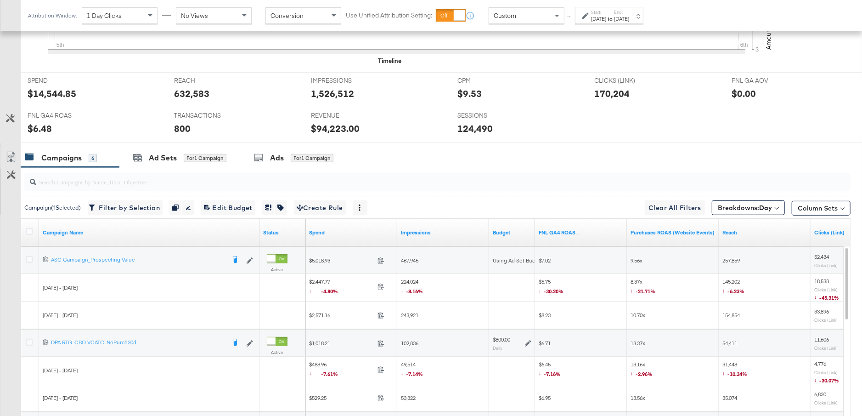
scroll to position [464, 0]
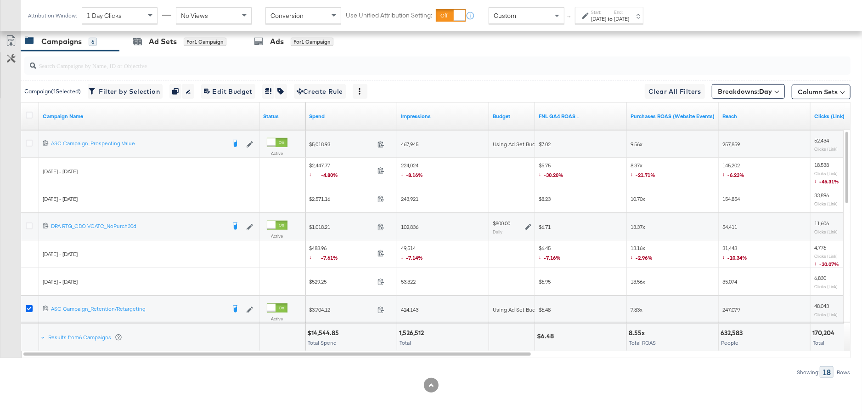
click at [28, 305] on icon at bounding box center [29, 308] width 7 height 7
click at [0, 0] on input "checkbox" at bounding box center [0, 0] width 0 height 0
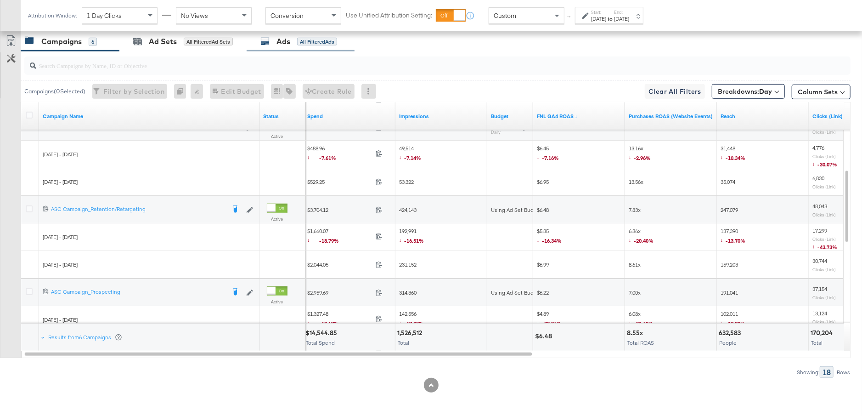
click at [306, 48] on div "Ads All Filtered Ads" at bounding box center [301, 42] width 108 height 20
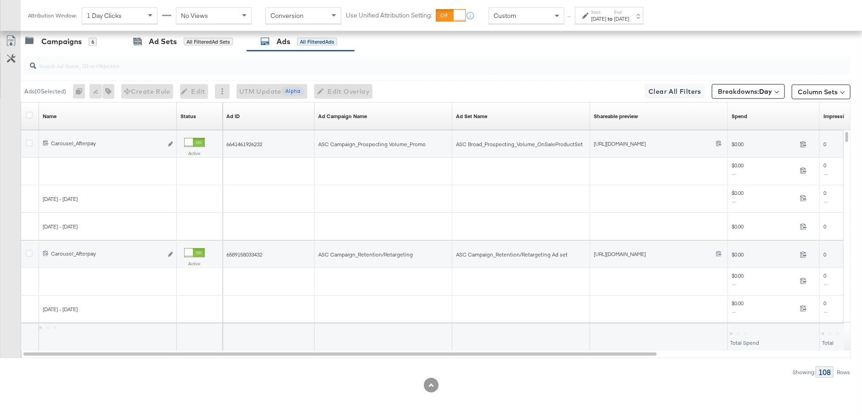
click at [276, 196] on div at bounding box center [269, 198] width 92 height 7
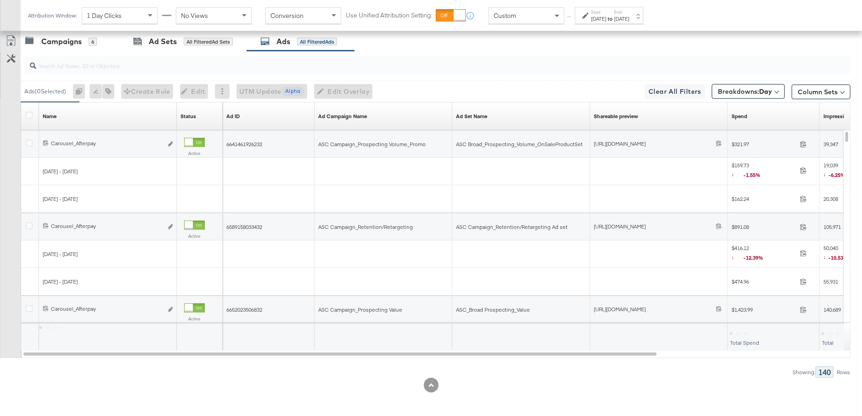
click at [222, 72] on div at bounding box center [437, 66] width 827 height 18
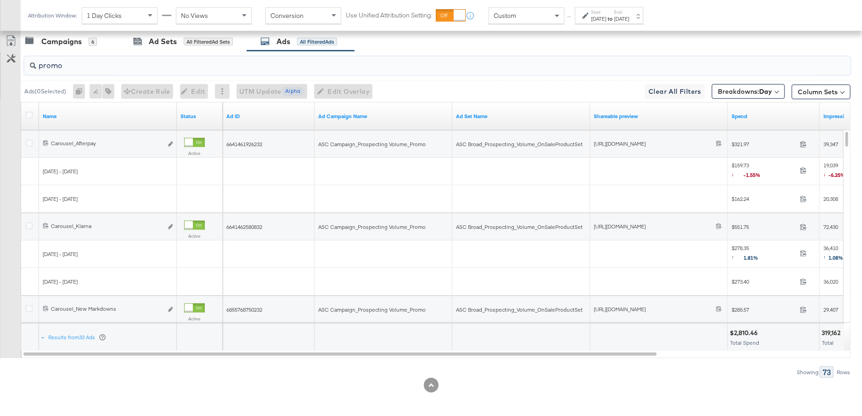
click at [41, 66] on input "promo" at bounding box center [405, 62] width 739 height 18
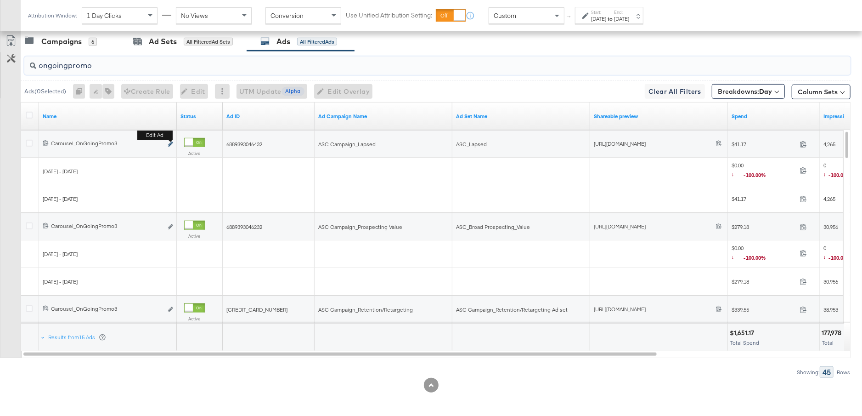
type input "ongoingpromo"
click at [170, 142] on icon "link" at bounding box center [170, 144] width 5 height 5
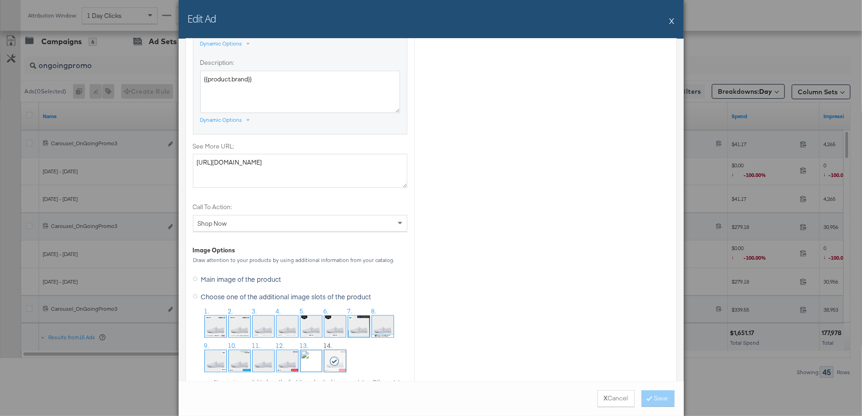
scroll to position [812, 0]
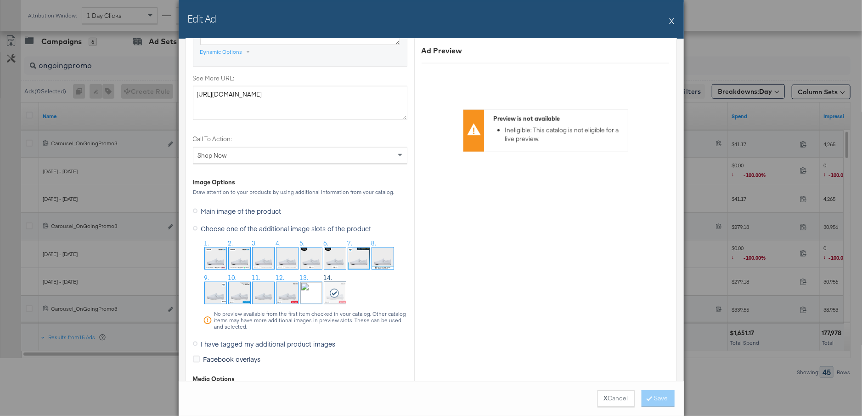
click at [674, 20] on button "X" at bounding box center [672, 20] width 5 height 18
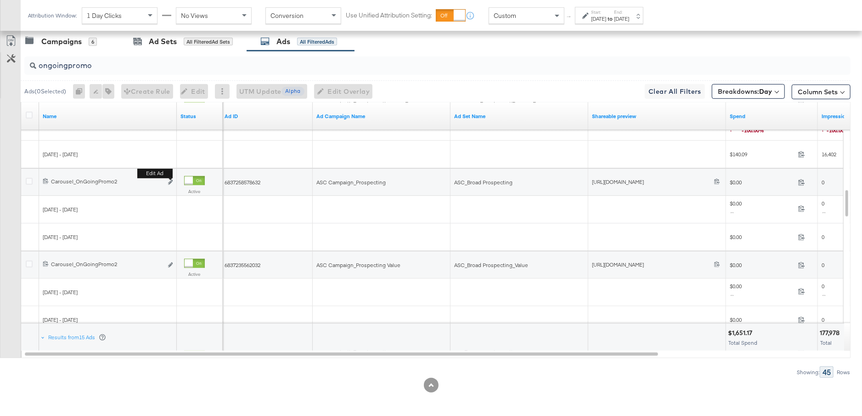
click at [168, 181] on div "Edit ad" at bounding box center [168, 183] width 11 height 10
click at [170, 180] on icon "link" at bounding box center [170, 182] width 5 height 5
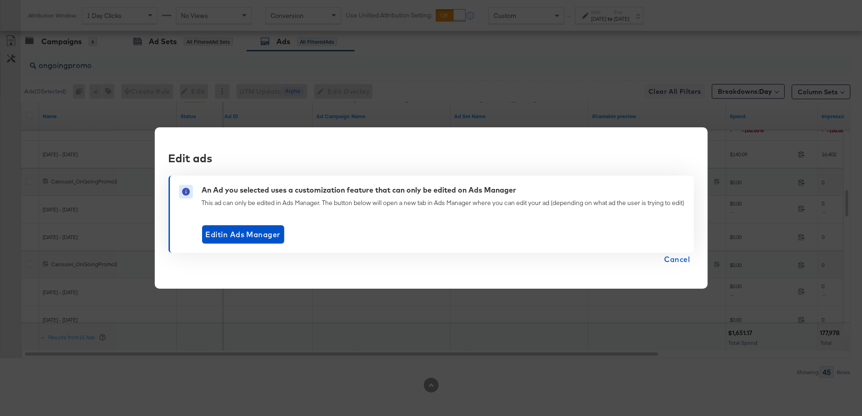
click at [688, 266] on div "Edit ads An Ad you selected uses a customization feature that can only be edite…" at bounding box center [431, 208] width 553 height 162
click at [682, 261] on span "Cancel" at bounding box center [678, 259] width 26 height 13
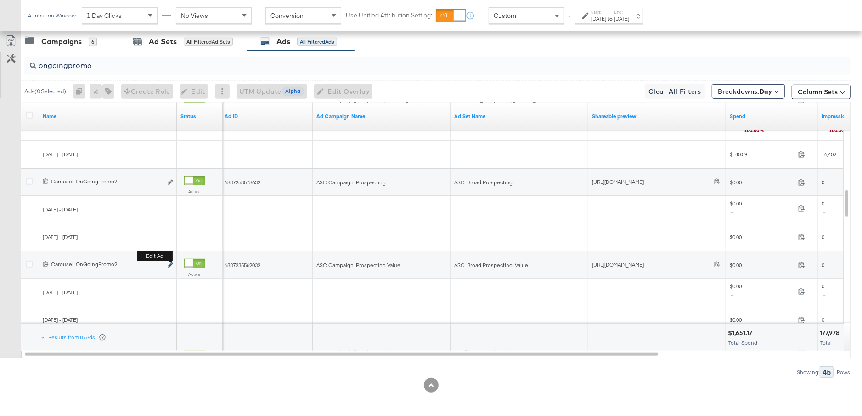
click at [170, 262] on icon "link" at bounding box center [170, 264] width 5 height 5
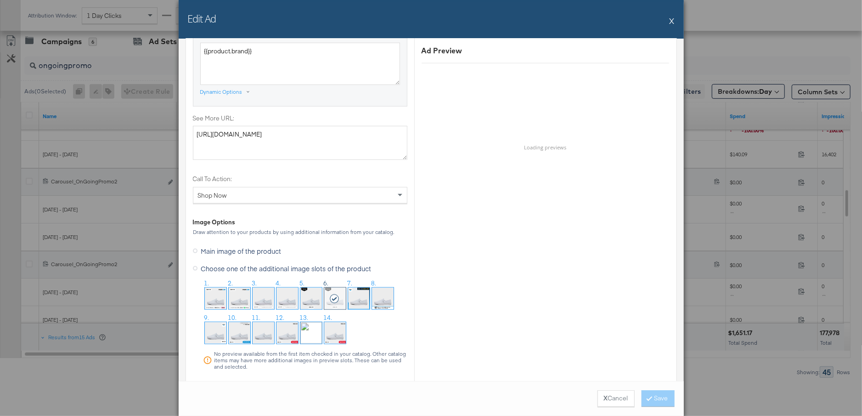
scroll to position [862, 0]
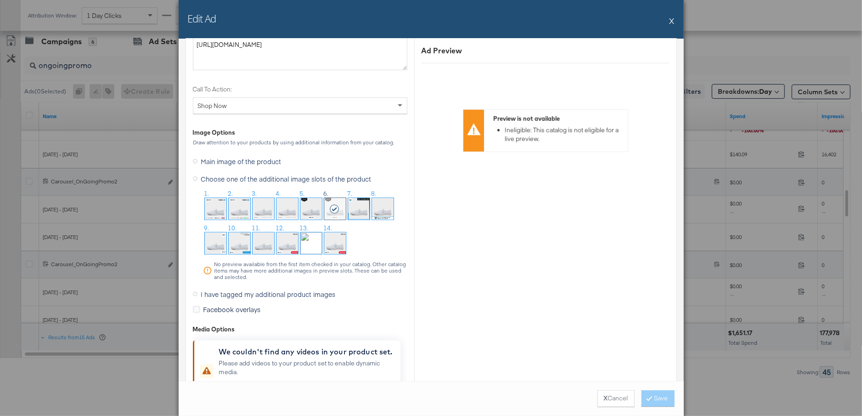
click at [673, 23] on button "X" at bounding box center [672, 20] width 5 height 18
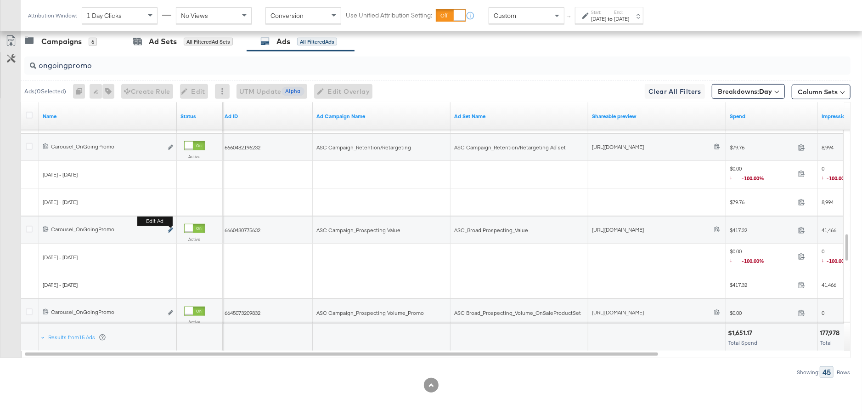
click at [172, 228] on icon "link" at bounding box center [170, 229] width 5 height 5
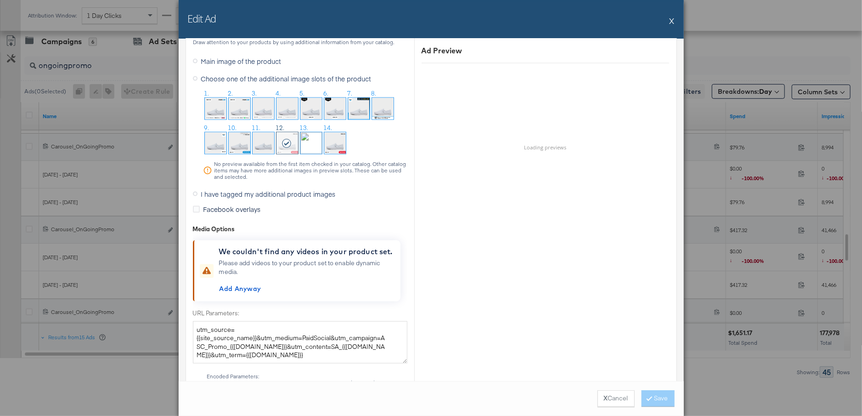
scroll to position [845, 0]
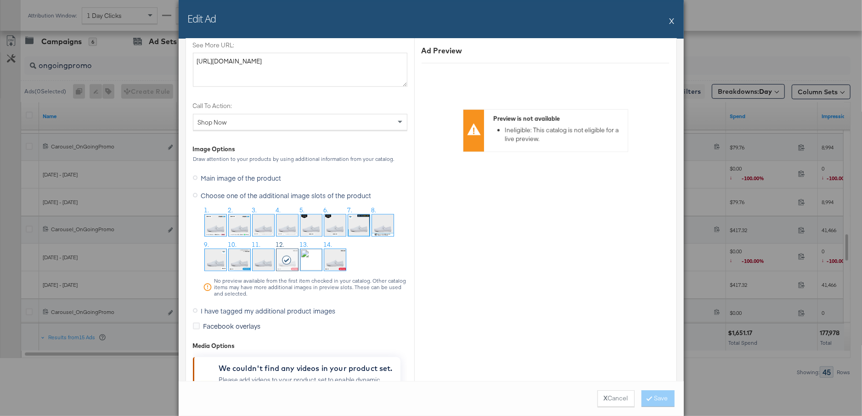
click at [671, 23] on button "X" at bounding box center [672, 20] width 5 height 18
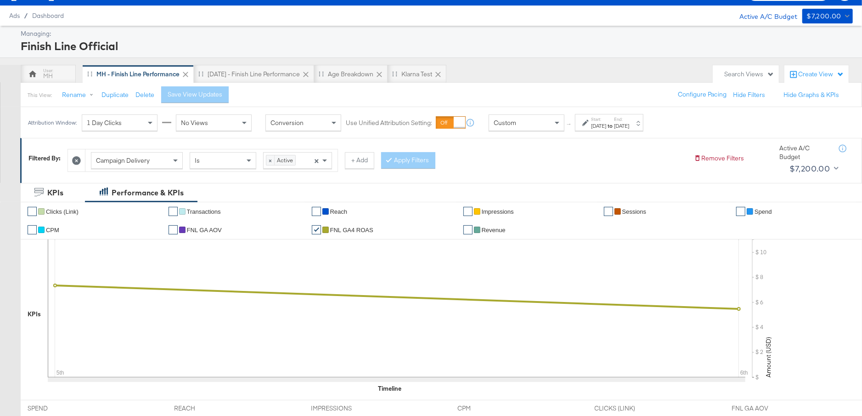
scroll to position [0, 0]
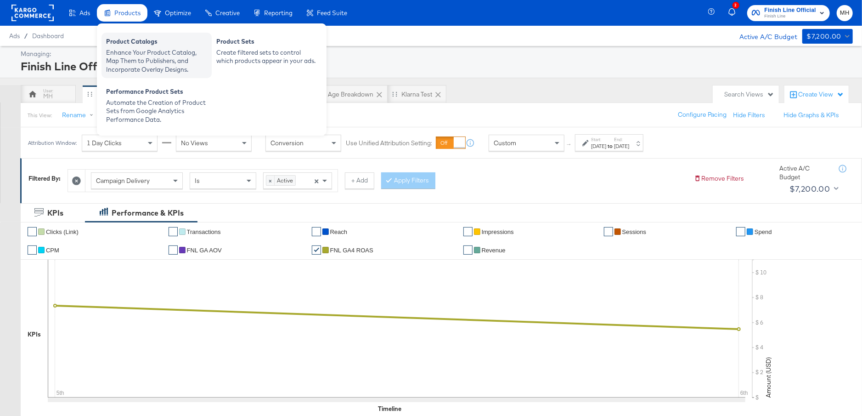
click at [146, 58] on div "Enhance Your Product Catalog, Map Them to Publishers, and Incorporate Overlay D…" at bounding box center [156, 61] width 101 height 26
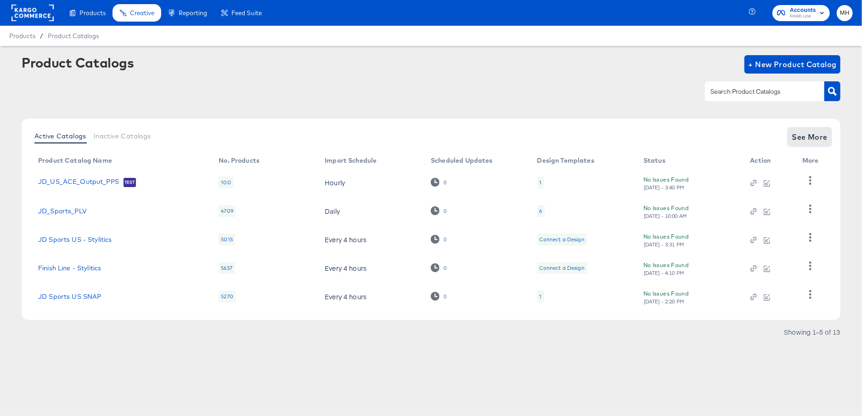
click at [819, 135] on span "See More" at bounding box center [810, 136] width 36 height 13
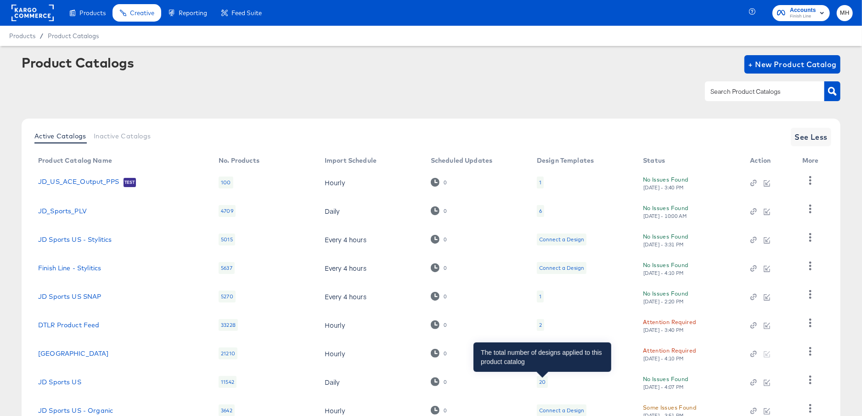
click at [540, 381] on div "20" at bounding box center [542, 381] width 6 height 7
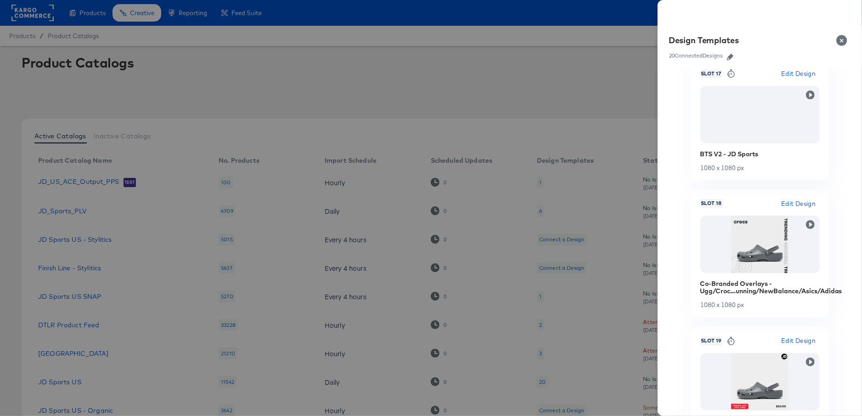
scroll to position [2308, 0]
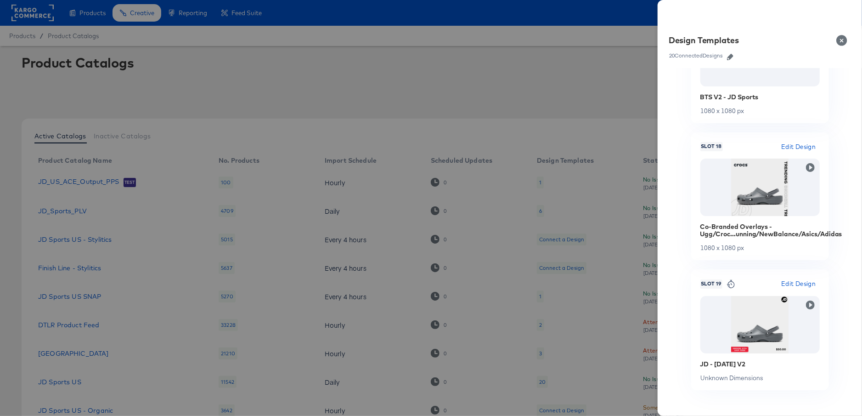
click at [845, 39] on button "Close" at bounding box center [844, 41] width 26 height 26
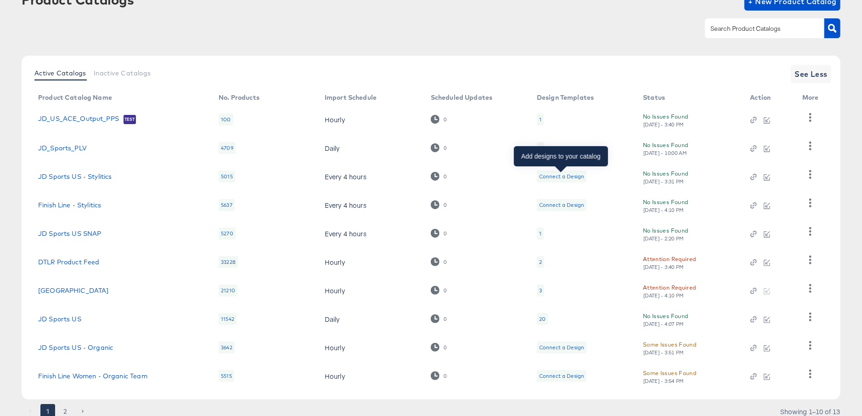
scroll to position [97, 0]
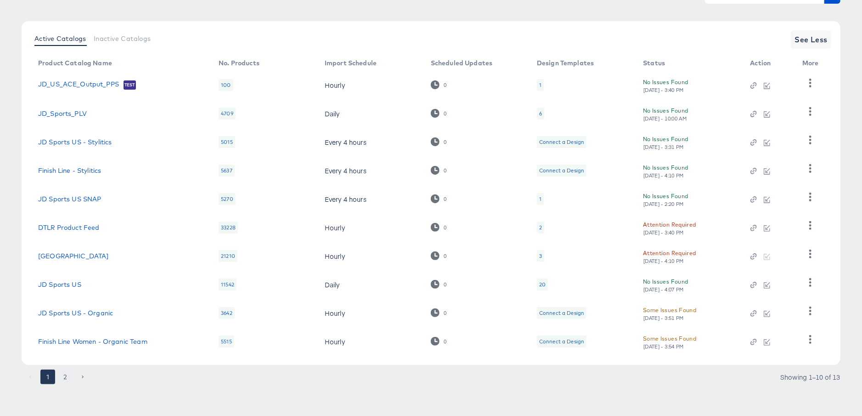
click at [66, 381] on button "2" at bounding box center [65, 376] width 15 height 15
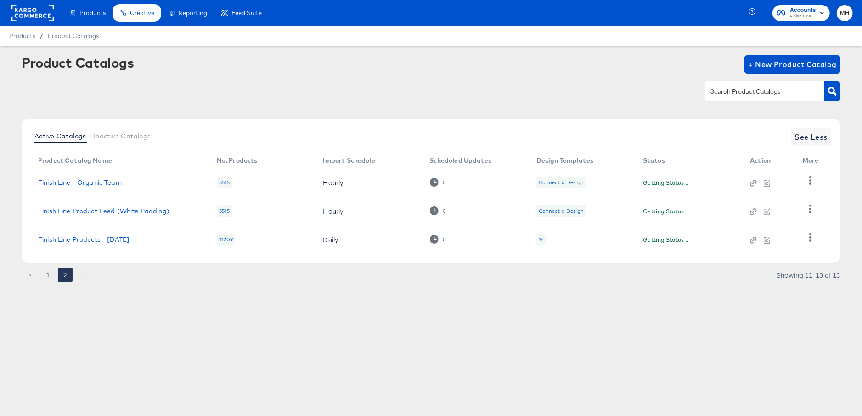
scroll to position [0, 0]
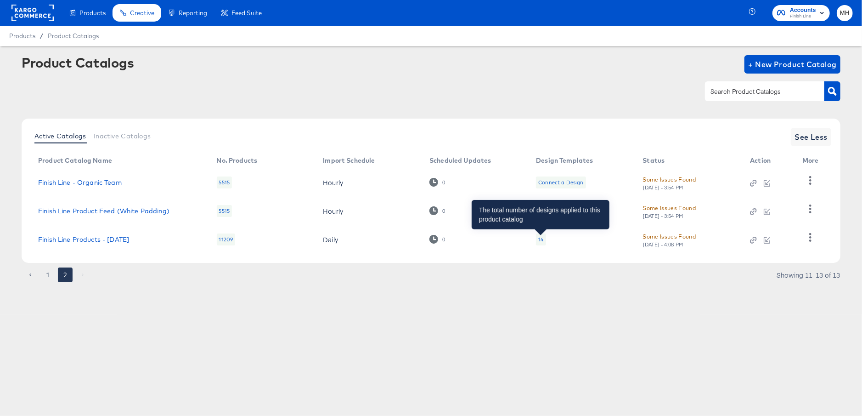
click at [540, 237] on div "14" at bounding box center [541, 239] width 5 height 7
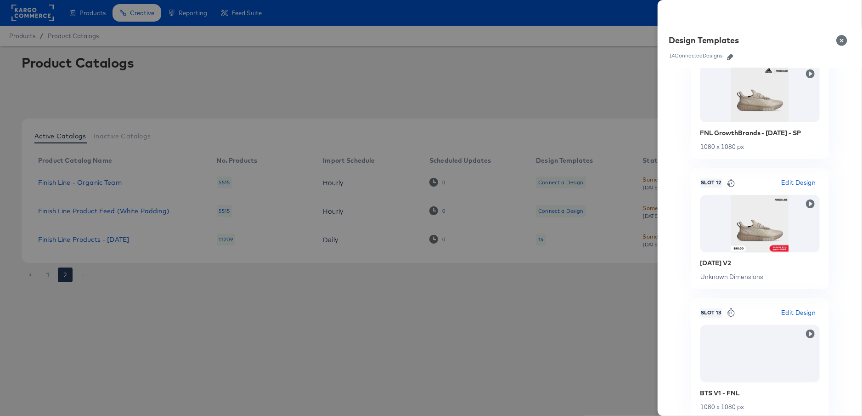
scroll to position [1475, 0]
click at [841, 41] on button "Close" at bounding box center [844, 41] width 26 height 26
